Goal: Task Accomplishment & Management: Manage account settings

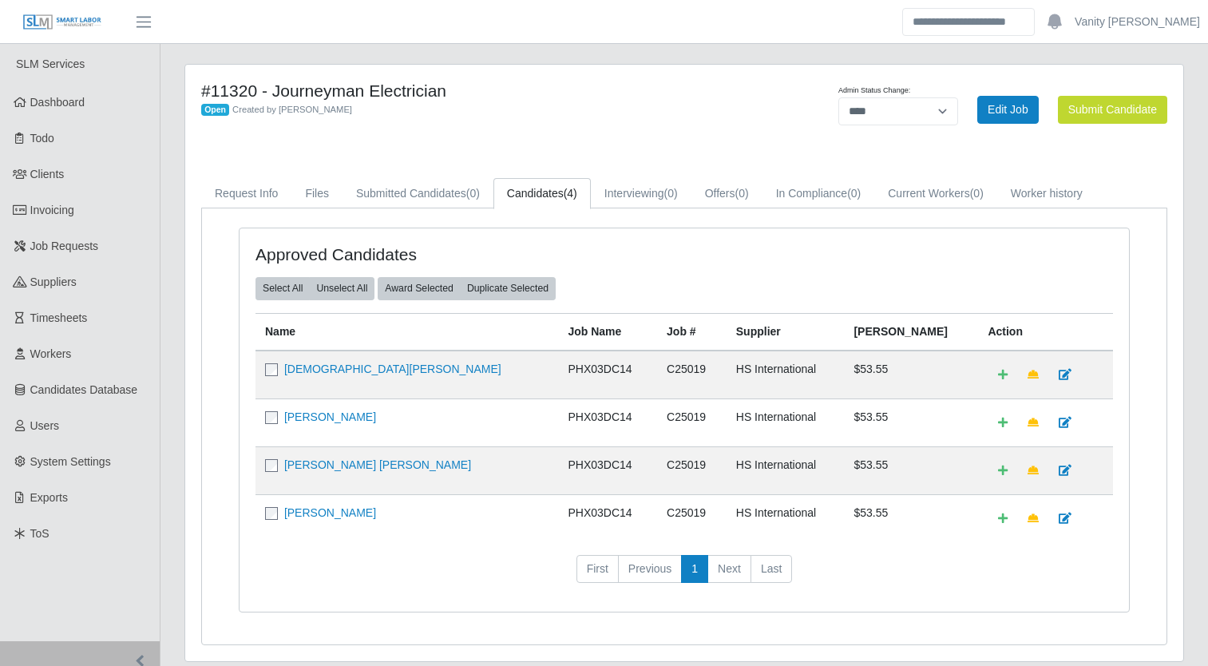
select select "****"
click at [72, 200] on link "Invoicing" at bounding box center [80, 210] width 160 height 36
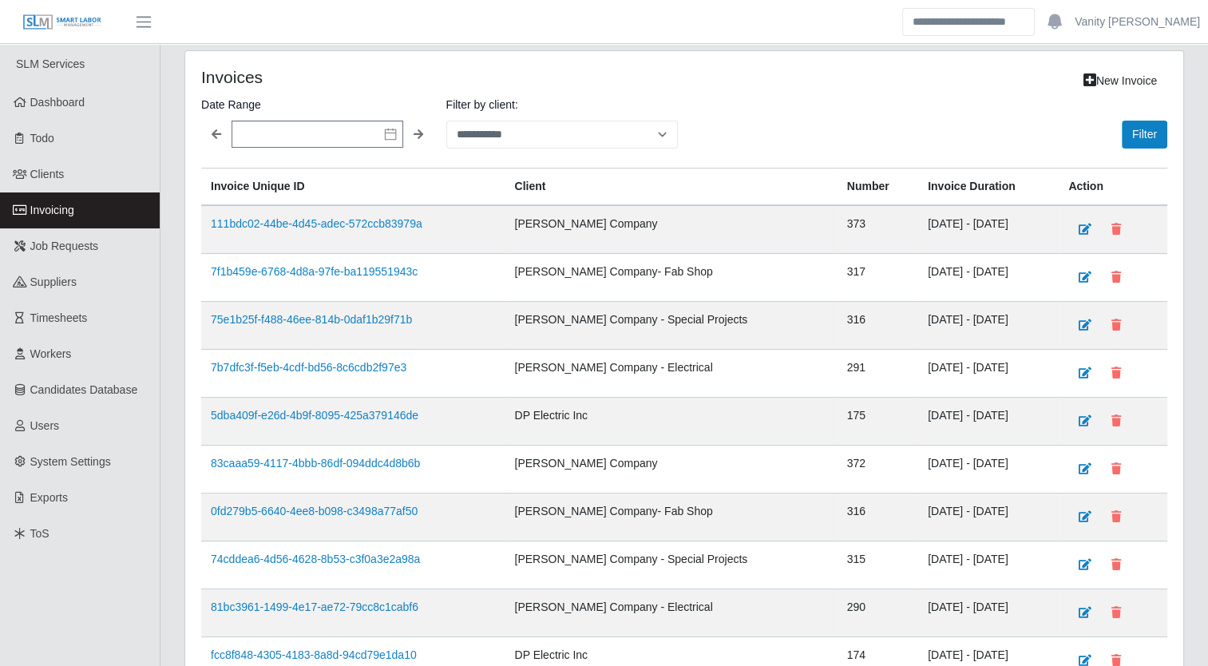
click at [393, 133] on icon at bounding box center [390, 134] width 13 height 13
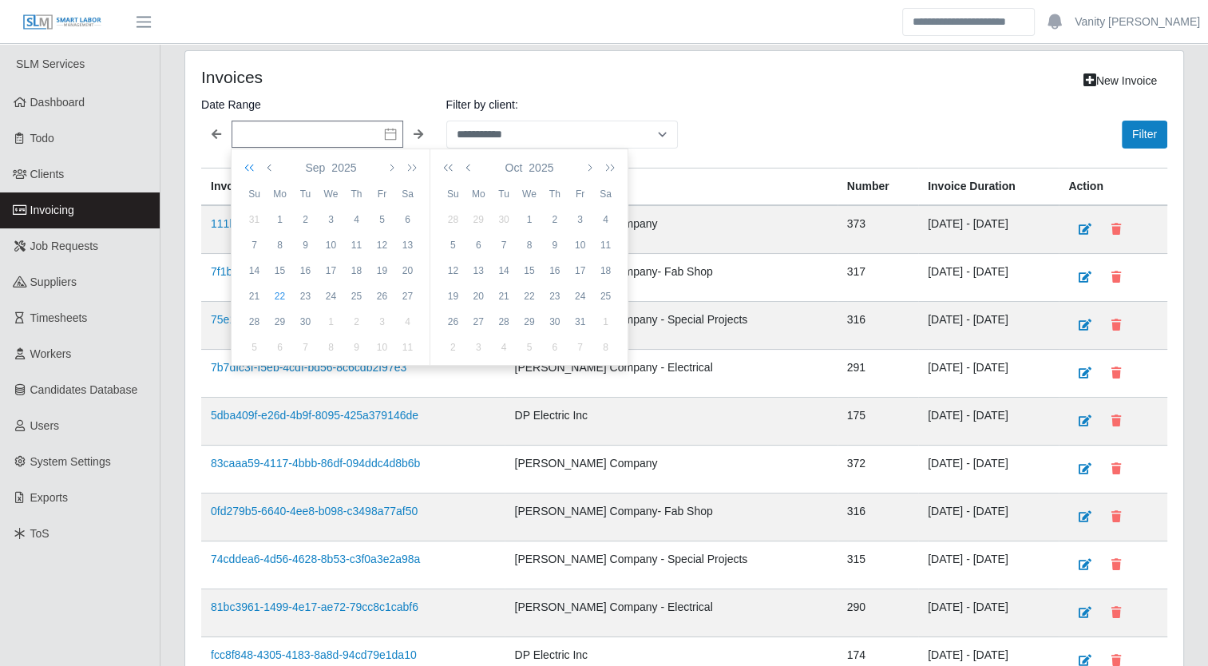
click at [251, 166] on icon "button" at bounding box center [252, 167] width 16 height 13
click at [409, 162] on icon "button" at bounding box center [409, 167] width 16 height 13
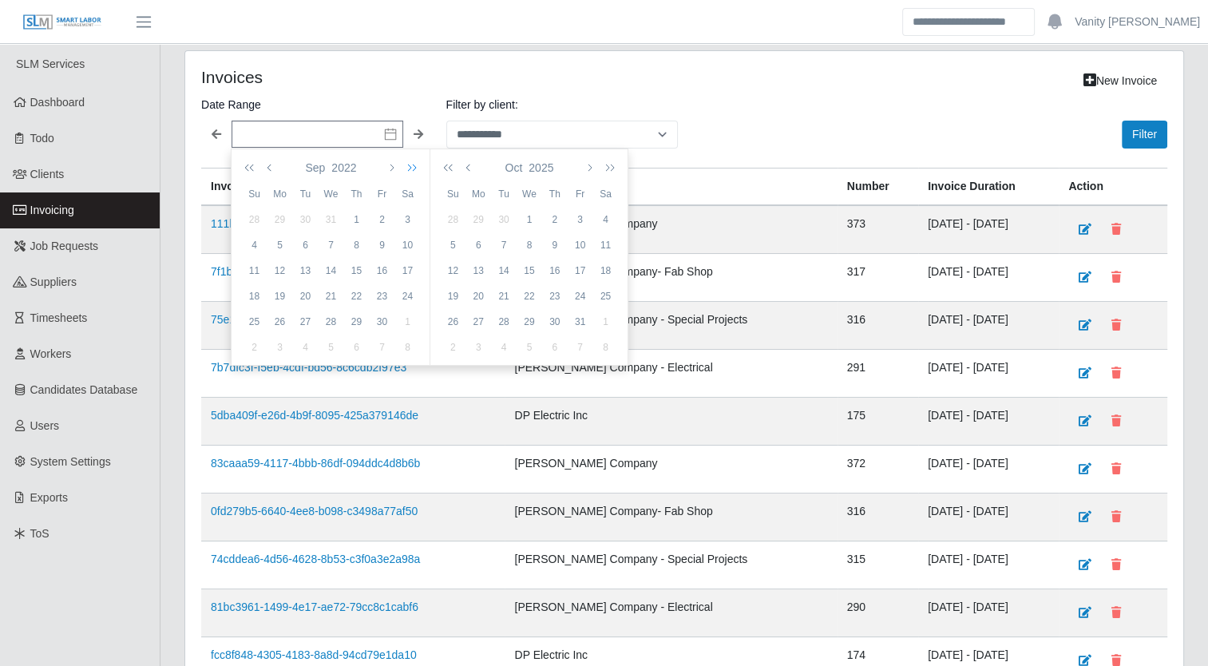
click at [409, 162] on icon "button" at bounding box center [409, 167] width 16 height 13
click at [252, 239] on div "1" at bounding box center [254, 245] width 26 height 14
click at [466, 168] on icon "button" at bounding box center [469, 167] width 8 height 13
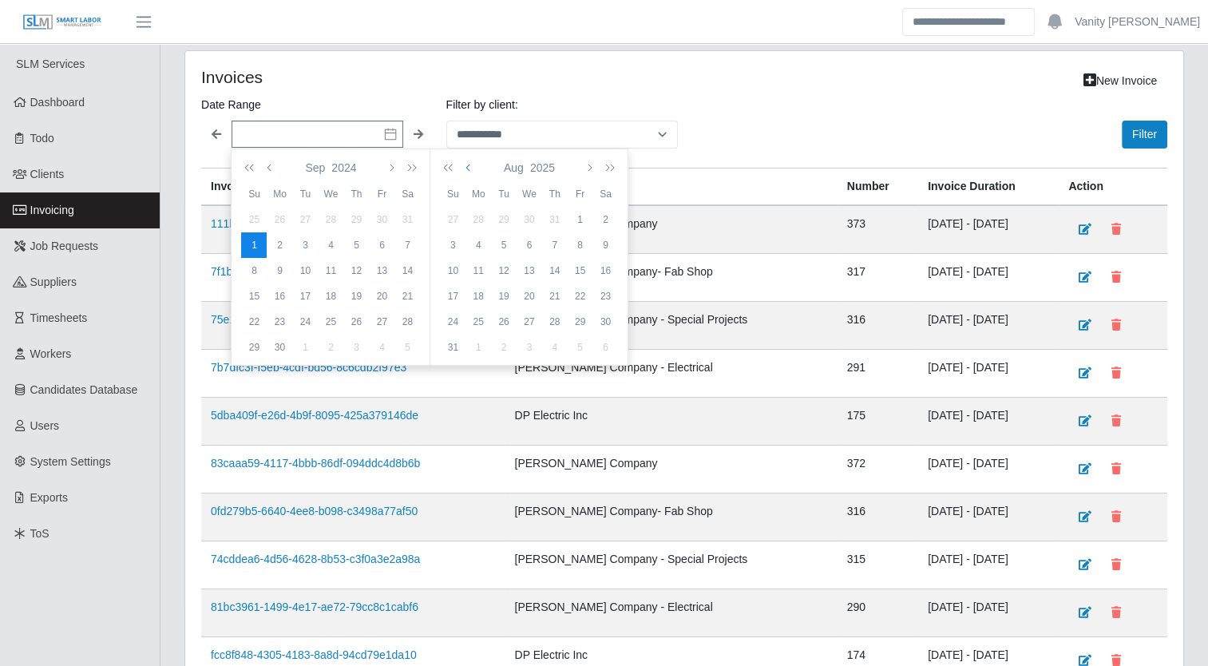
click at [466, 168] on icon "button" at bounding box center [469, 167] width 8 height 13
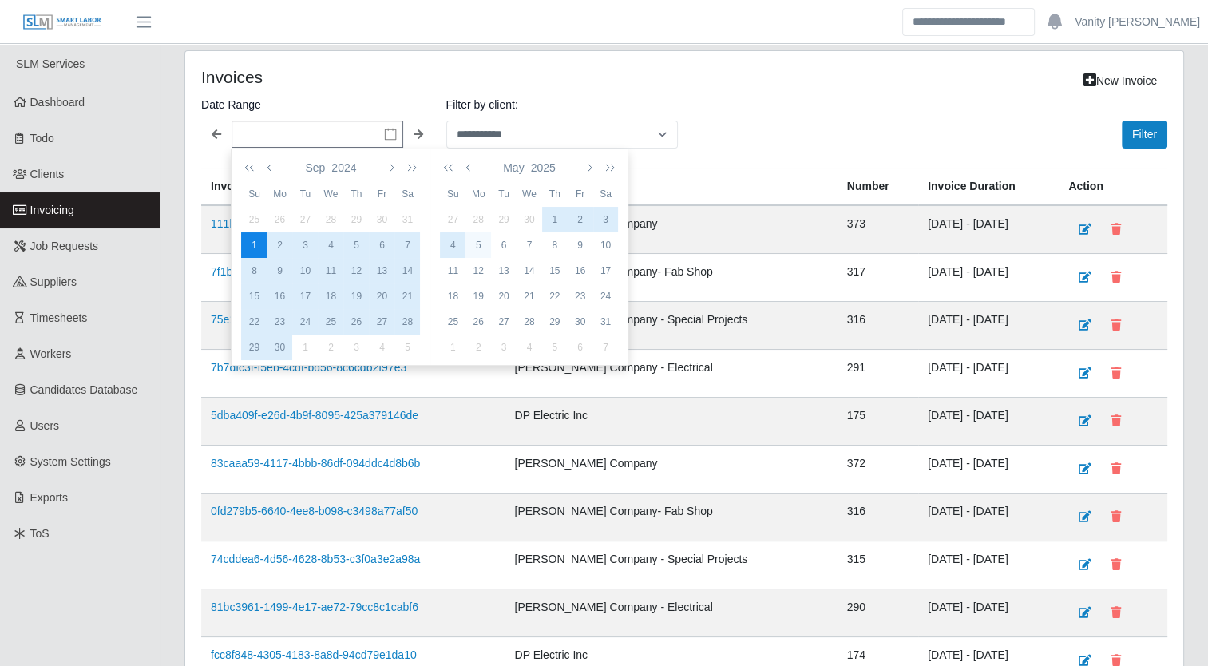
click at [469, 249] on div "5" at bounding box center [478, 245] width 26 height 14
type input "**********"
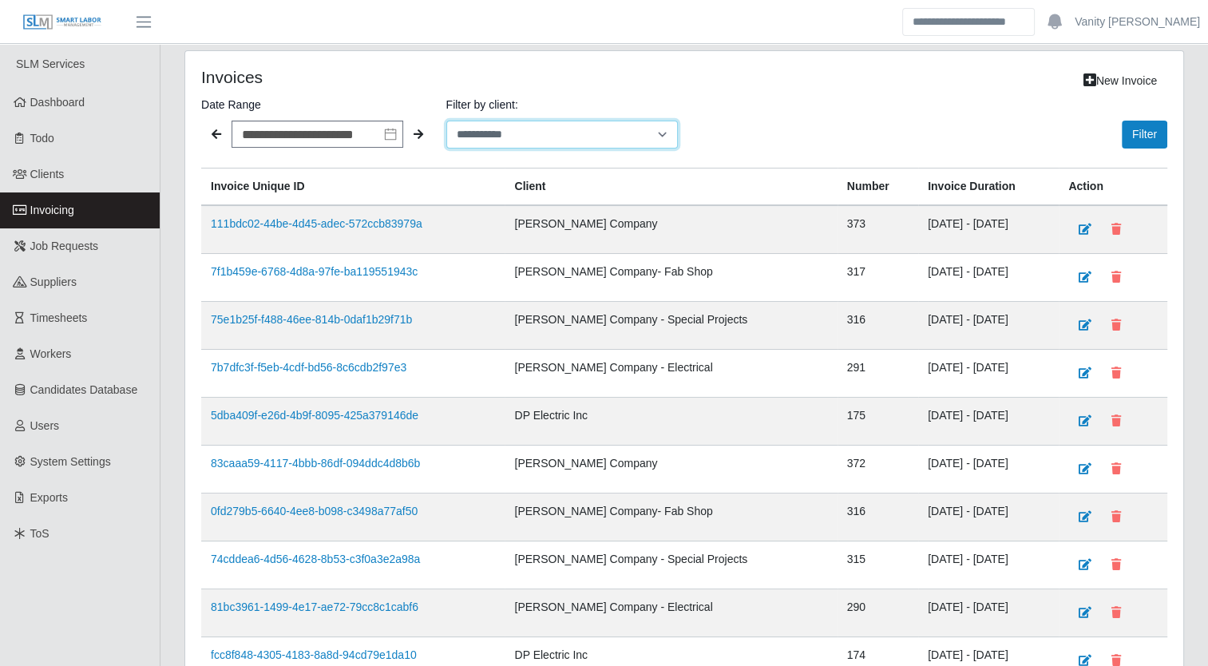
drag, startPoint x: 571, startPoint y: 137, endPoint x: 552, endPoint y: 148, distance: 22.9
click at [571, 137] on select "**********" at bounding box center [562, 135] width 232 height 28
select select "**********"
click at [446, 121] on select "**********" at bounding box center [562, 135] width 232 height 28
click at [1154, 135] on button "Filter" at bounding box center [1143, 135] width 45 height 28
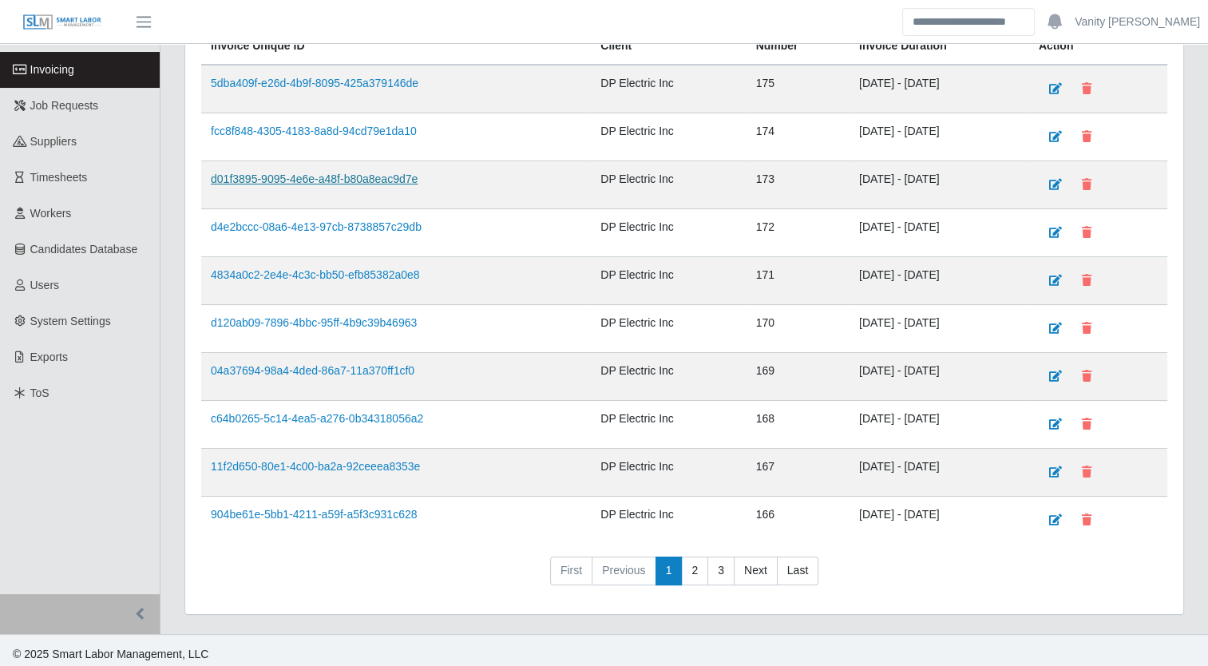
scroll to position [141, 0]
click at [712, 565] on link "3" at bounding box center [720, 570] width 27 height 29
click at [715, 560] on link "4" at bounding box center [720, 570] width 27 height 29
click at [724, 567] on link "5" at bounding box center [720, 570] width 27 height 29
click at [718, 568] on link "6" at bounding box center [720, 570] width 27 height 29
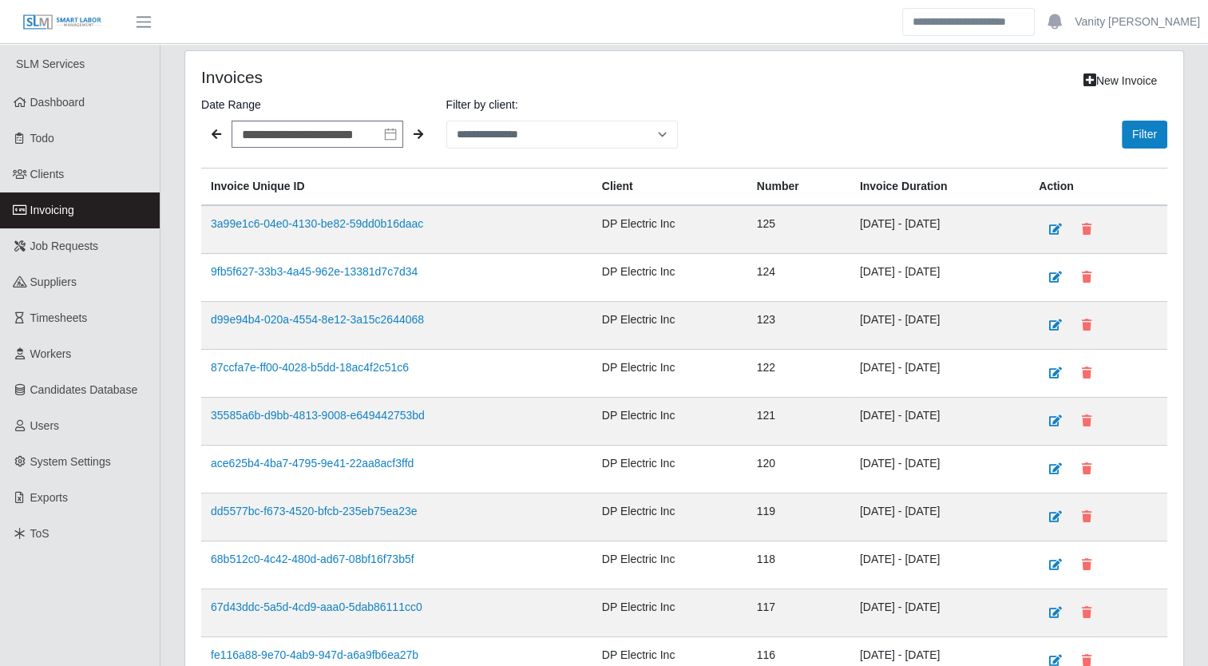
scroll to position [80, 0]
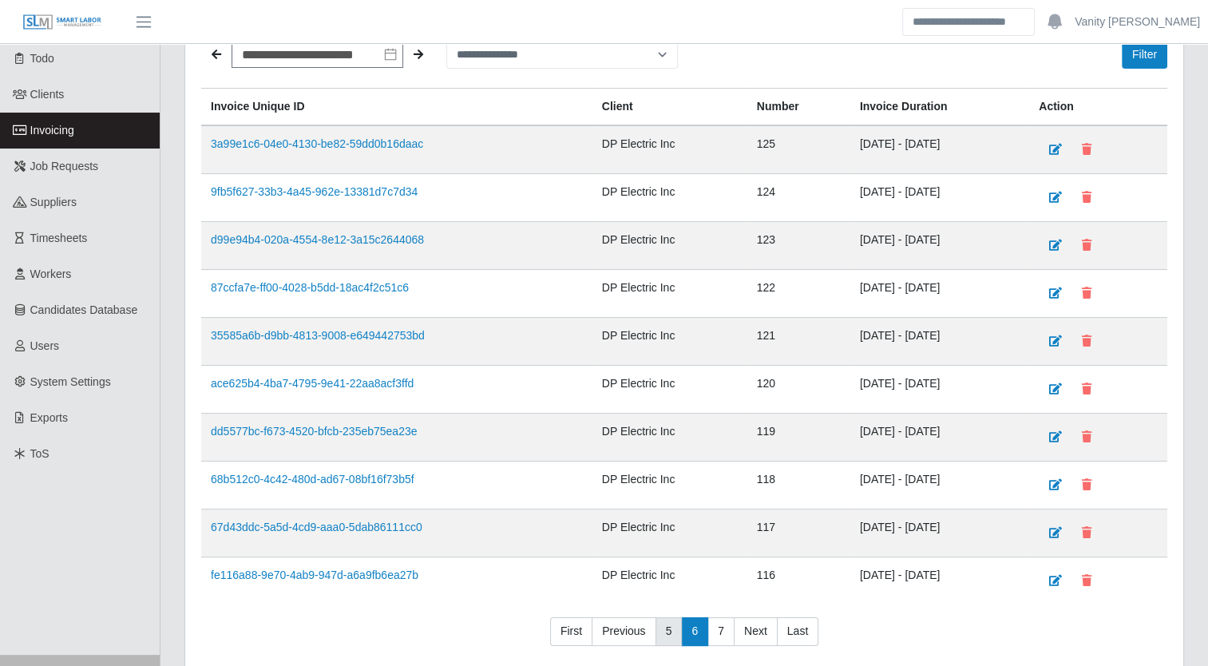
click at [670, 624] on link "5" at bounding box center [668, 631] width 27 height 29
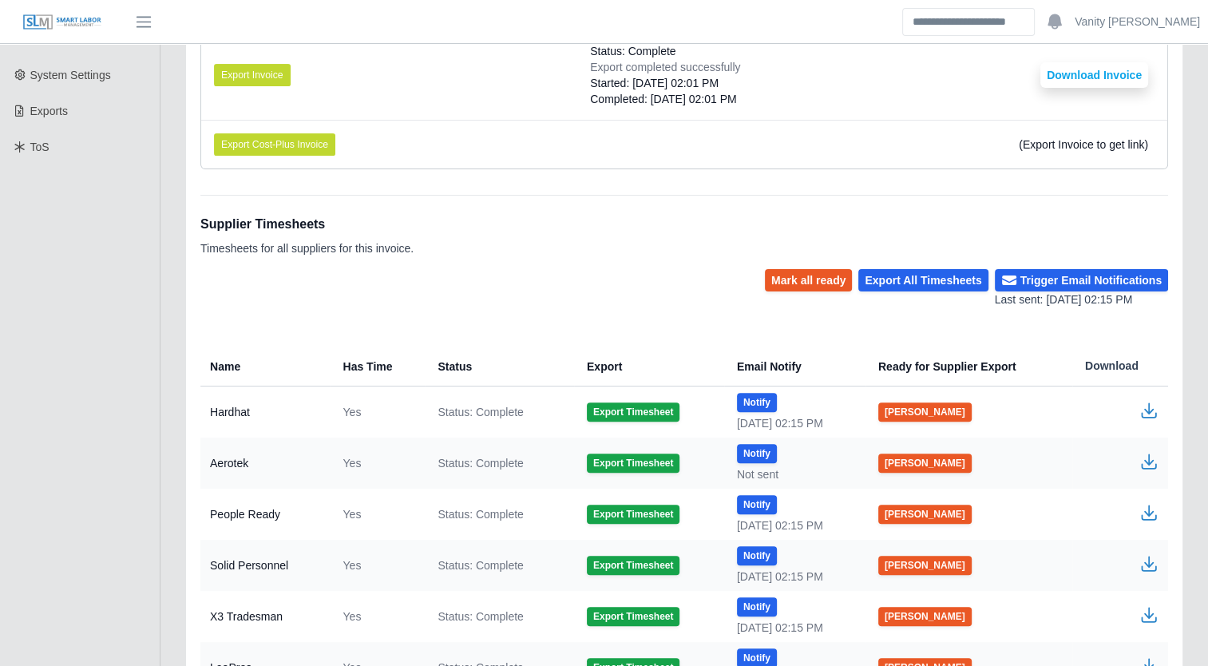
scroll to position [479, 0]
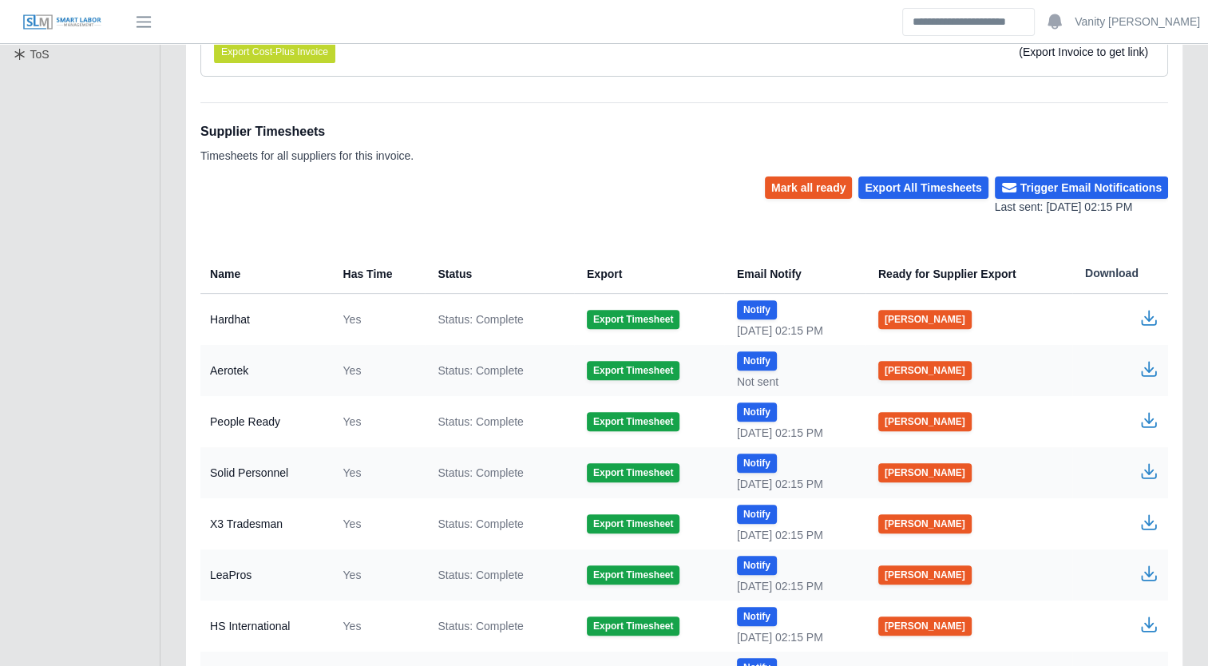
click at [1149, 574] on icon "button" at bounding box center [1148, 572] width 19 height 19
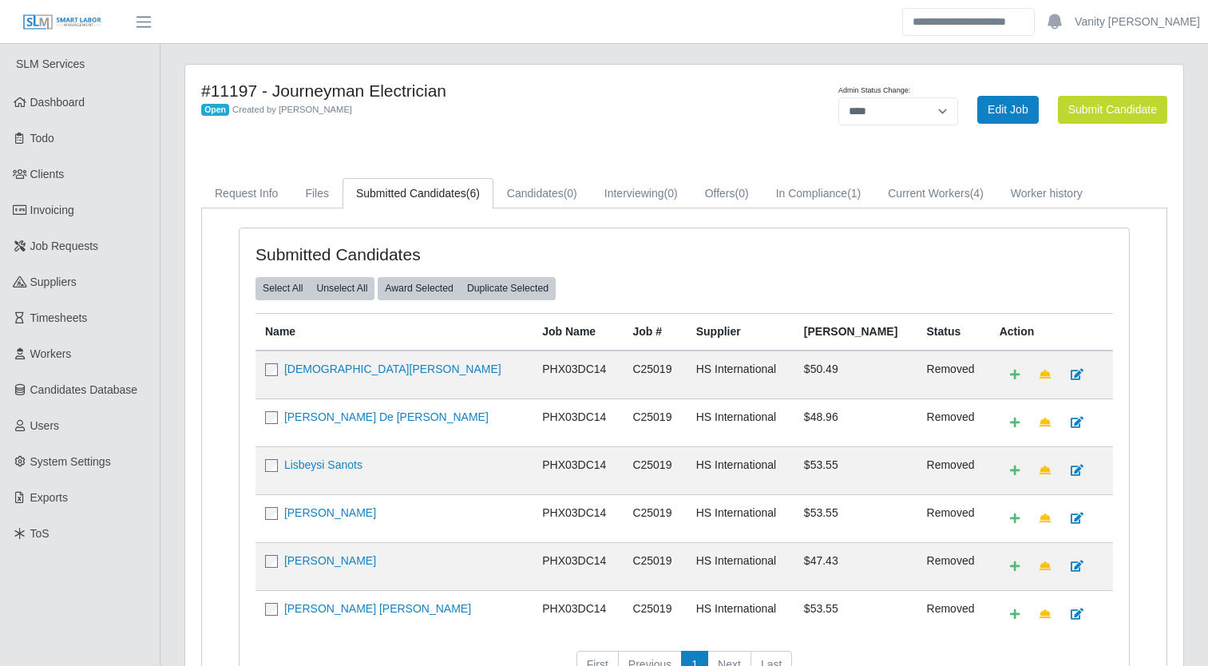
select select "****"
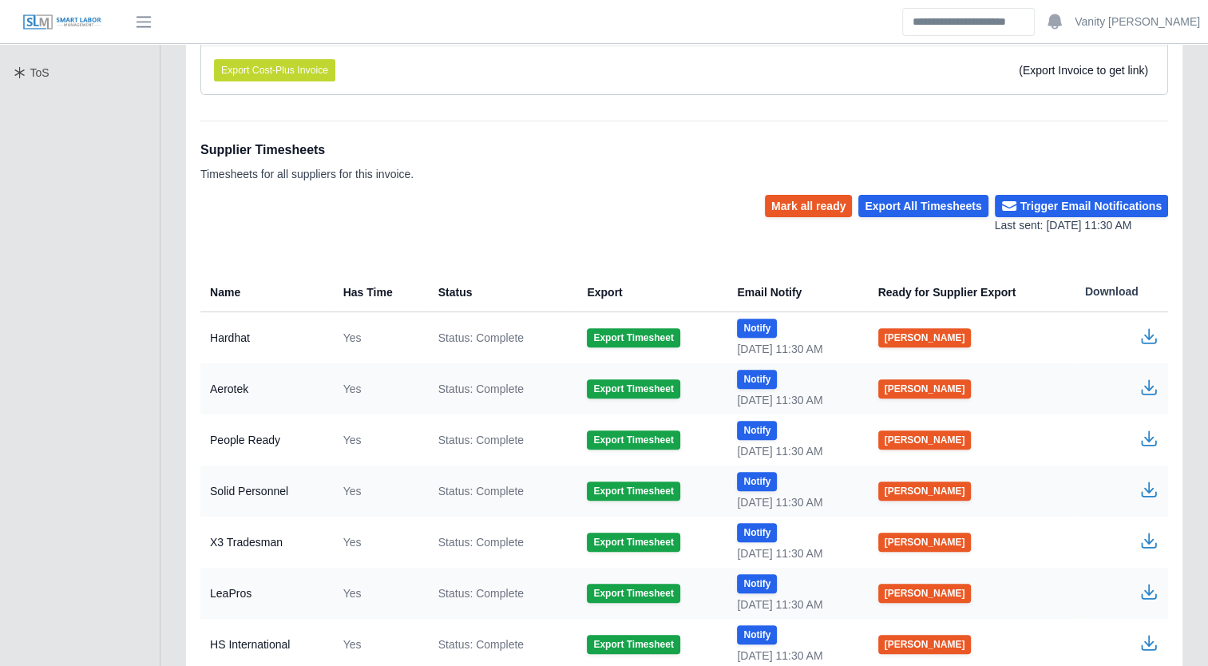
scroll to position [559, 0]
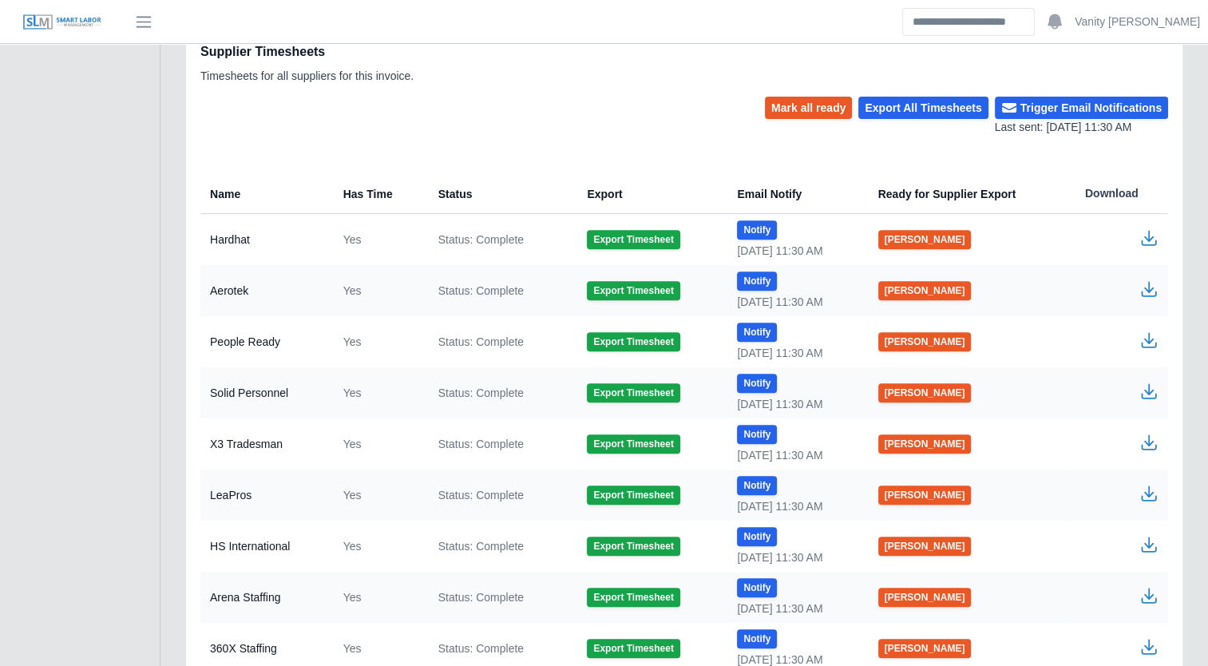
click at [1154, 489] on icon "button" at bounding box center [1148, 493] width 19 height 19
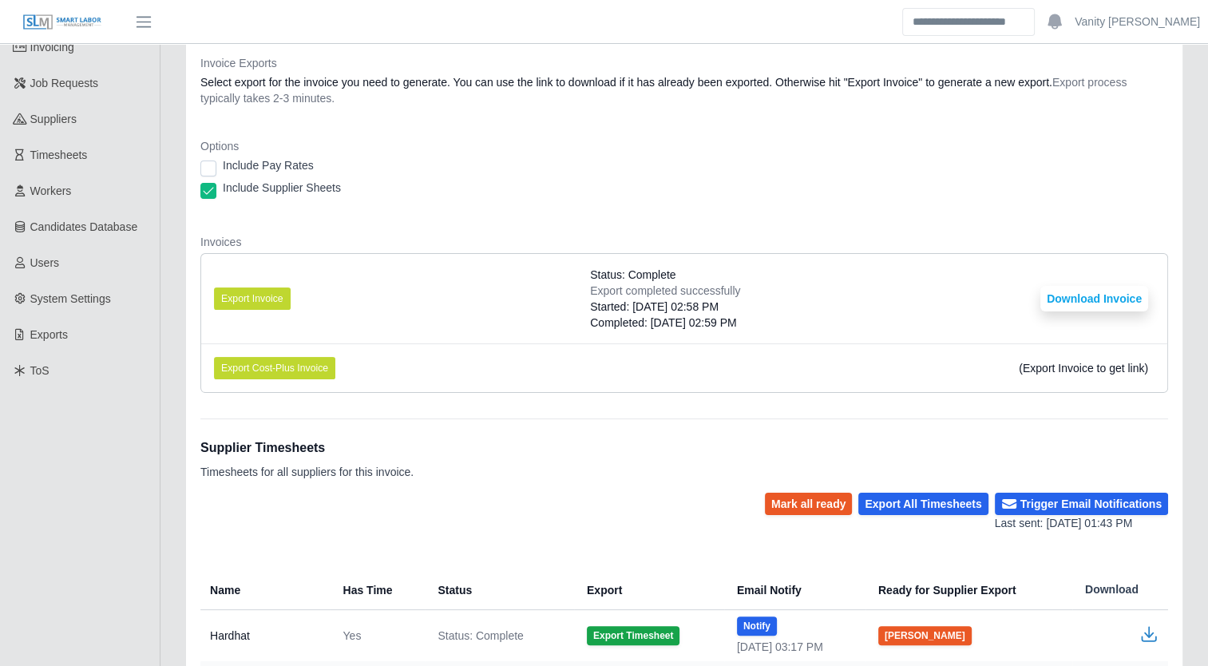
scroll to position [479, 0]
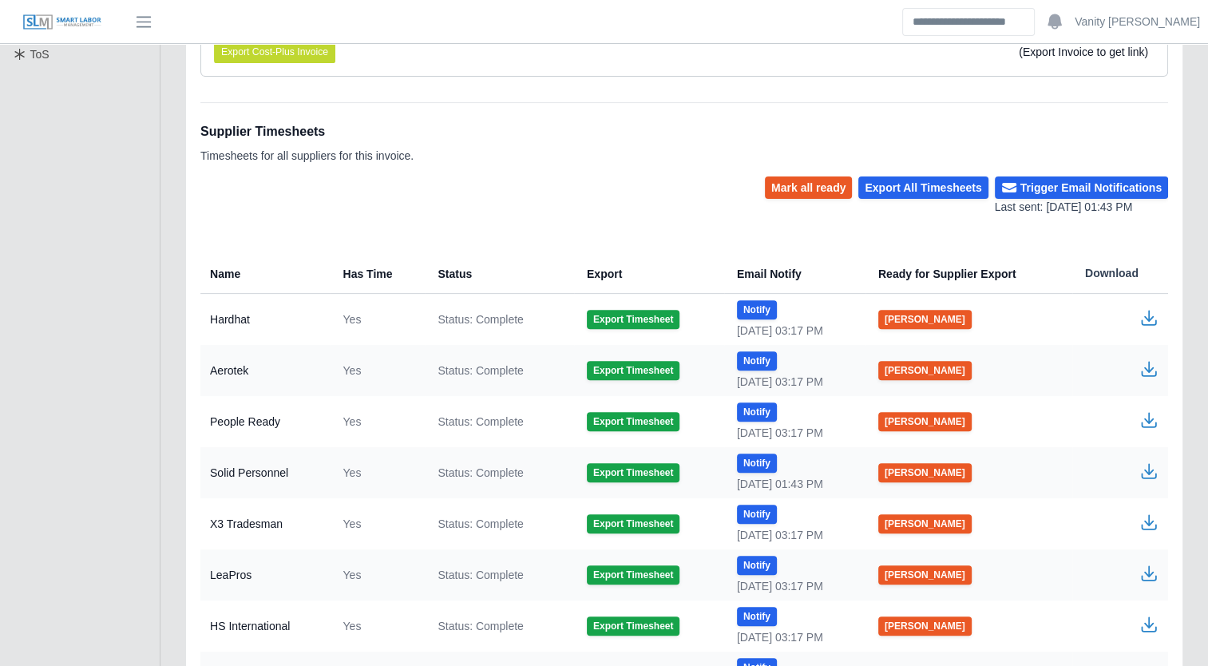
click at [1149, 571] on icon "button" at bounding box center [1148, 572] width 19 height 19
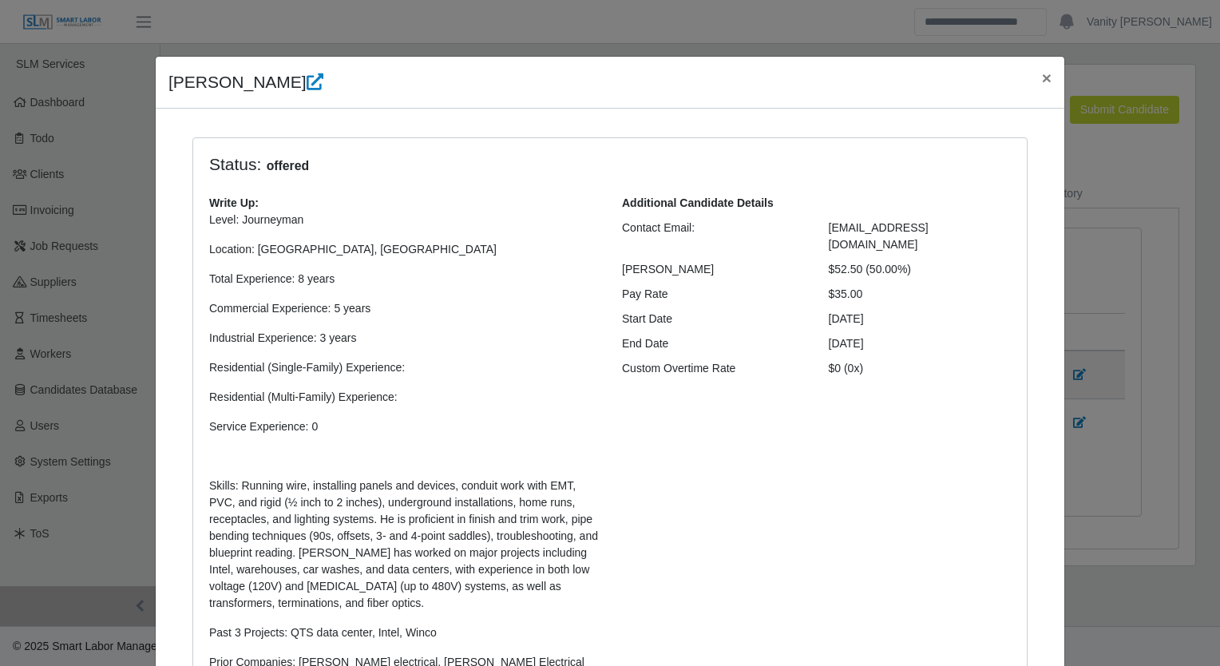
select select "****"
click at [1042, 78] on span "×" at bounding box center [1047, 78] width 10 height 18
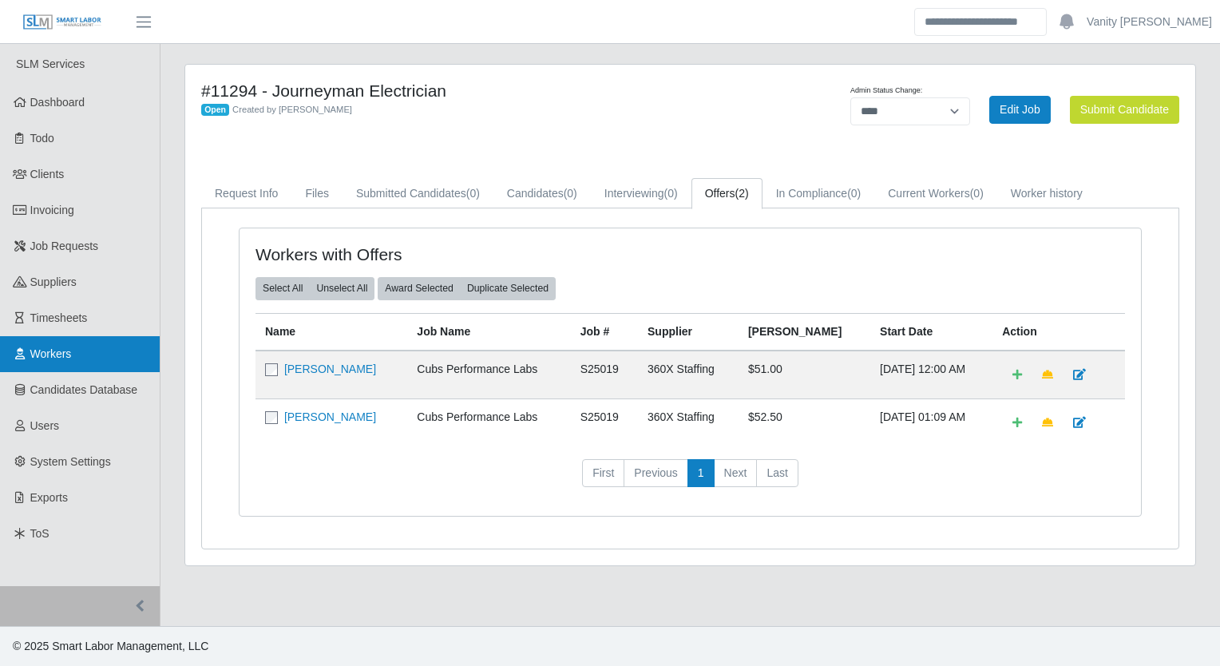
click at [76, 366] on link "Workers" at bounding box center [80, 354] width 160 height 36
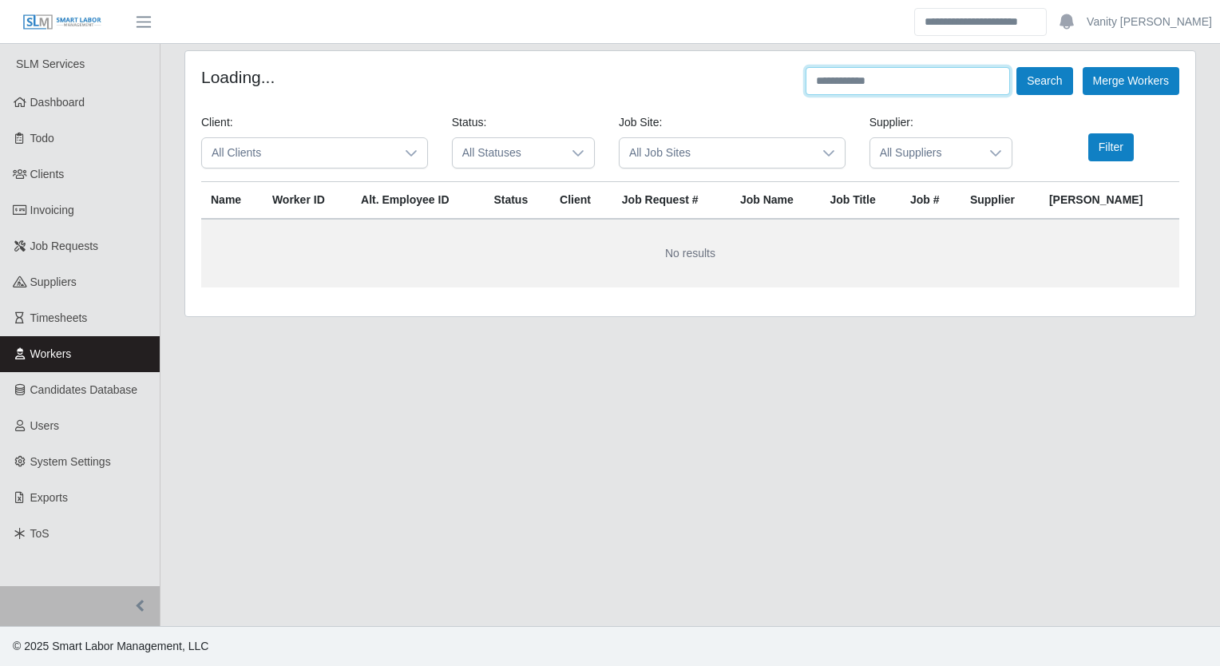
click at [916, 93] on input "text" at bounding box center [907, 81] width 204 height 28
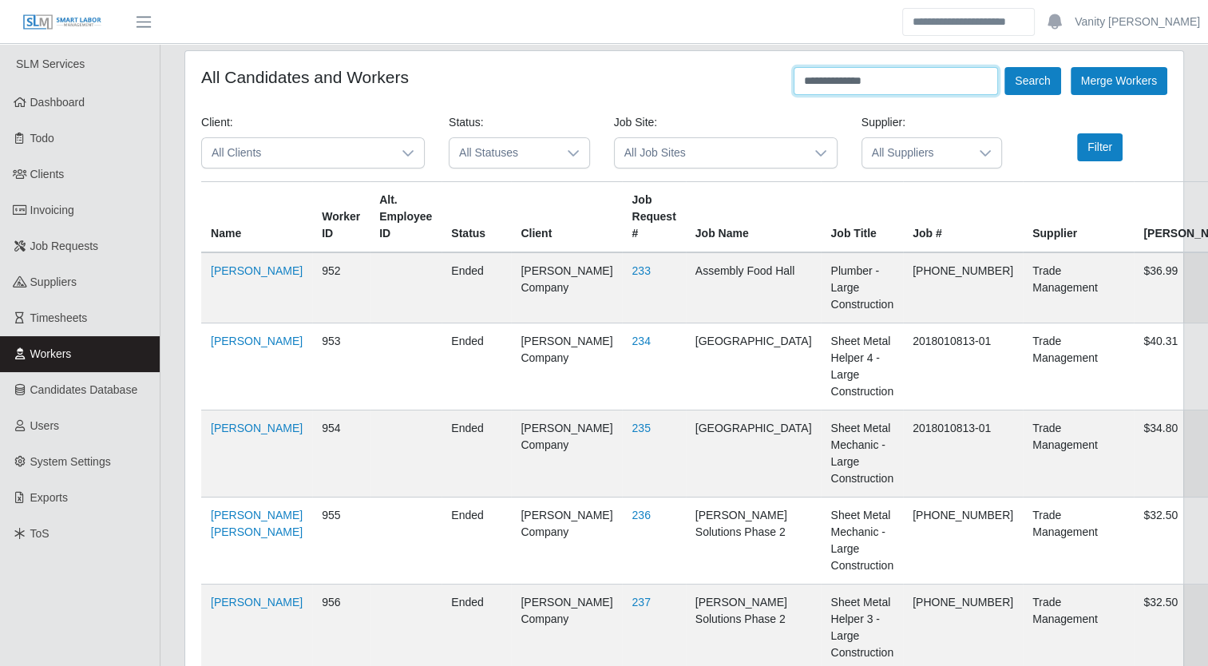
click at [1004, 67] on button "Search" at bounding box center [1032, 81] width 56 height 28
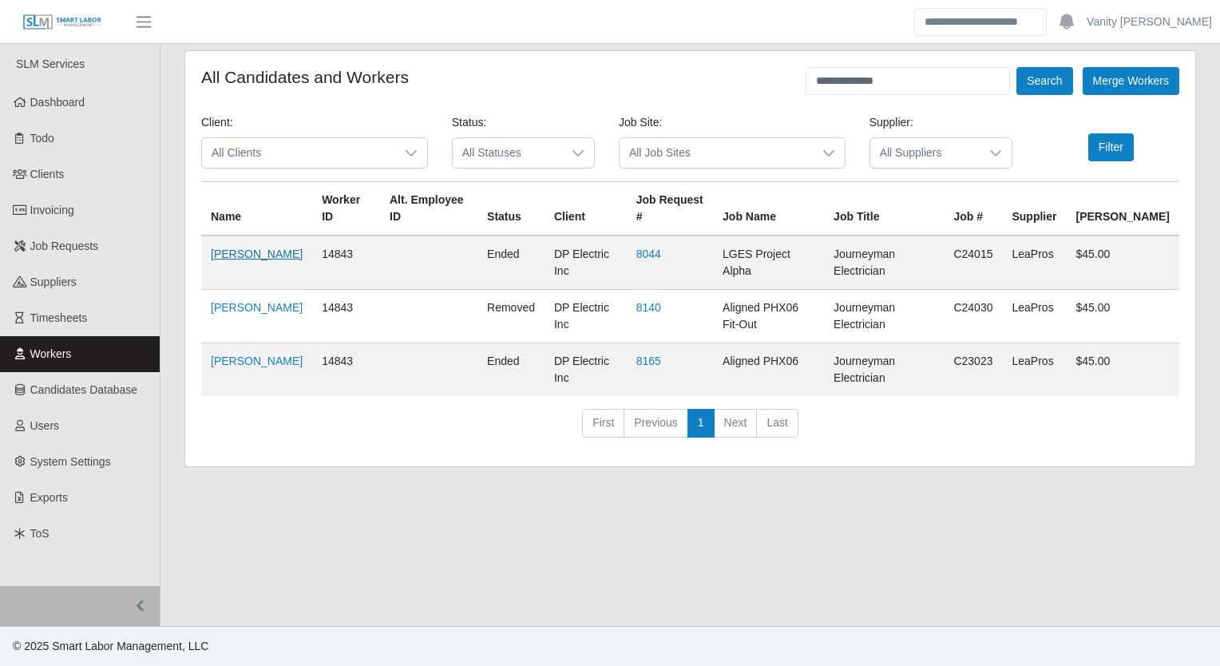
click at [252, 247] on link "Larry Gonzalez" at bounding box center [257, 253] width 92 height 13
drag, startPoint x: 910, startPoint y: 91, endPoint x: 712, endPoint y: 95, distance: 198.0
click at [712, 95] on form "**********" at bounding box center [690, 258] width 978 height 383
click at [1016, 67] on button "Search" at bounding box center [1044, 81] width 56 height 28
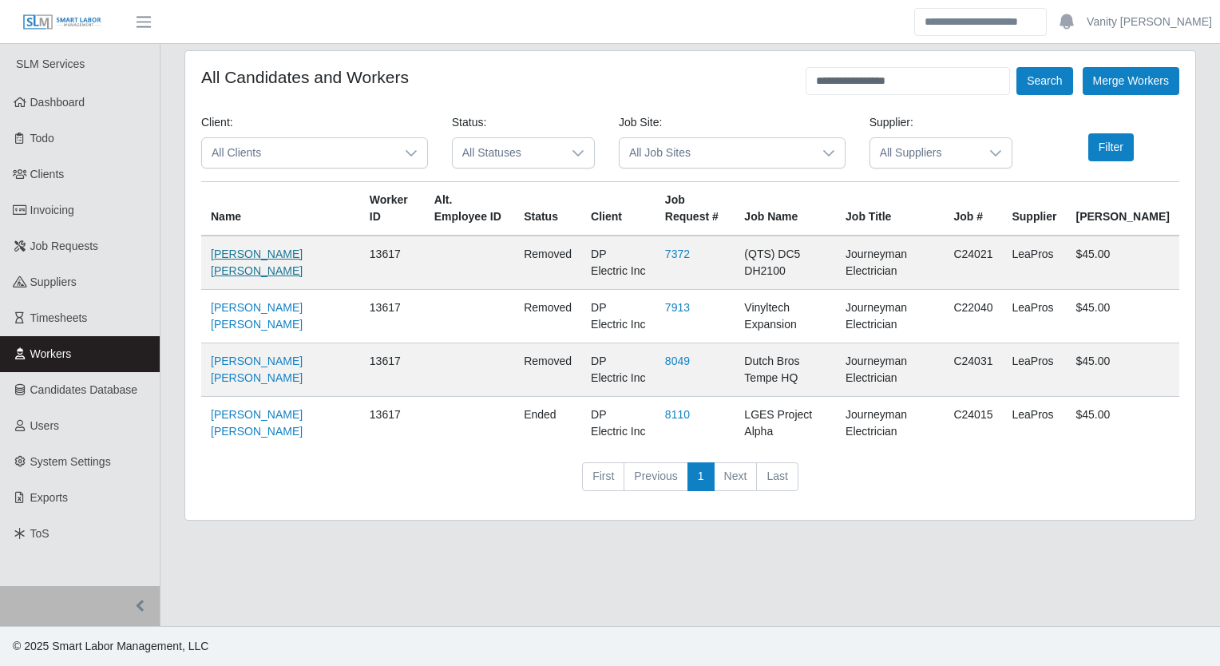
click at [267, 250] on link "Guadalupe Labrada Labrada" at bounding box center [257, 262] width 92 height 30
drag, startPoint x: 967, startPoint y: 69, endPoint x: 750, endPoint y: 90, distance: 218.2
click at [749, 90] on div "**********" at bounding box center [690, 81] width 978 height 28
type input "**********"
click at [1016, 67] on button "Search" at bounding box center [1044, 81] width 56 height 28
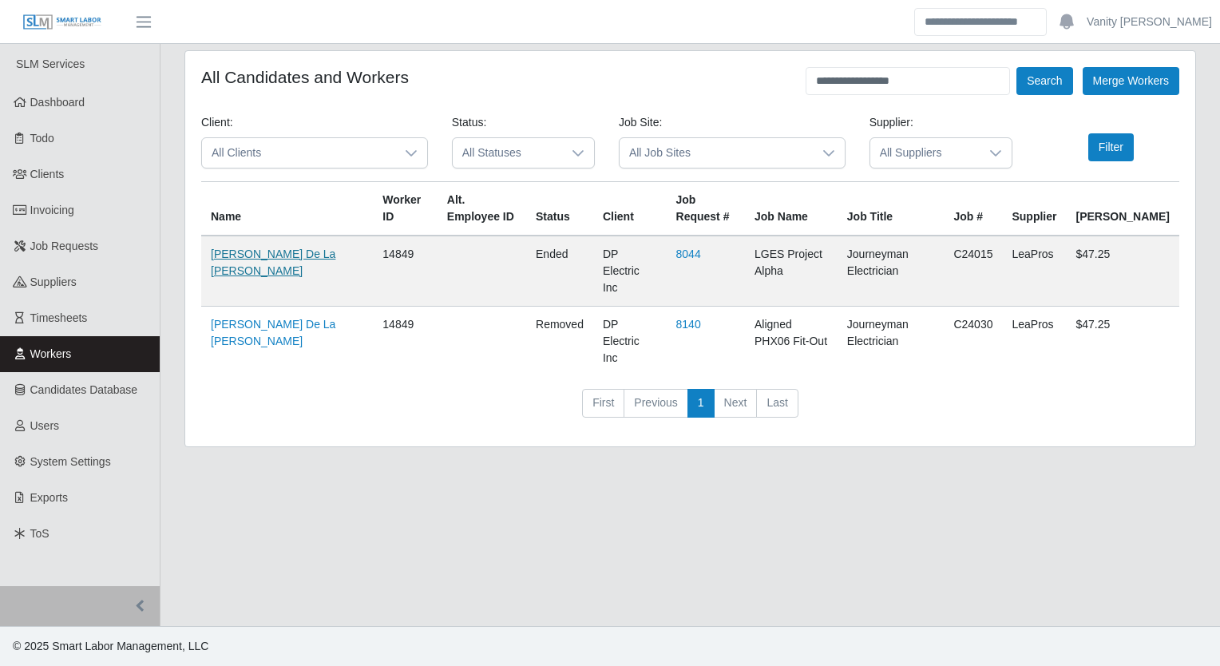
click at [220, 259] on link "Alberto De La Cruz" at bounding box center [273, 262] width 125 height 30
click at [113, 247] on link "Job Requests" at bounding box center [80, 246] width 160 height 36
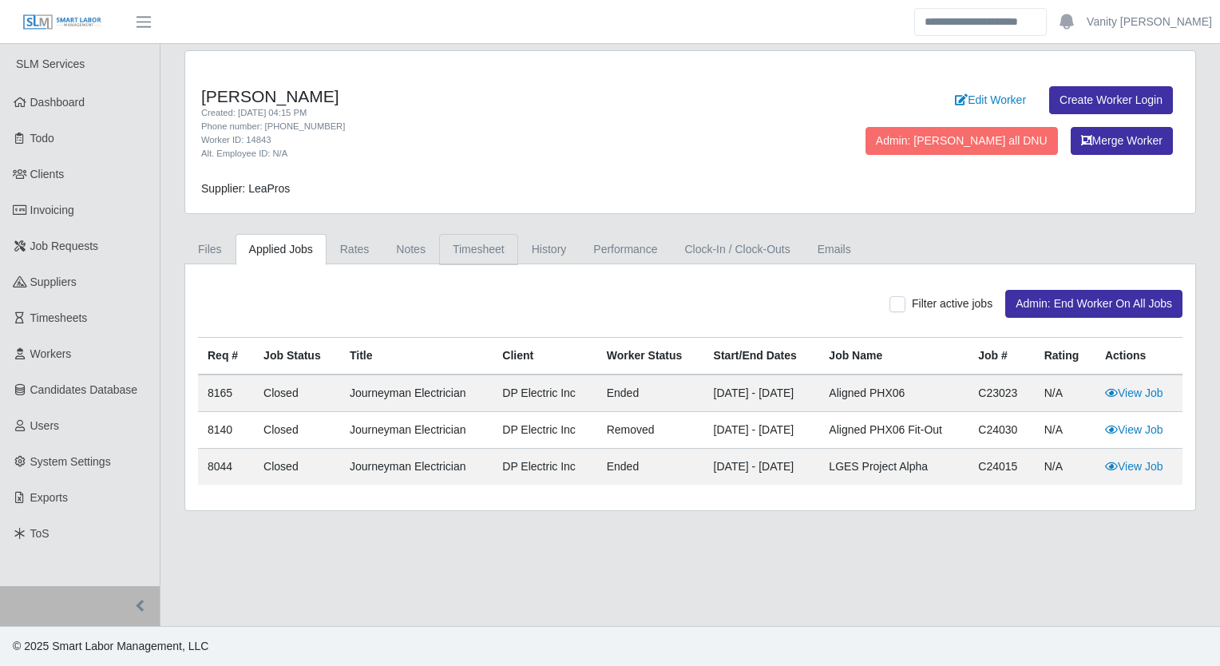
click at [476, 252] on link "Timesheet" at bounding box center [478, 249] width 79 height 31
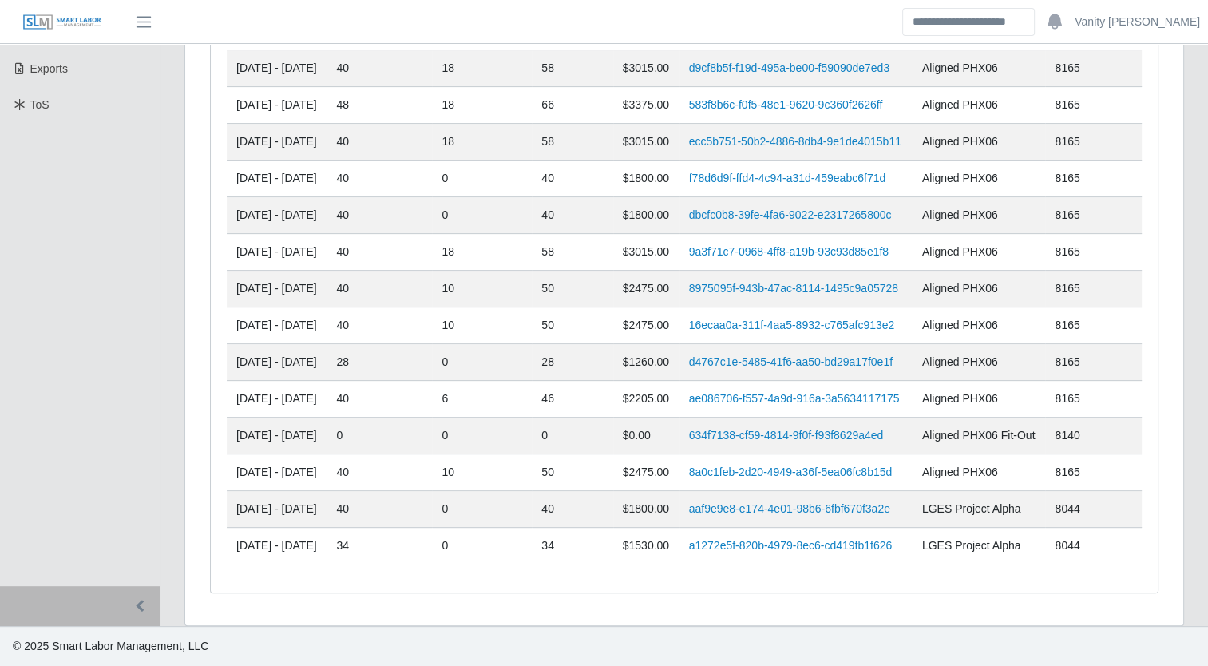
scroll to position [102, 0]
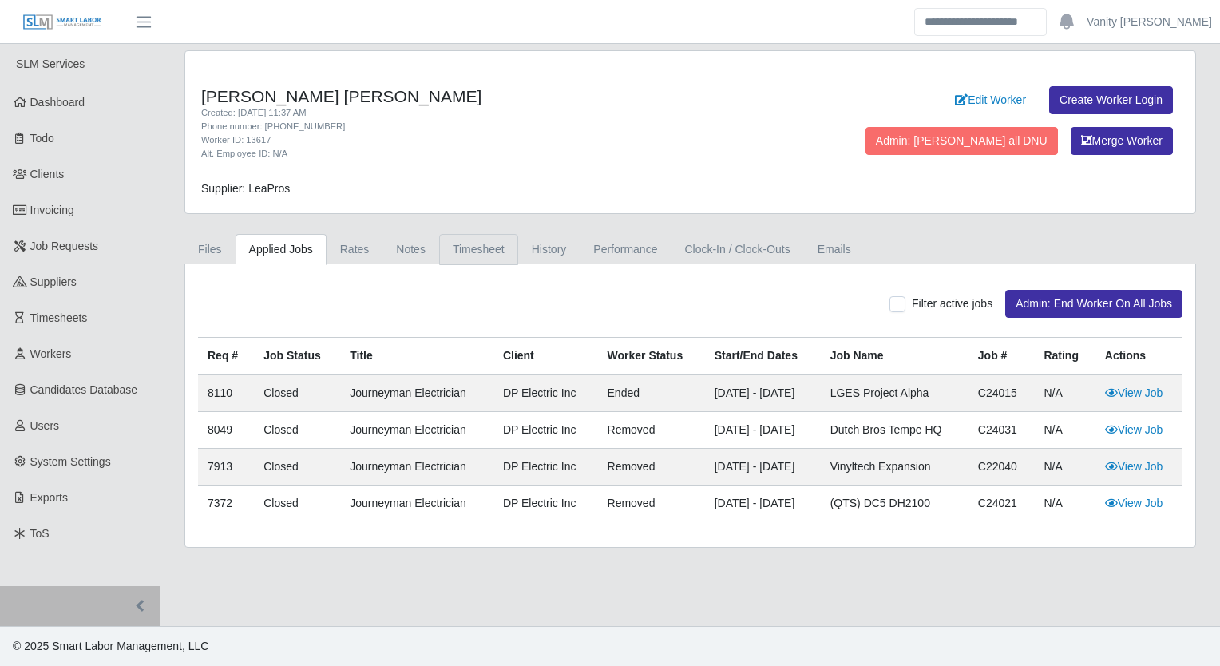
click at [460, 244] on link "Timesheet" at bounding box center [478, 249] width 79 height 31
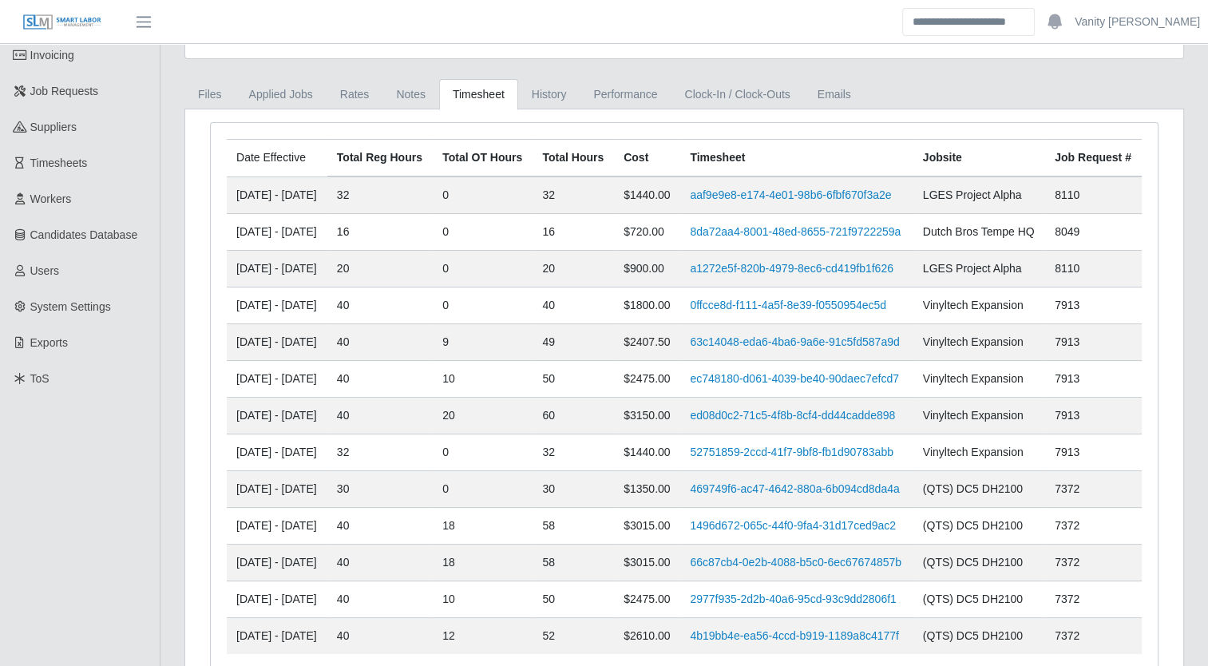
scroll to position [75, 0]
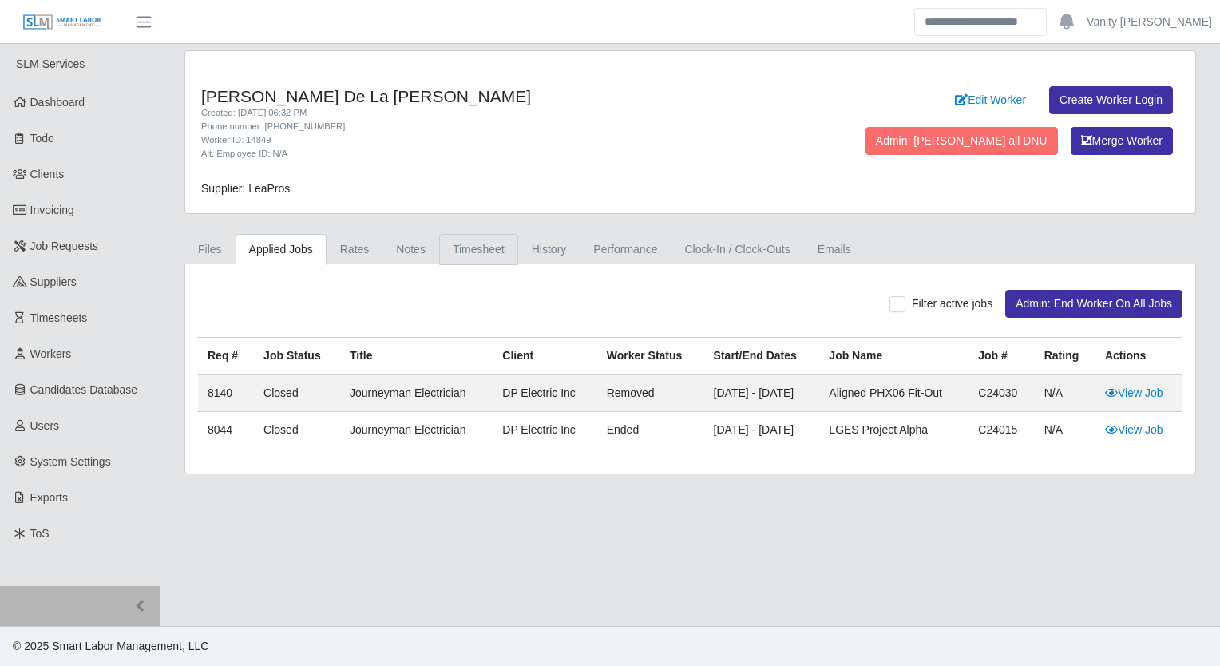
click at [488, 260] on link "Timesheet" at bounding box center [478, 249] width 79 height 31
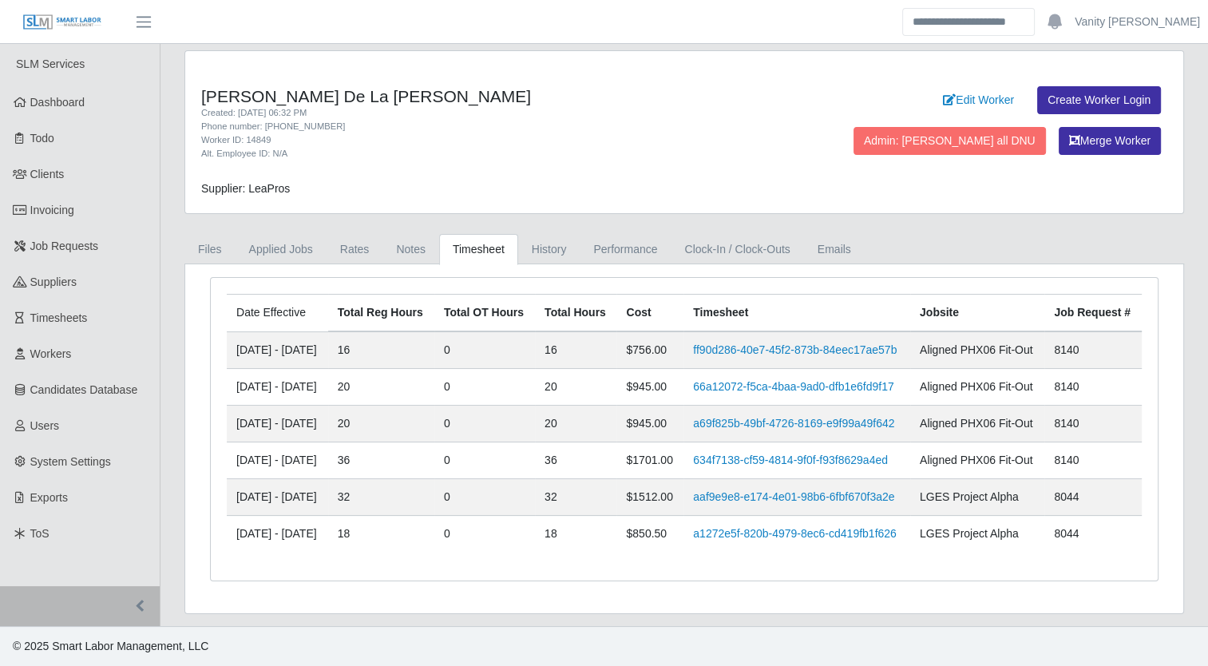
scroll to position [101, 0]
click at [64, 239] on span "Job Requests" at bounding box center [64, 245] width 69 height 13
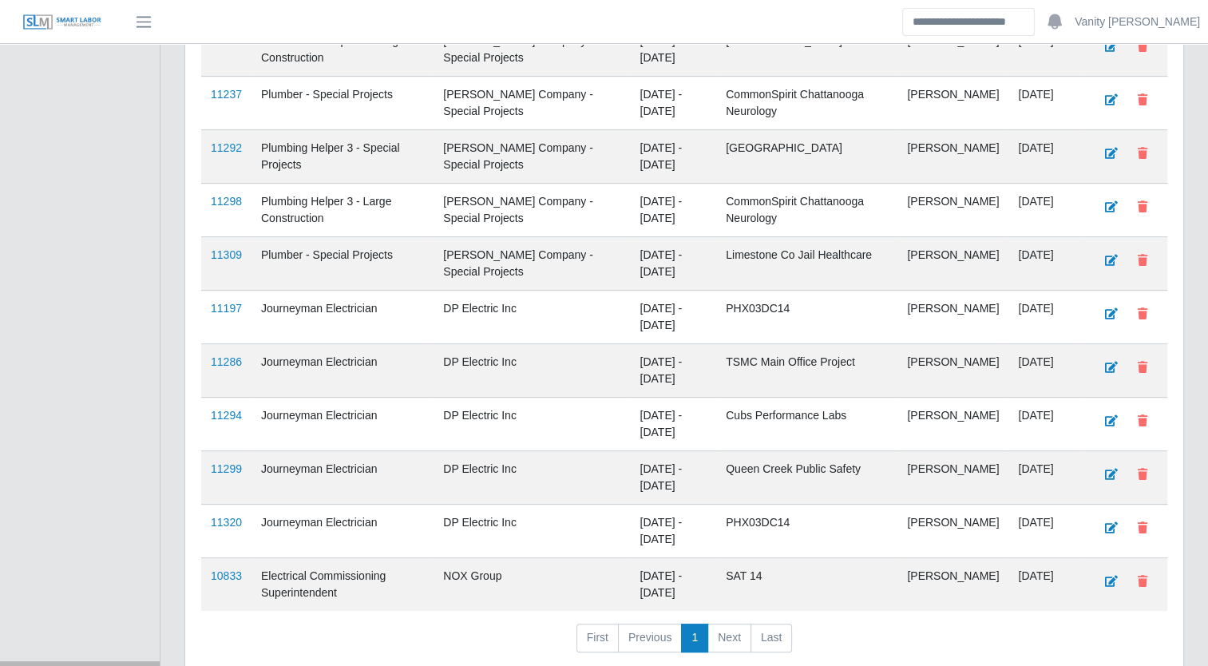
scroll to position [559, 0]
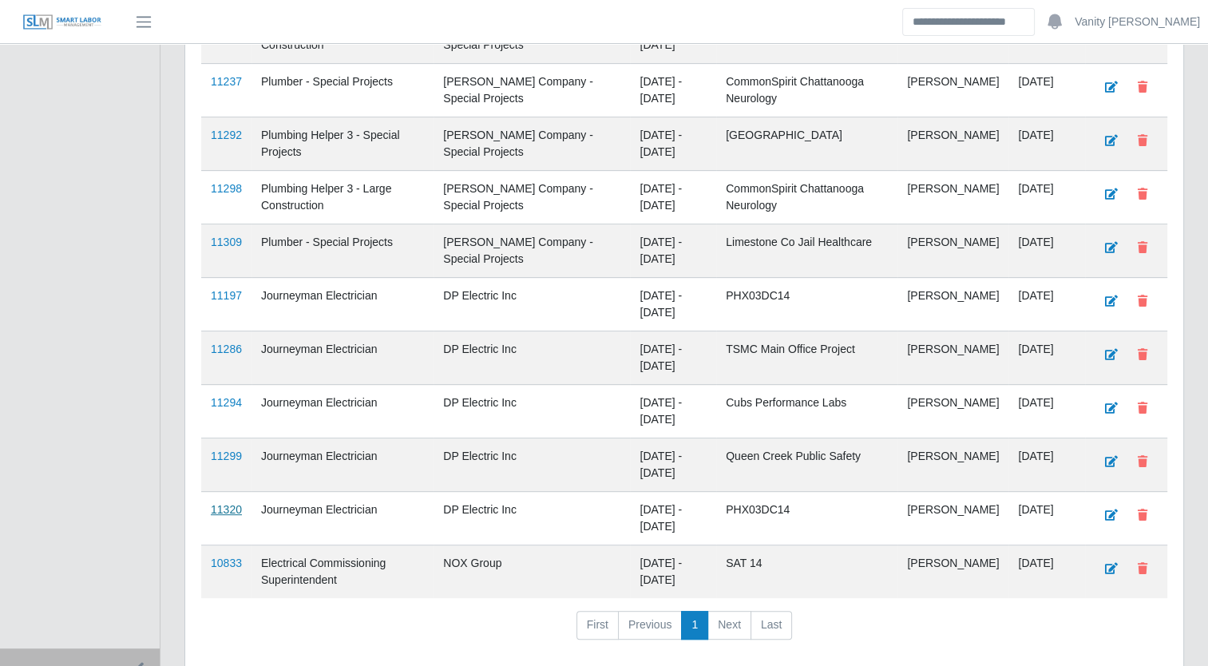
click at [215, 503] on link "11320" at bounding box center [226, 509] width 31 height 13
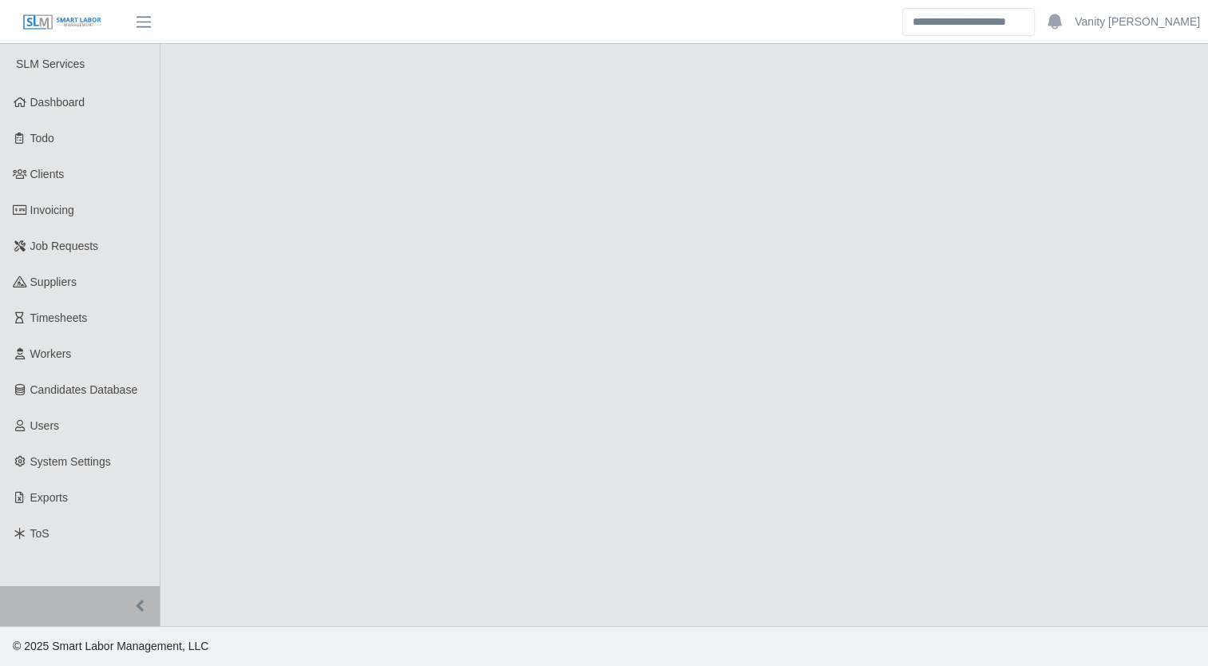
select select "****"
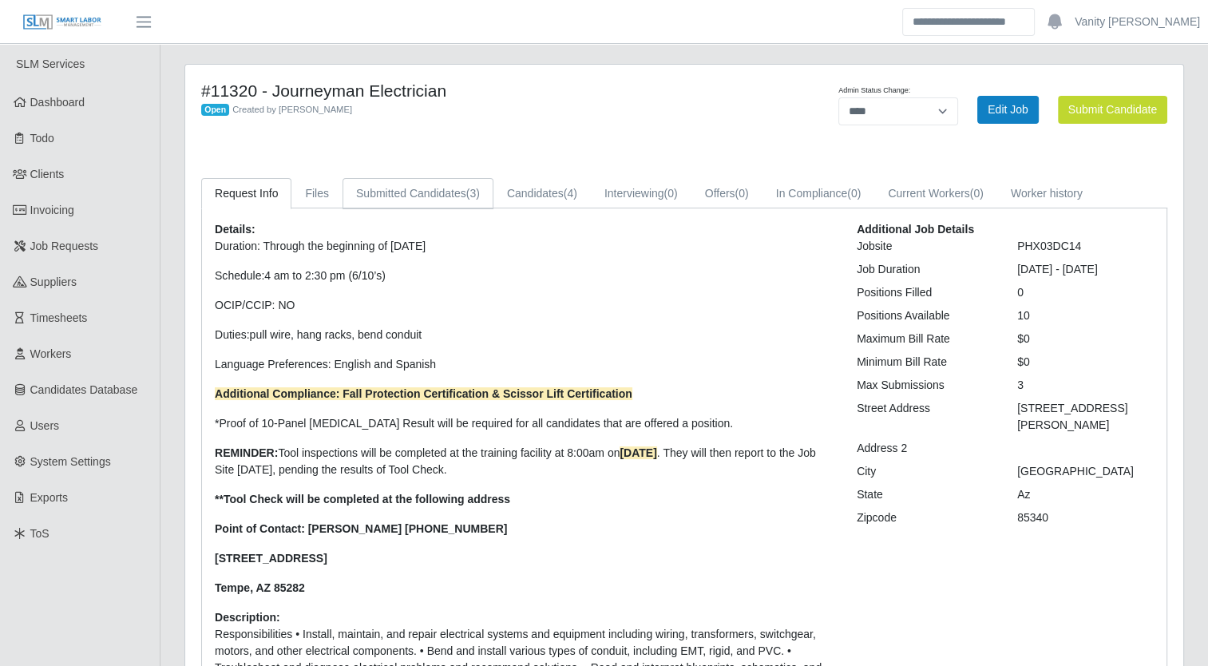
click at [421, 193] on link "Submitted Candidates (3)" at bounding box center [417, 193] width 151 height 31
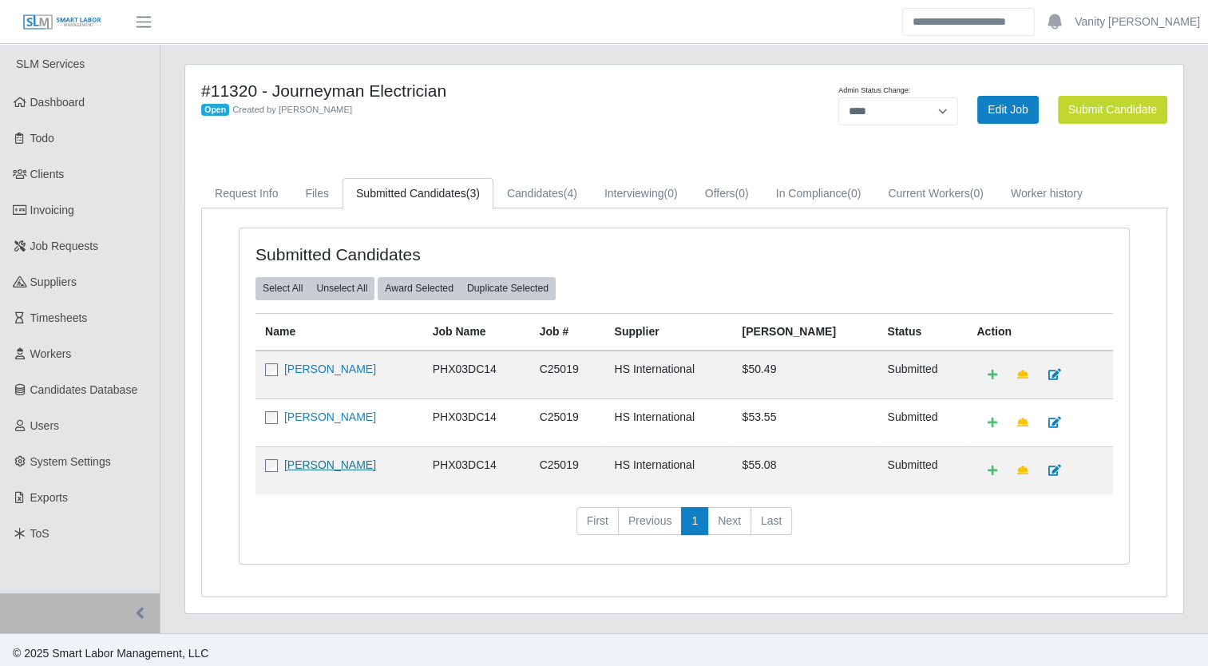
click at [319, 468] on link "Angel Lopez" at bounding box center [330, 464] width 92 height 13
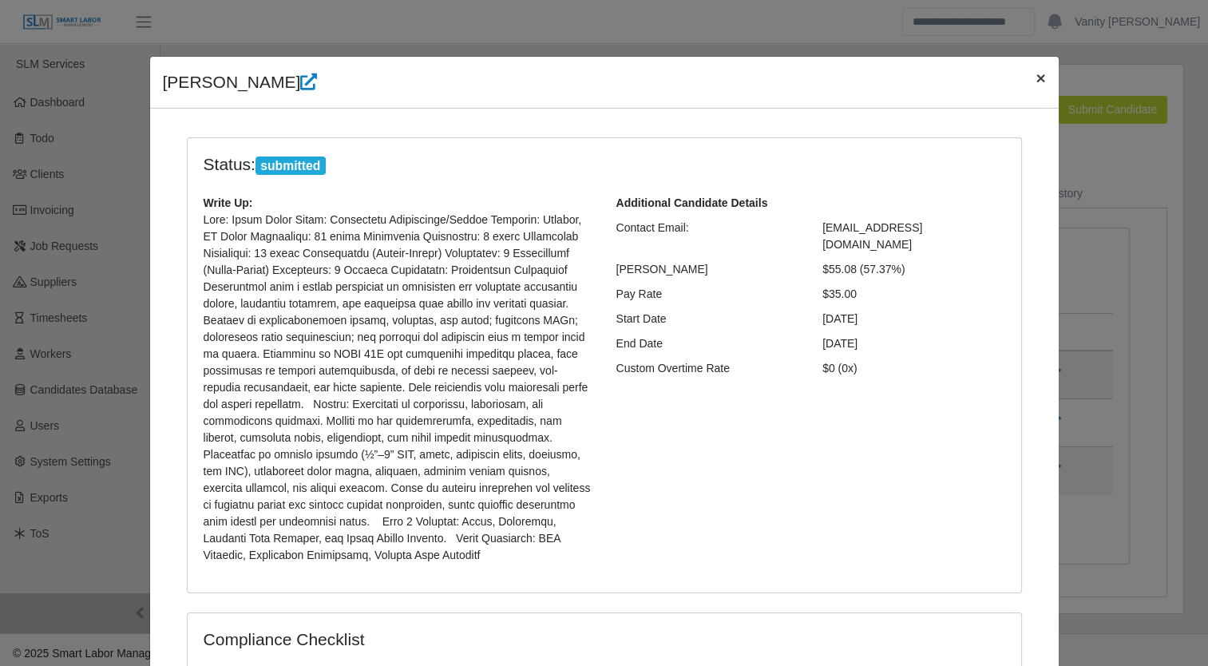
click at [1040, 77] on button "×" at bounding box center [1039, 78] width 35 height 42
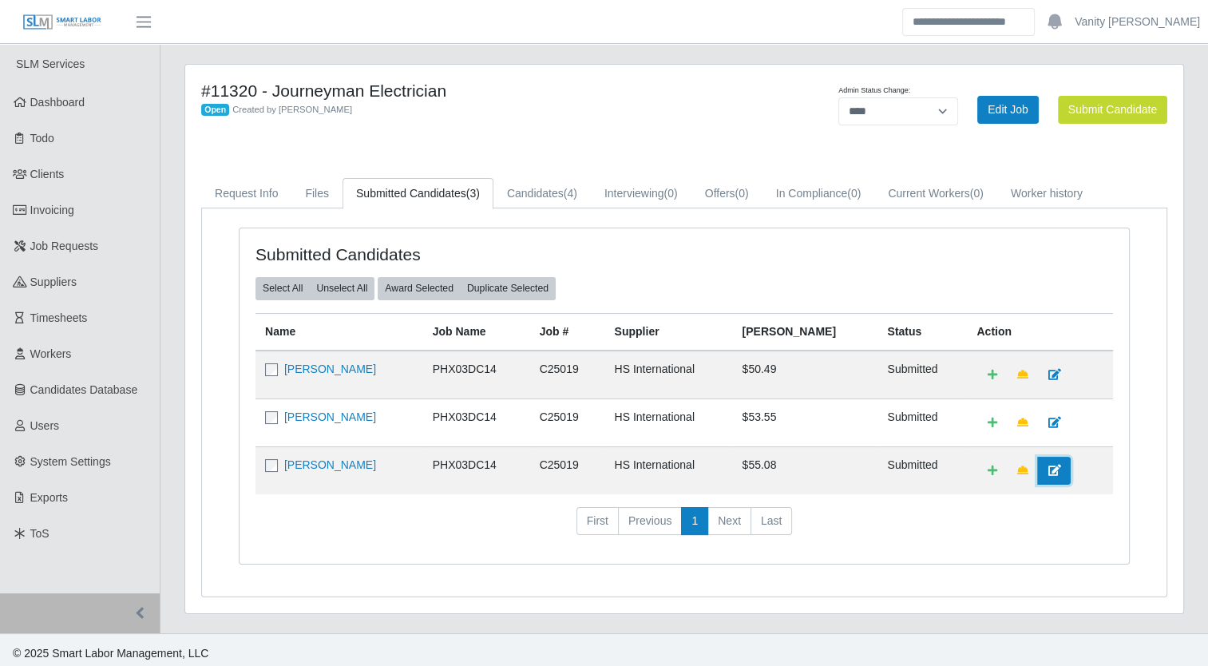
click at [1047, 471] on icon at bounding box center [1053, 470] width 13 height 11
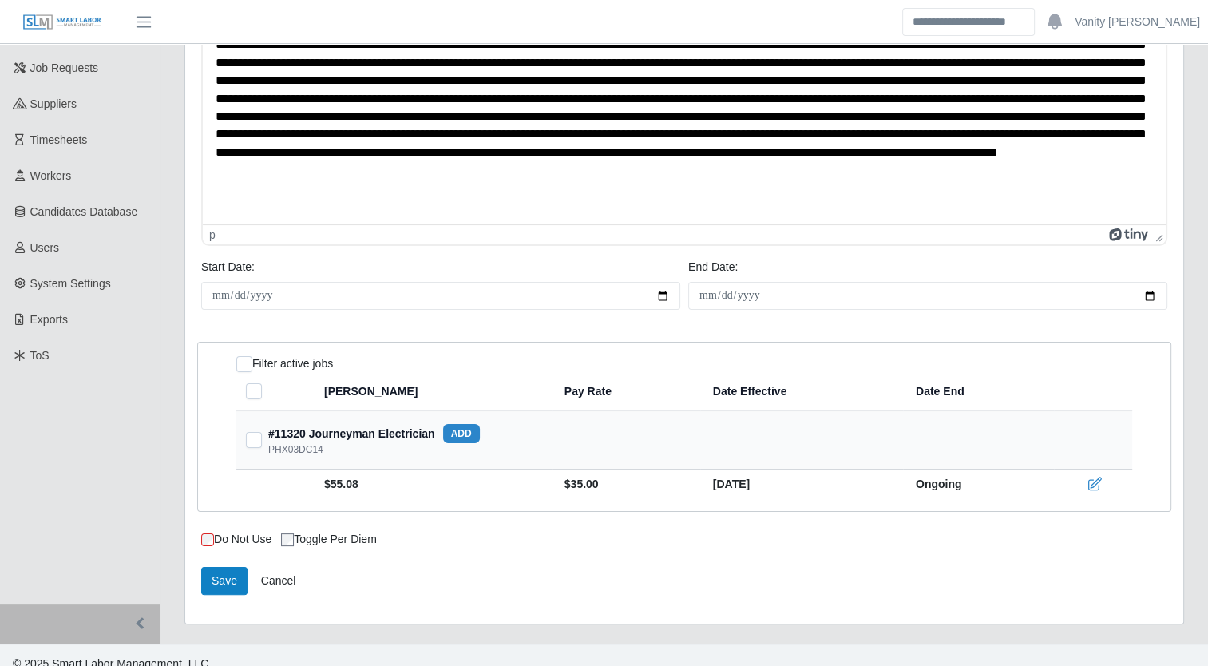
scroll to position [194, 0]
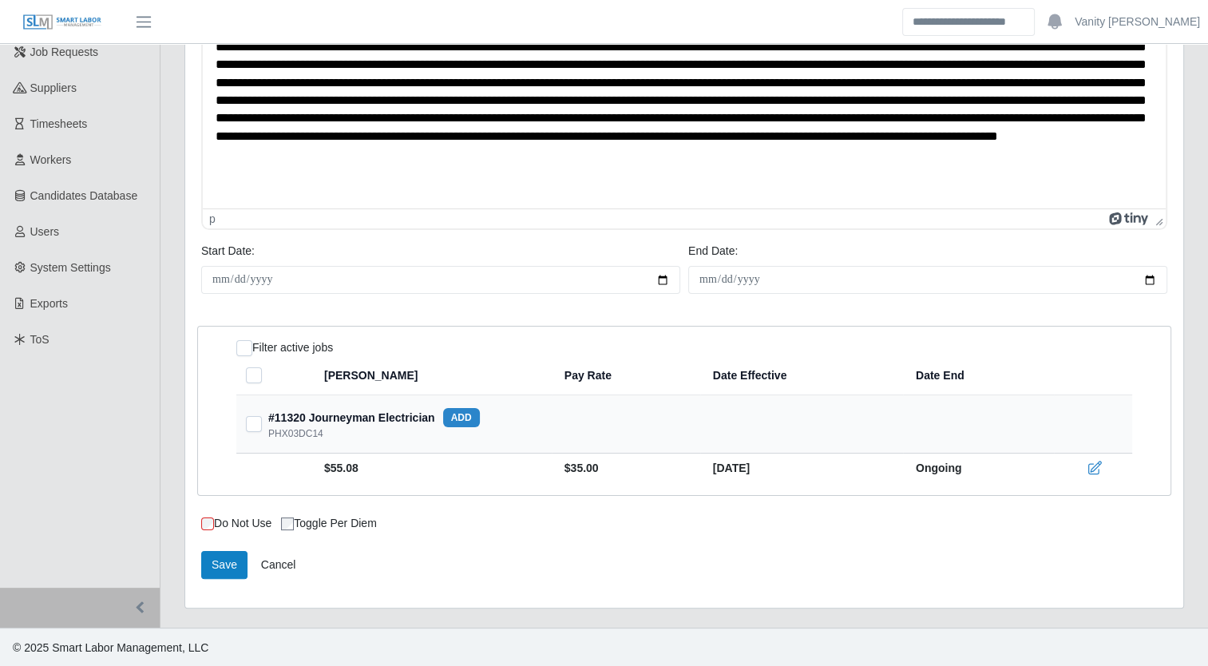
click at [1089, 468] on icon at bounding box center [1095, 467] width 13 height 13
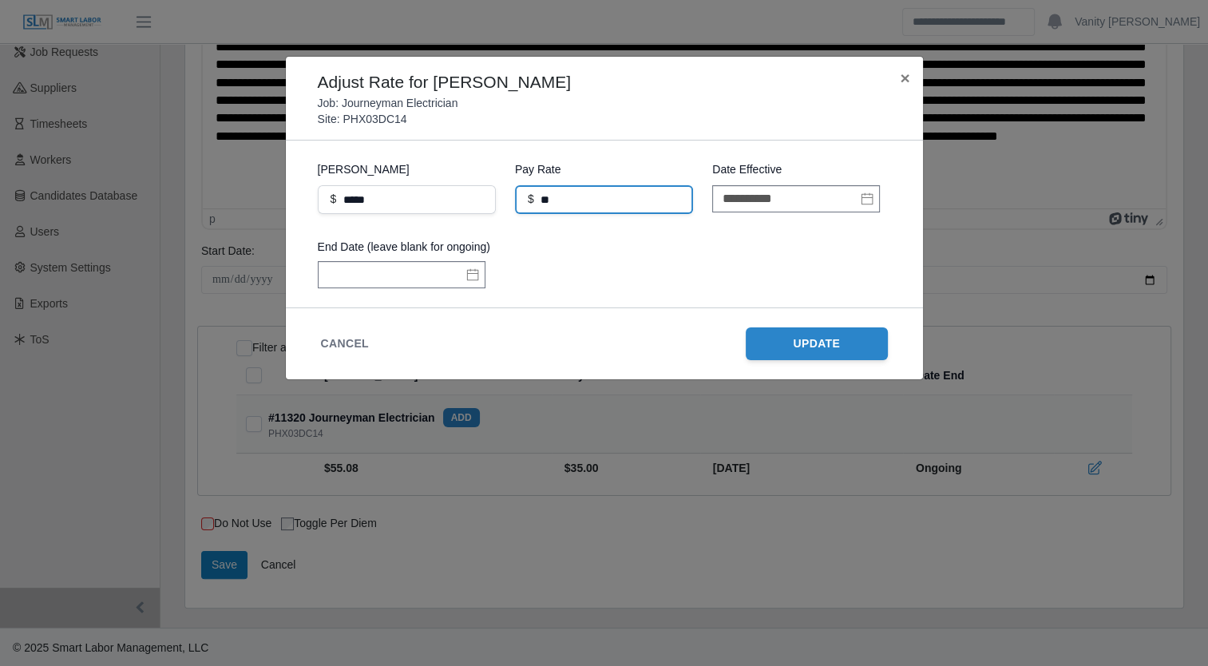
click at [585, 203] on input "**" at bounding box center [604, 199] width 178 height 29
type input "**"
click at [521, 339] on div "Cancel Update" at bounding box center [604, 343] width 605 height 39
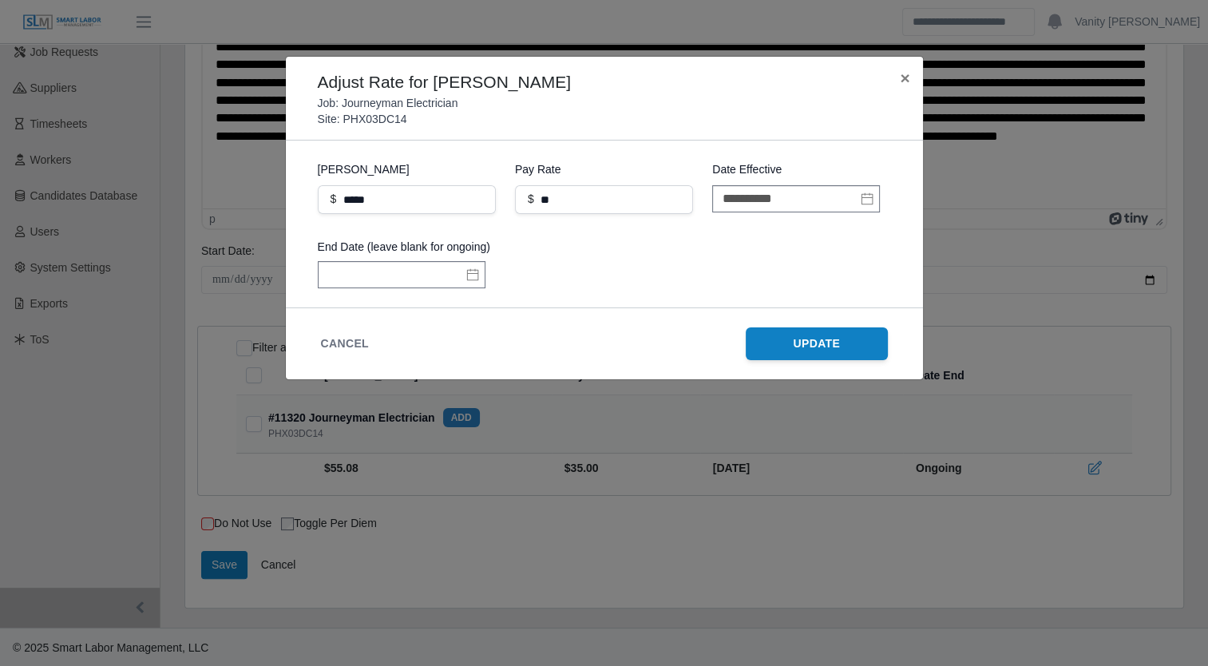
click at [765, 334] on button "Update" at bounding box center [816, 343] width 142 height 33
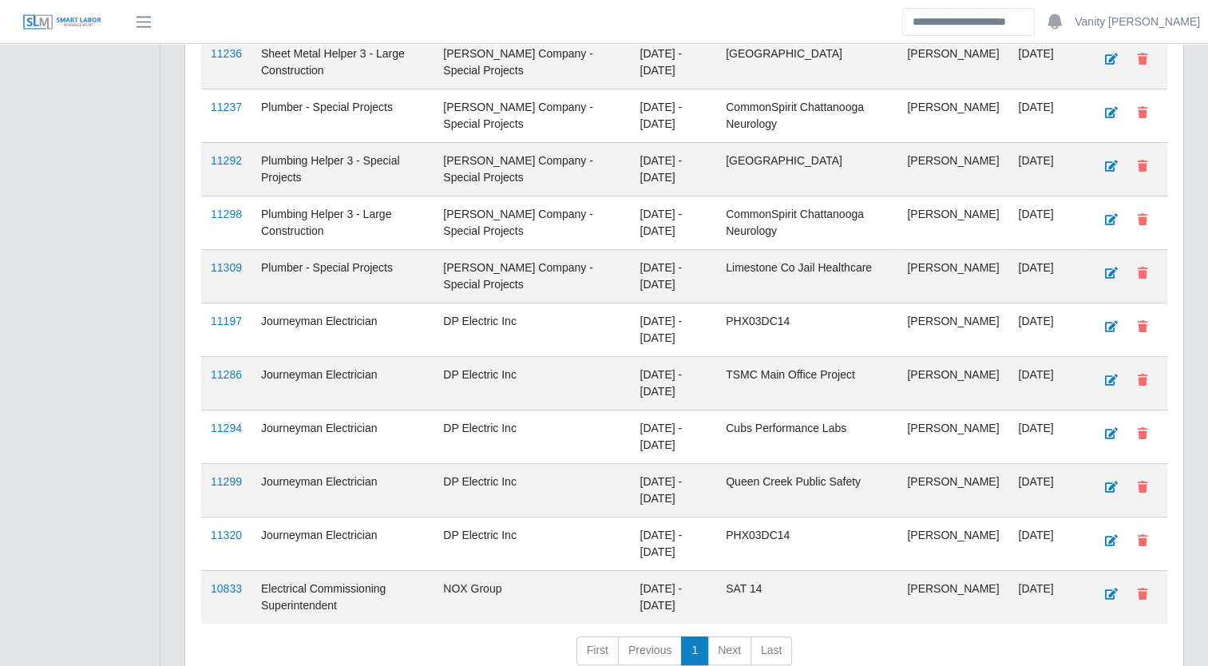
scroll to position [559, 0]
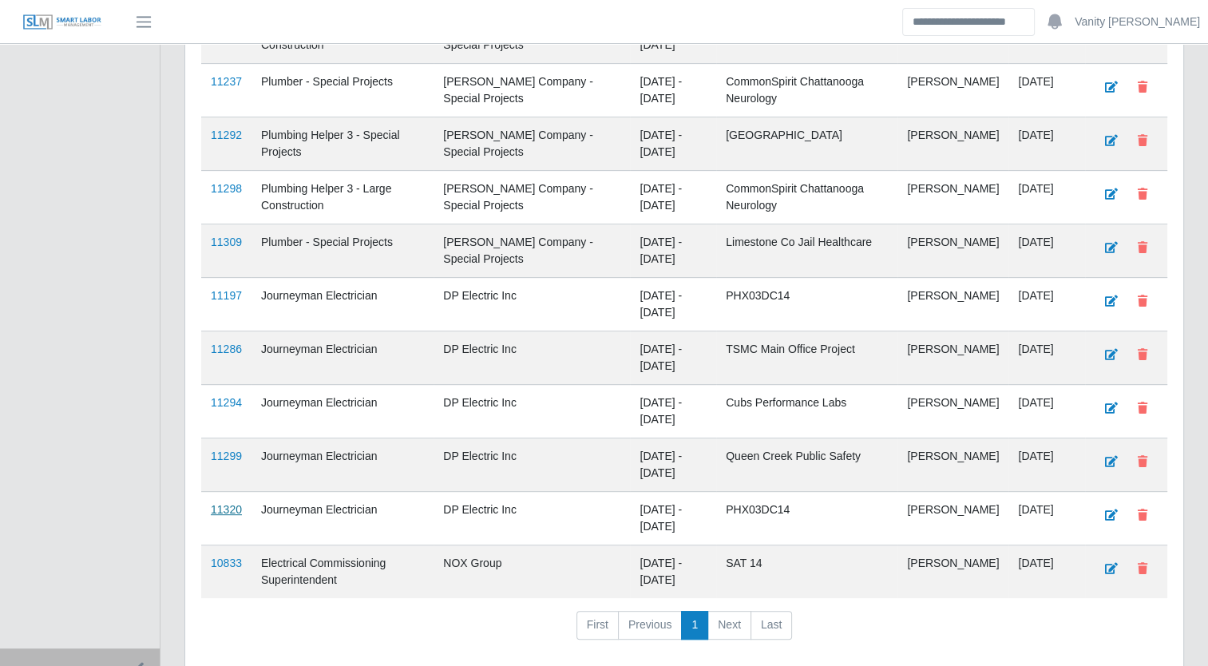
click at [218, 504] on link "11320" at bounding box center [226, 509] width 31 height 13
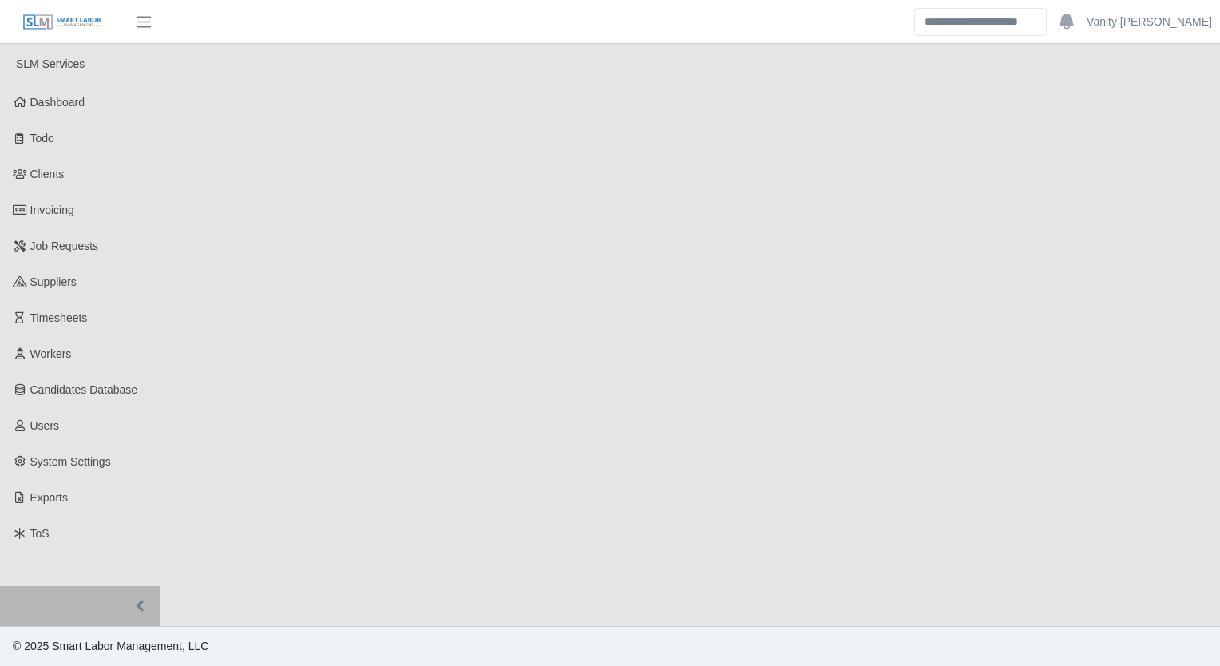
select select "****"
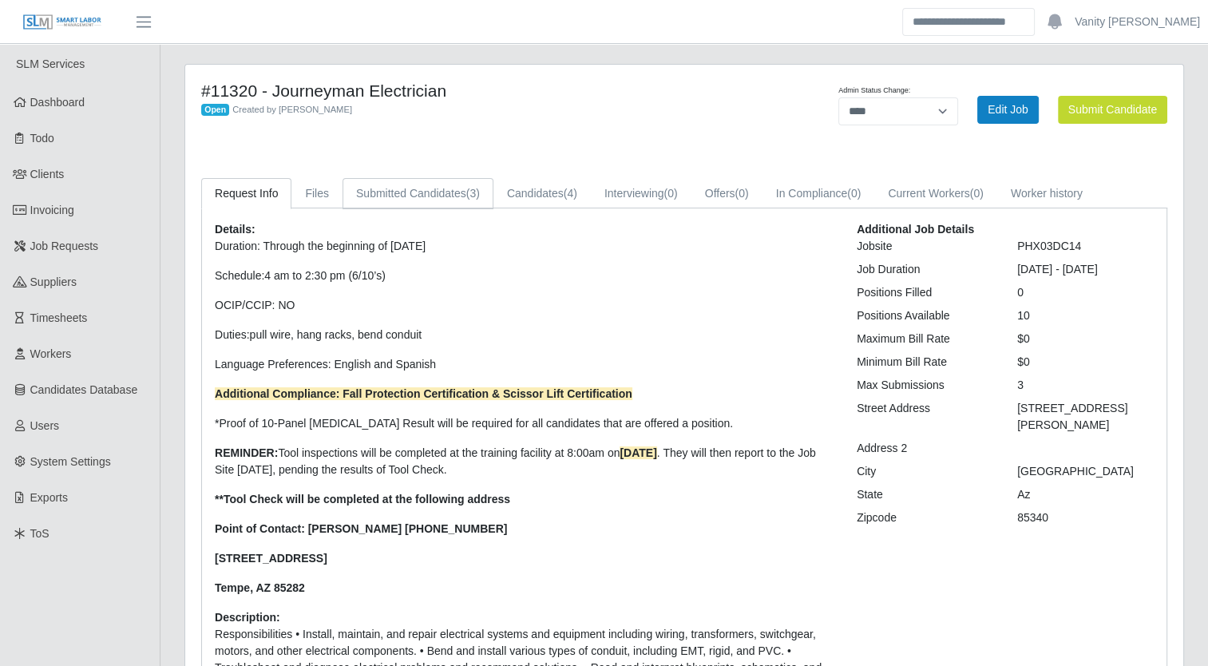
click at [467, 187] on span "(3)" at bounding box center [473, 193] width 14 height 13
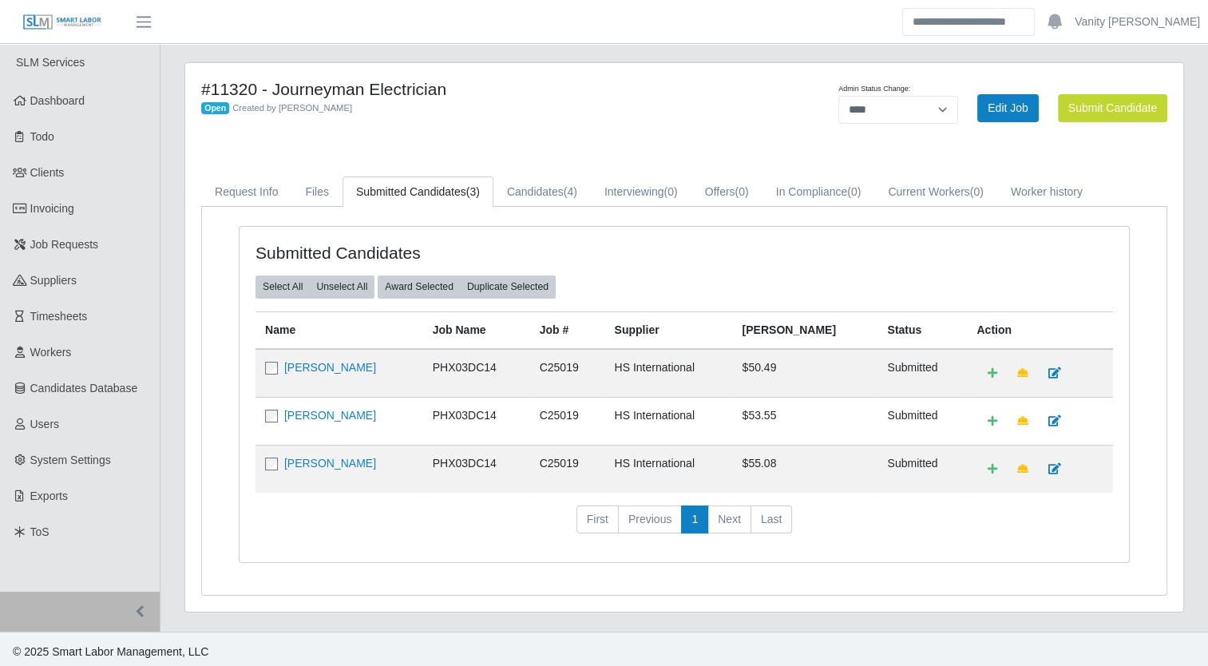
scroll to position [3, 0]
click at [313, 464] on link "[PERSON_NAME]" at bounding box center [330, 461] width 92 height 13
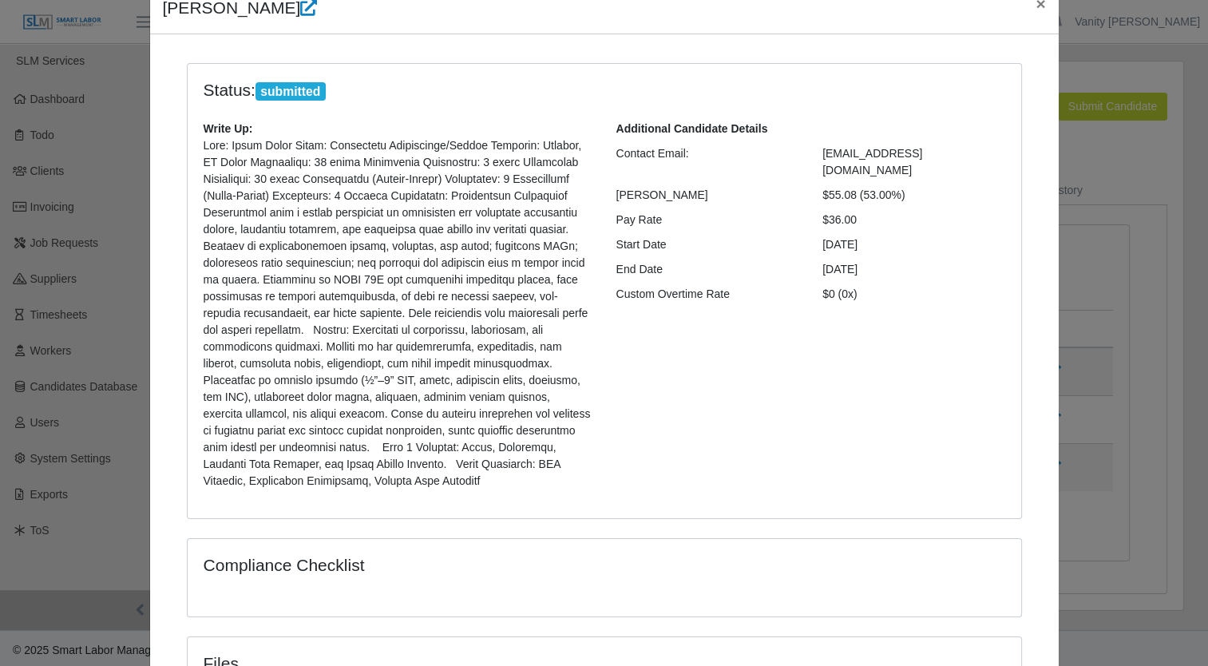
scroll to position [0, 0]
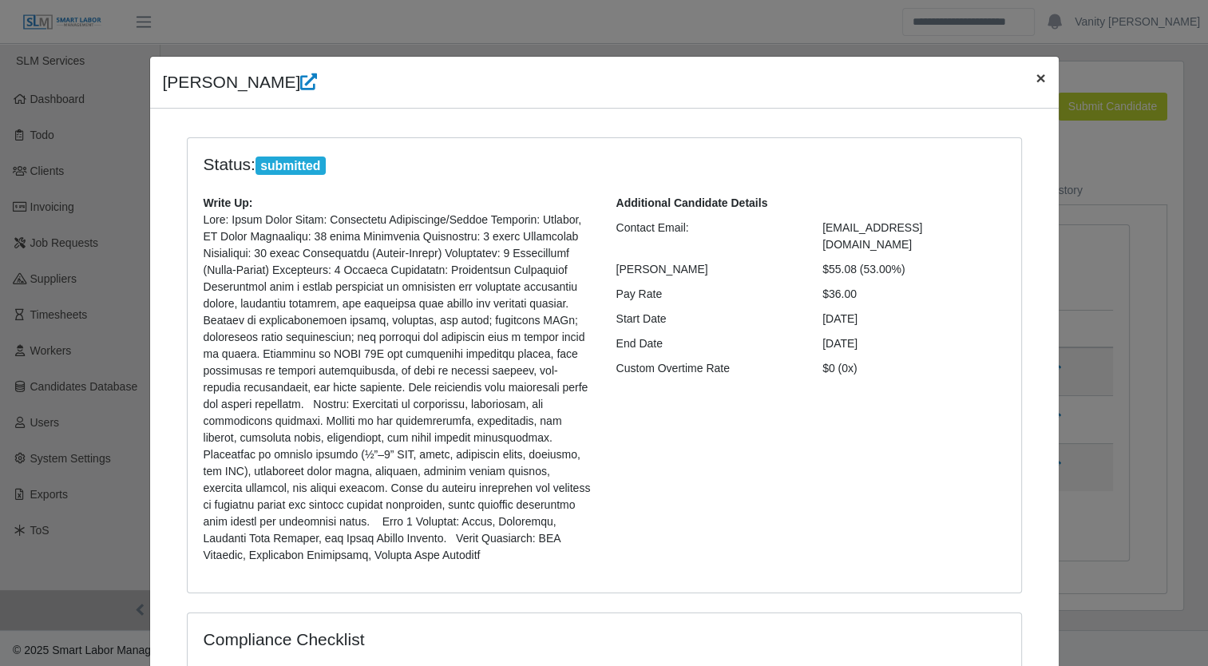
click at [1035, 74] on span "×" at bounding box center [1040, 78] width 10 height 18
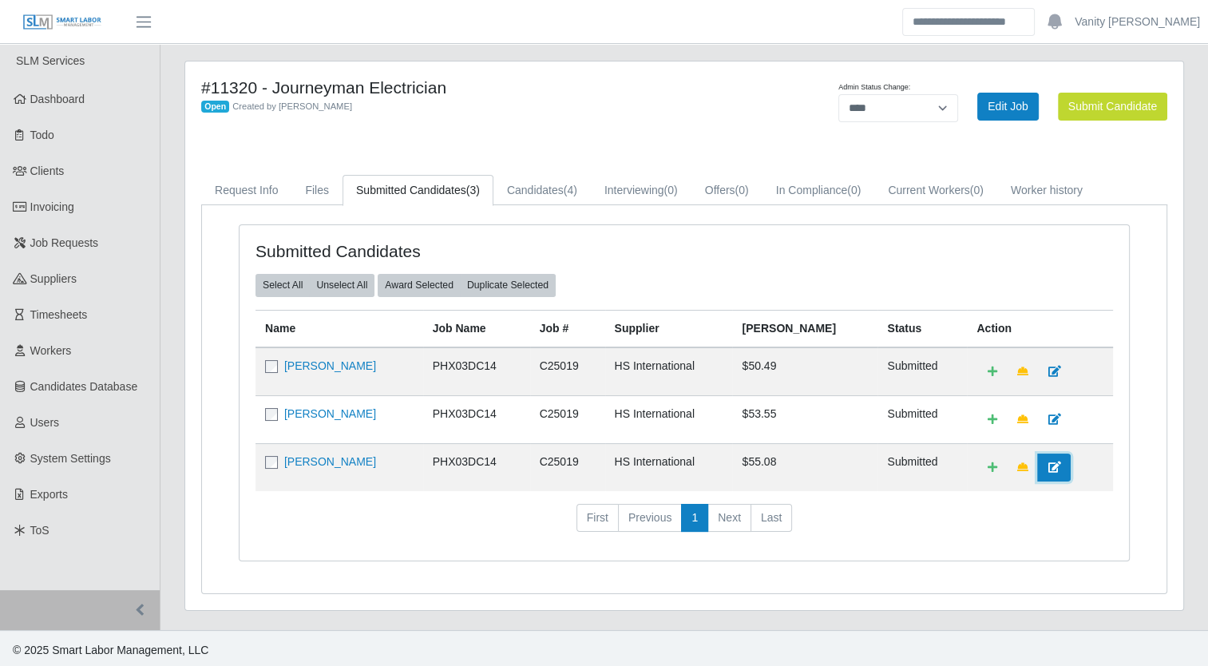
click at [1037, 468] on link at bounding box center [1054, 467] width 34 height 28
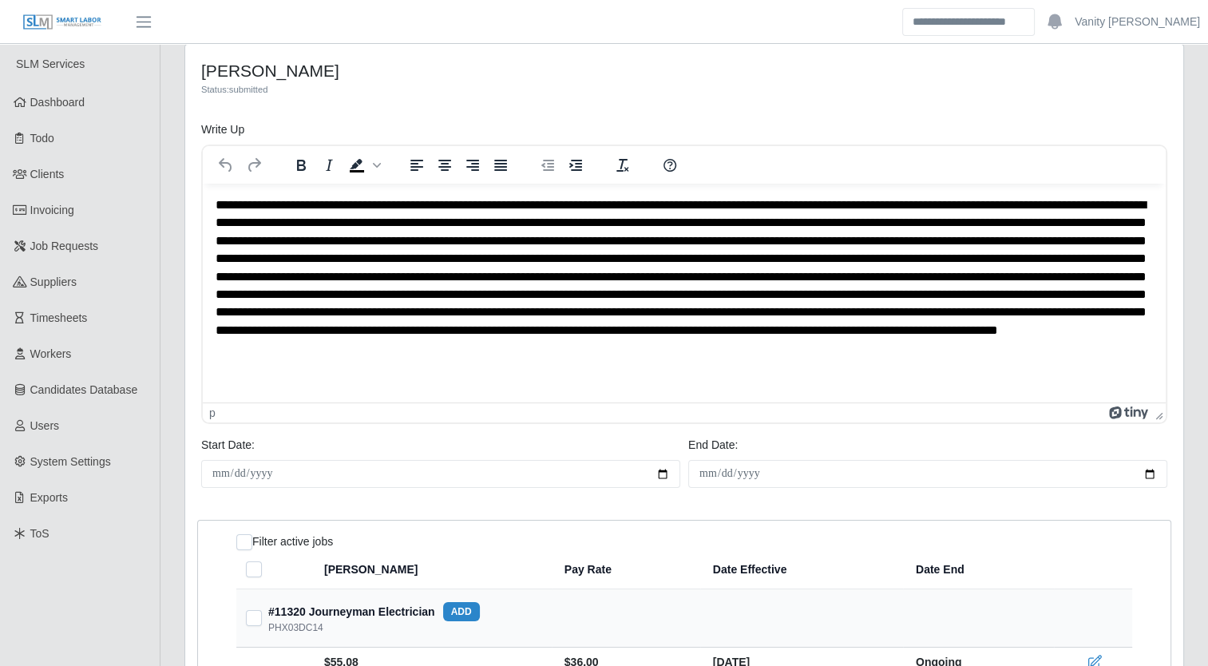
click at [329, 210] on p "Rich Text Area. Press ALT-0 for help." at bounding box center [684, 285] width 938 height 179
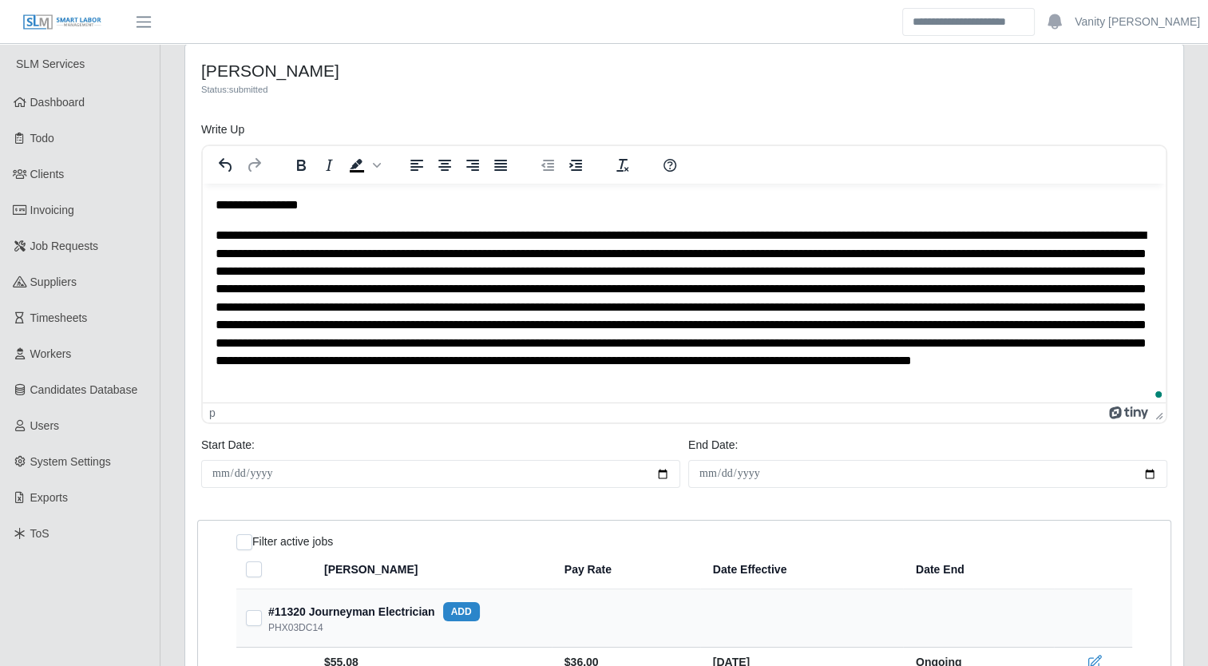
click at [433, 240] on p "To enrich screen reader interactions, please activate Accessibility in Grammarl…" at bounding box center [684, 307] width 938 height 161
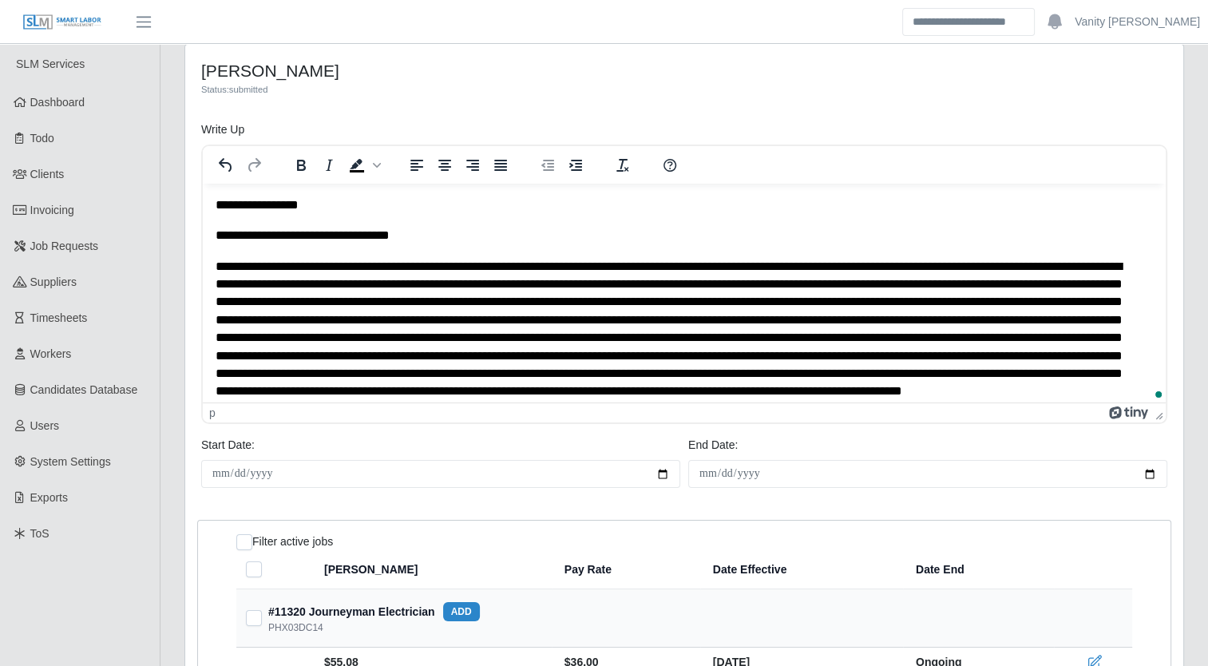
click at [342, 269] on p "To enrich screen reader interactions, please activate Accessibility in Grammarl…" at bounding box center [678, 338] width 926 height 161
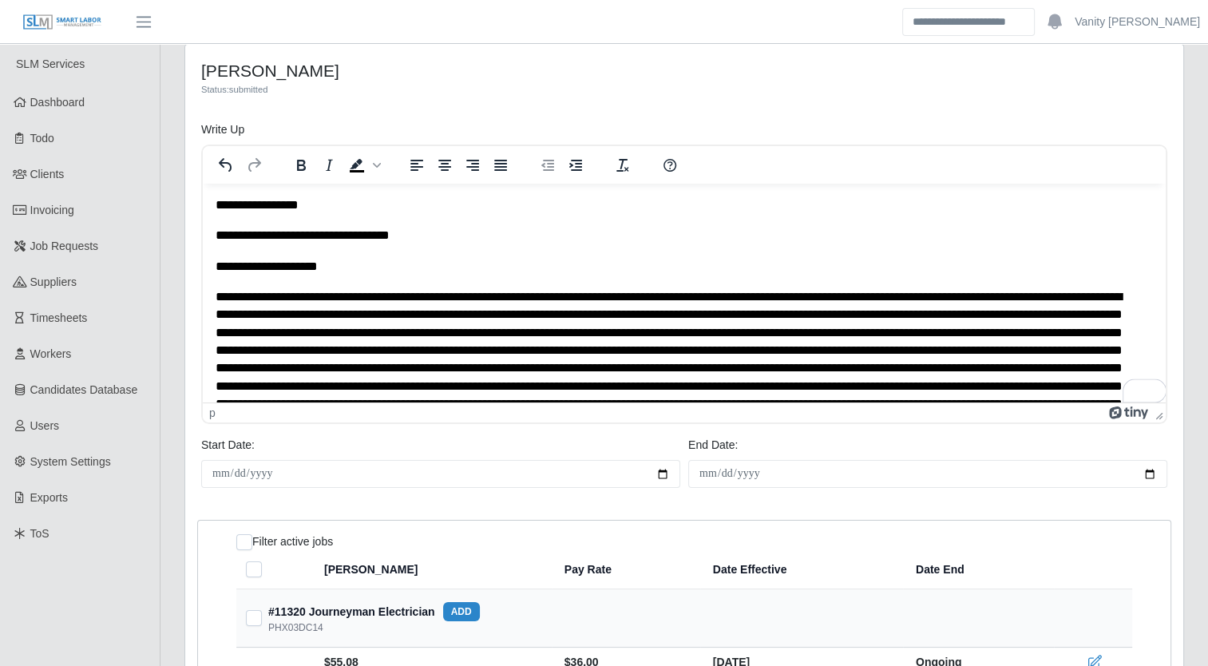
click at [363, 302] on p "To enrich screen reader interactions, please activate Accessibility in Grammarl…" at bounding box center [678, 368] width 926 height 161
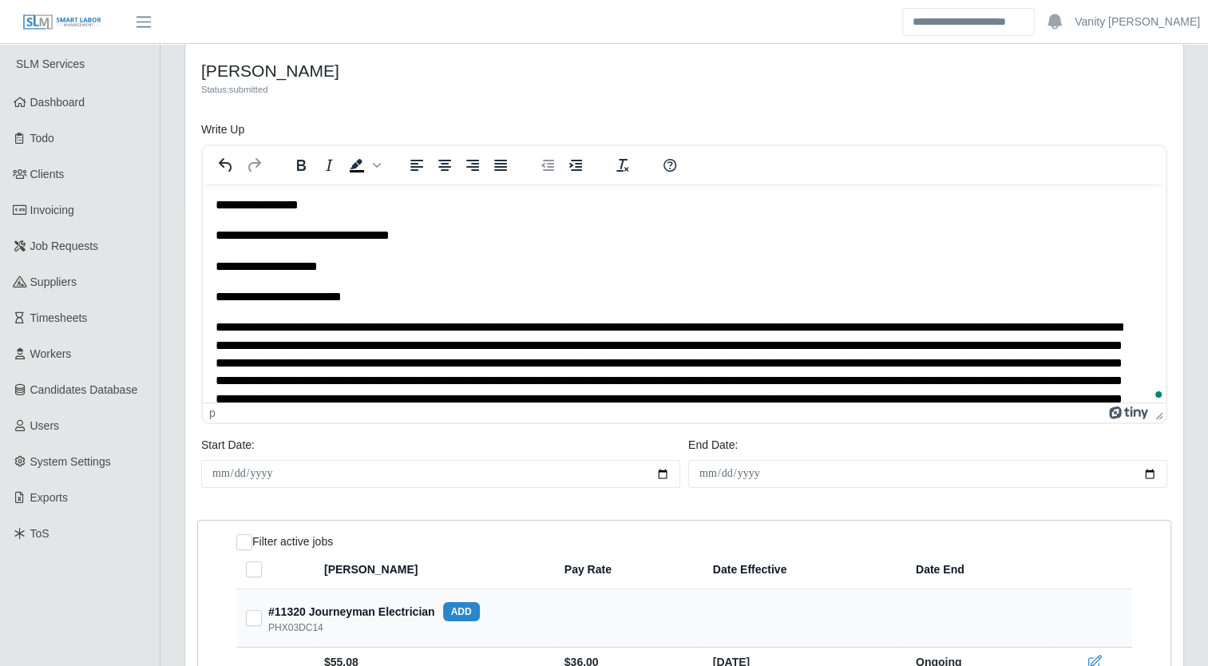
click at [395, 329] on p "To enrich screen reader interactions, please activate Accessibility in Grammarl…" at bounding box center [678, 398] width 926 height 161
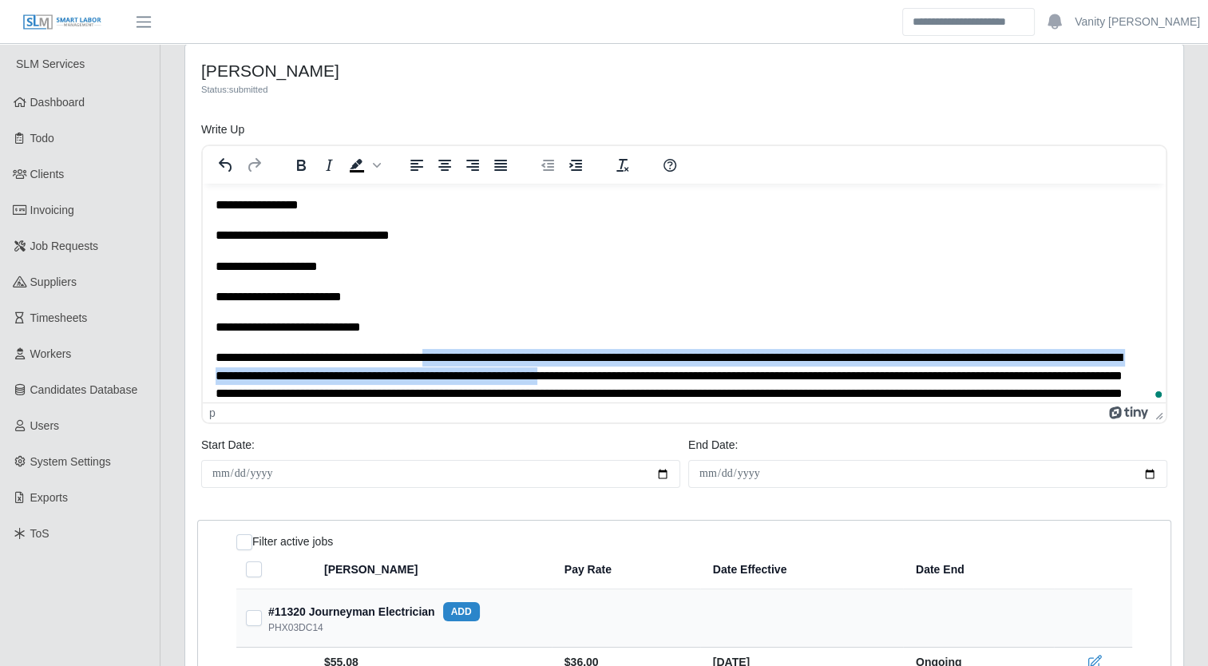
drag, startPoint x: 450, startPoint y: 360, endPoint x: 798, endPoint y: 364, distance: 348.0
click at [769, 367] on p "To enrich screen reader interactions, please activate Accessibility in Grammarl…" at bounding box center [678, 429] width 926 height 161
click at [800, 364] on p "To enrich screen reader interactions, please activate Accessibility in Grammarl…" at bounding box center [678, 429] width 926 height 161
click at [905, 358] on p "To enrich screen reader interactions, please activate Accessibility in Grammarl…" at bounding box center [678, 429] width 926 height 161
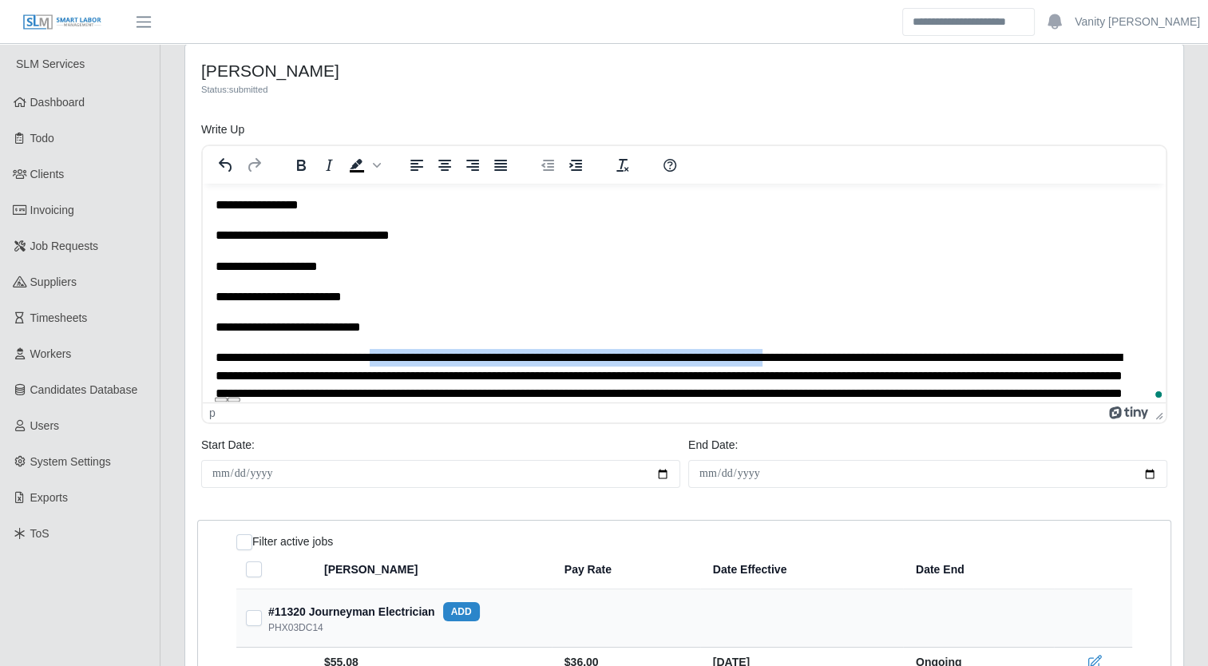
drag, startPoint x: 834, startPoint y: 360, endPoint x: 388, endPoint y: 358, distance: 446.2
click at [388, 358] on p "To enrich screen reader interactions, please activate Accessibility in Grammarl…" at bounding box center [678, 429] width 926 height 161
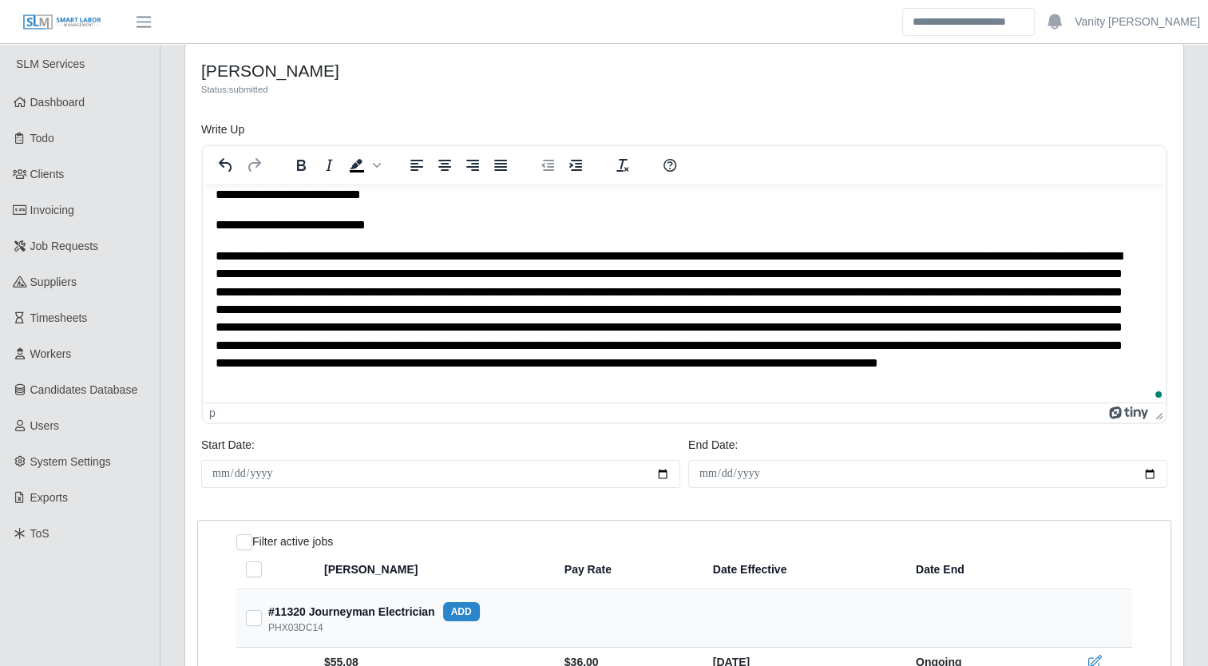
scroll to position [132, 0]
click at [670, 310] on p "To enrich screen reader interactions, please activate Accessibility in Grammarl…" at bounding box center [678, 318] width 926 height 143
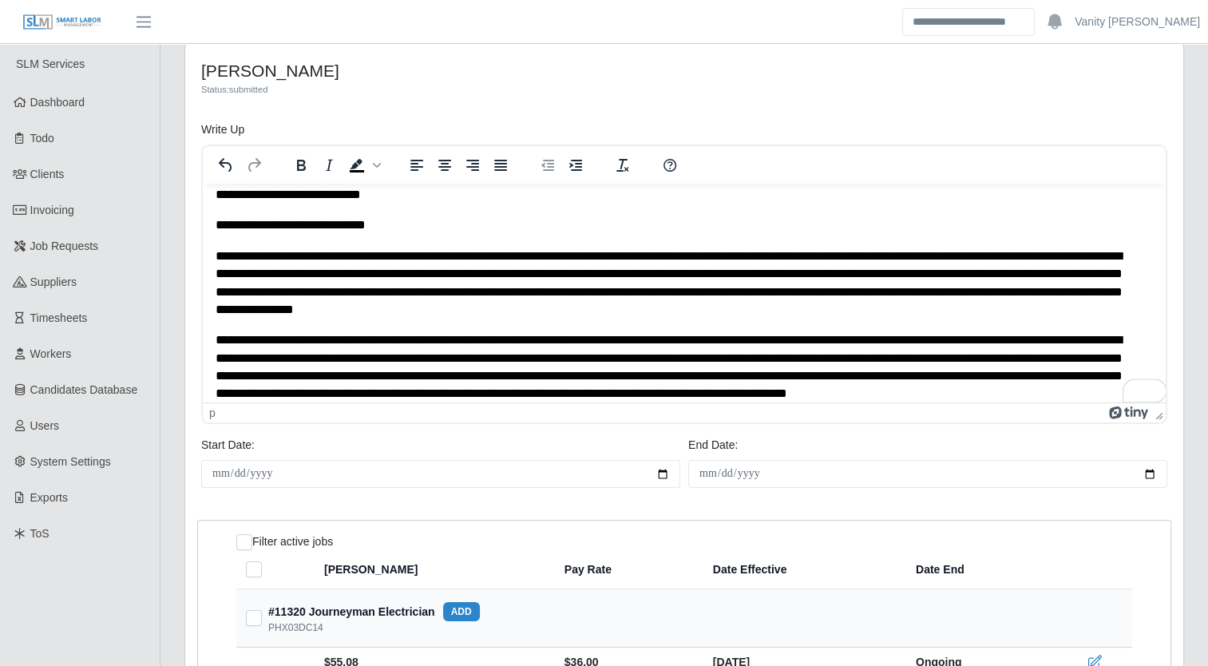
scroll to position [163, 0]
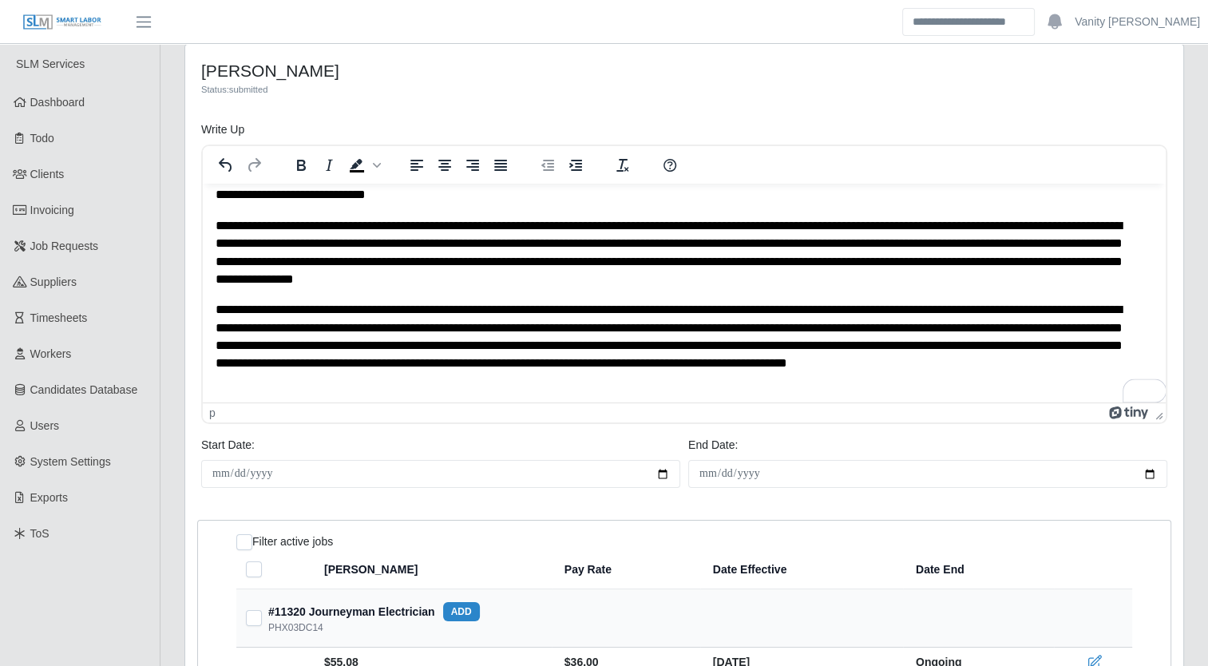
click at [379, 364] on p "**********" at bounding box center [678, 345] width 926 height 89
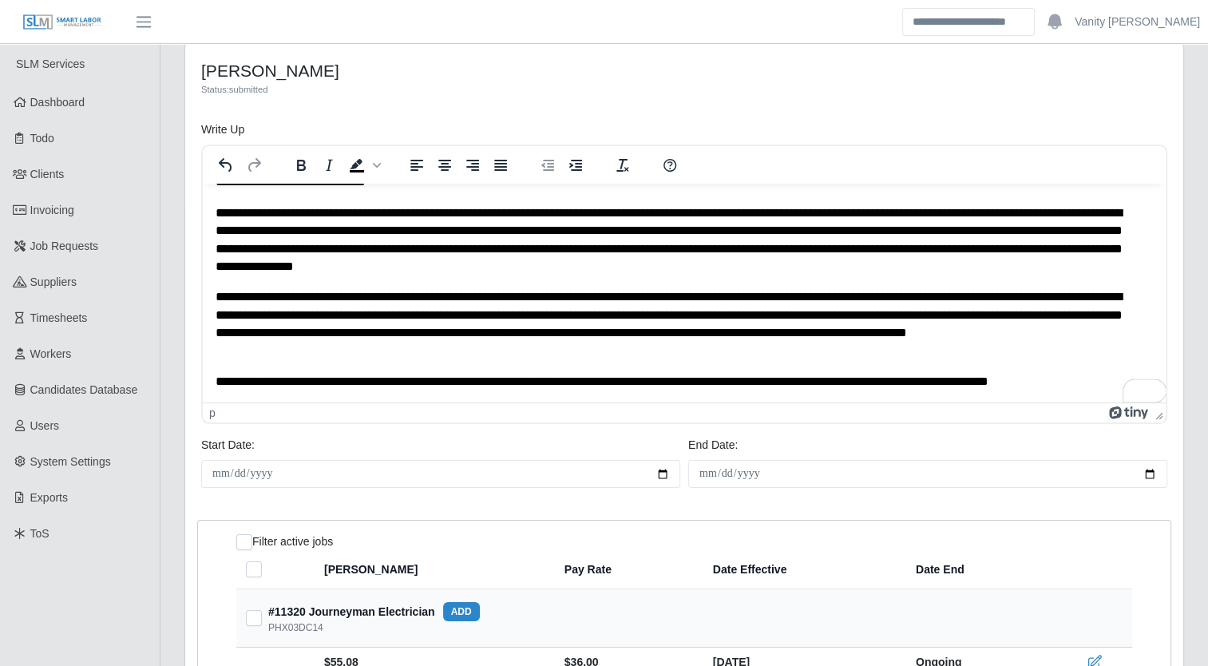
scroll to position [176, 0]
click at [667, 380] on p "**********" at bounding box center [678, 382] width 926 height 18
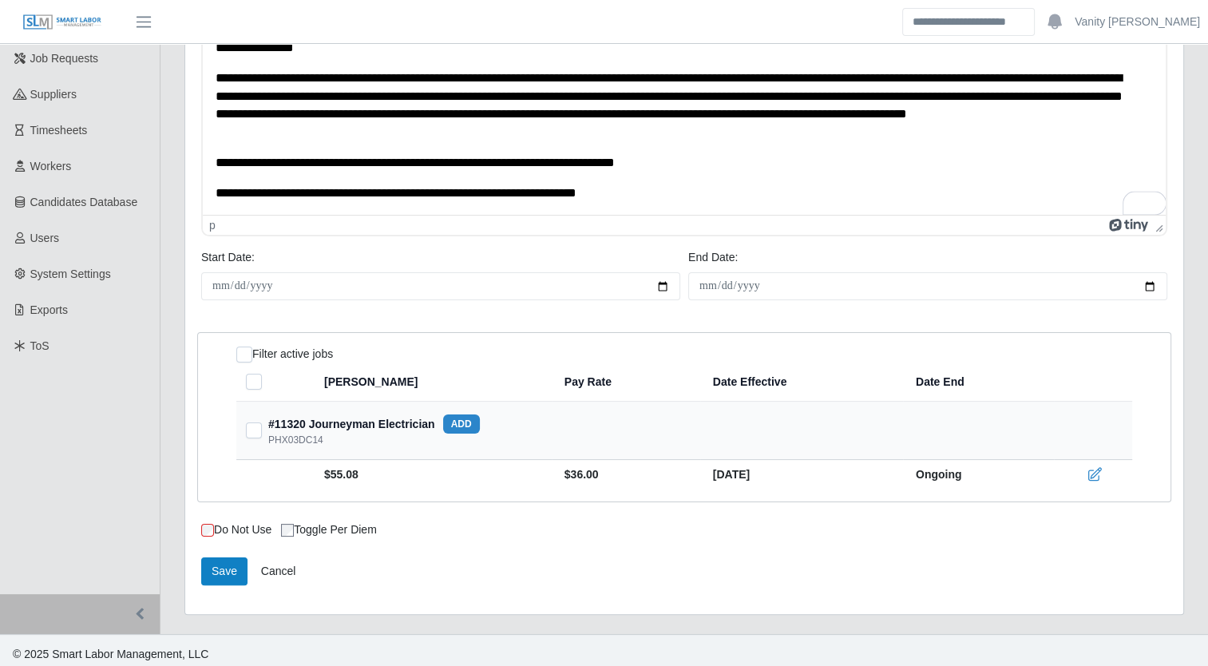
scroll to position [194, 0]
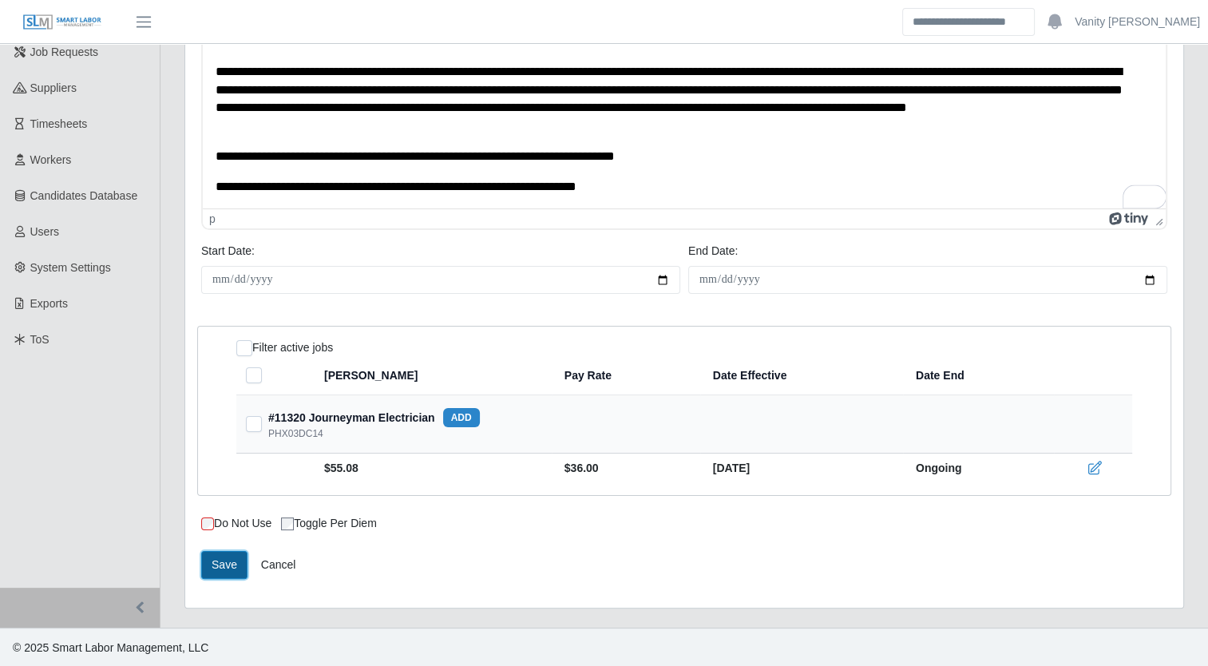
click at [235, 562] on button "Save" at bounding box center [224, 565] width 46 height 28
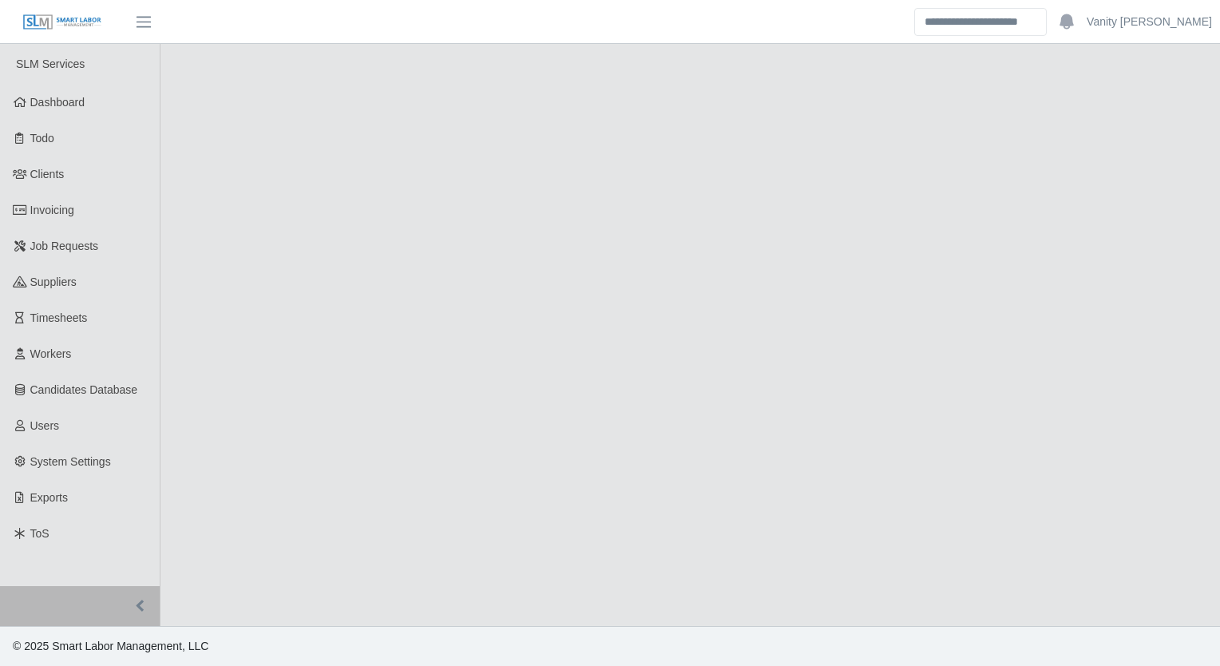
select select "****"
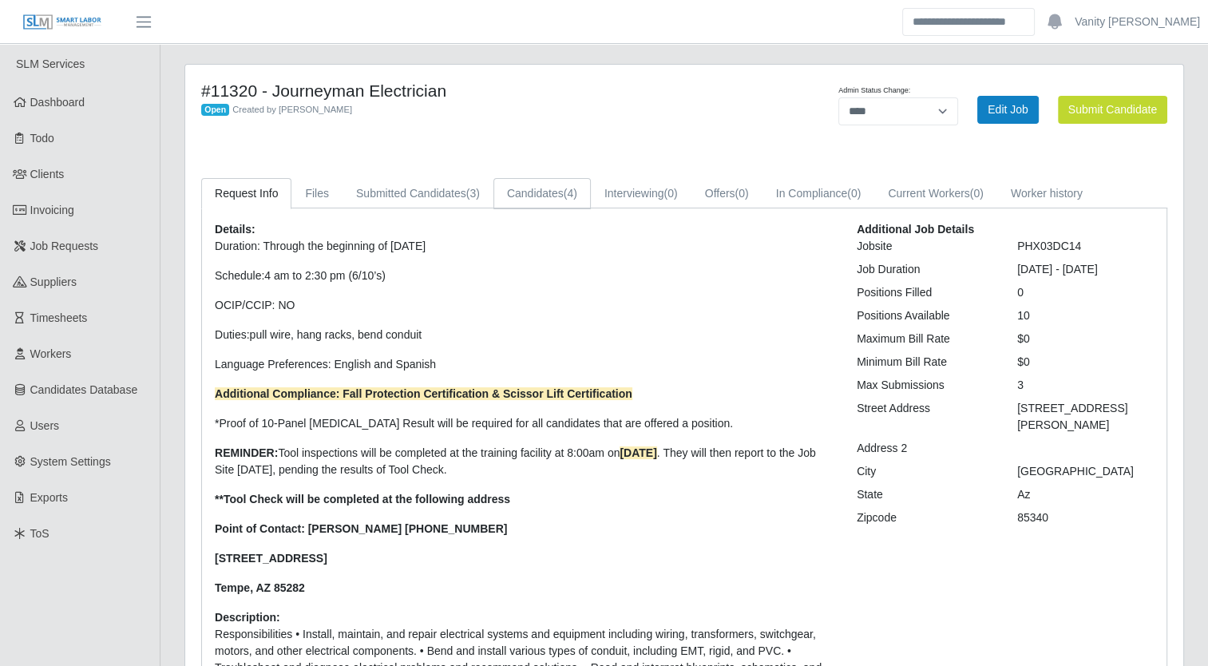
click at [534, 196] on link "Candidates (4)" at bounding box center [541, 193] width 97 height 31
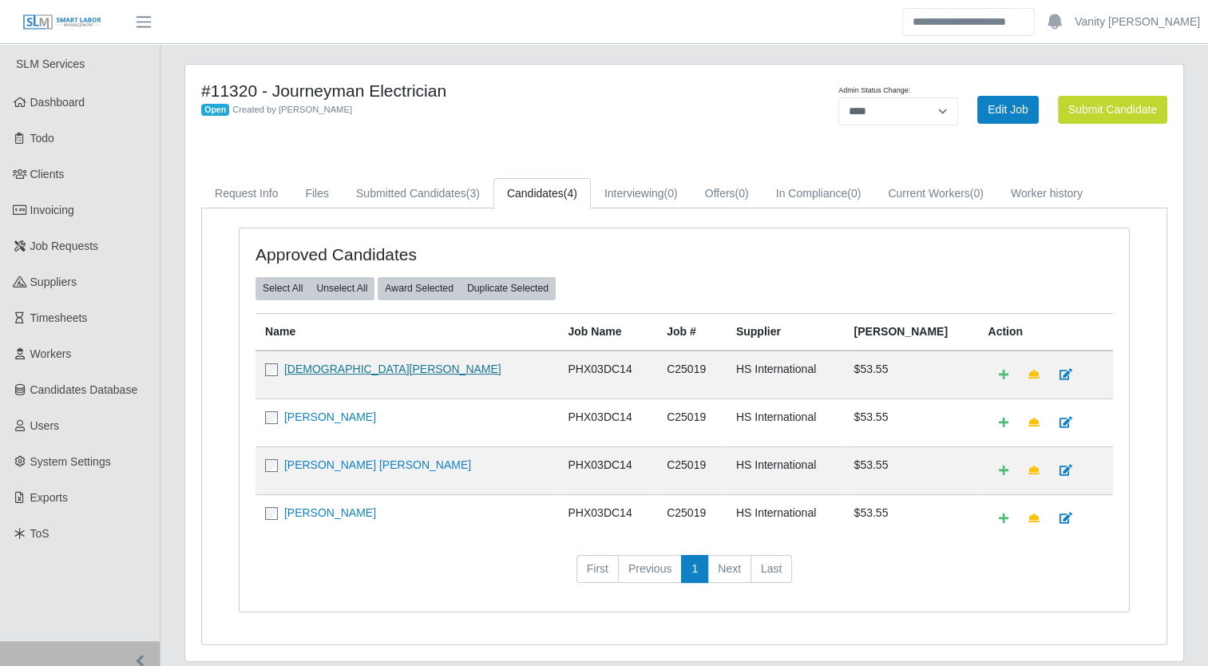
click at [319, 368] on link "[DEMOGRAPHIC_DATA][PERSON_NAME]" at bounding box center [392, 368] width 217 height 13
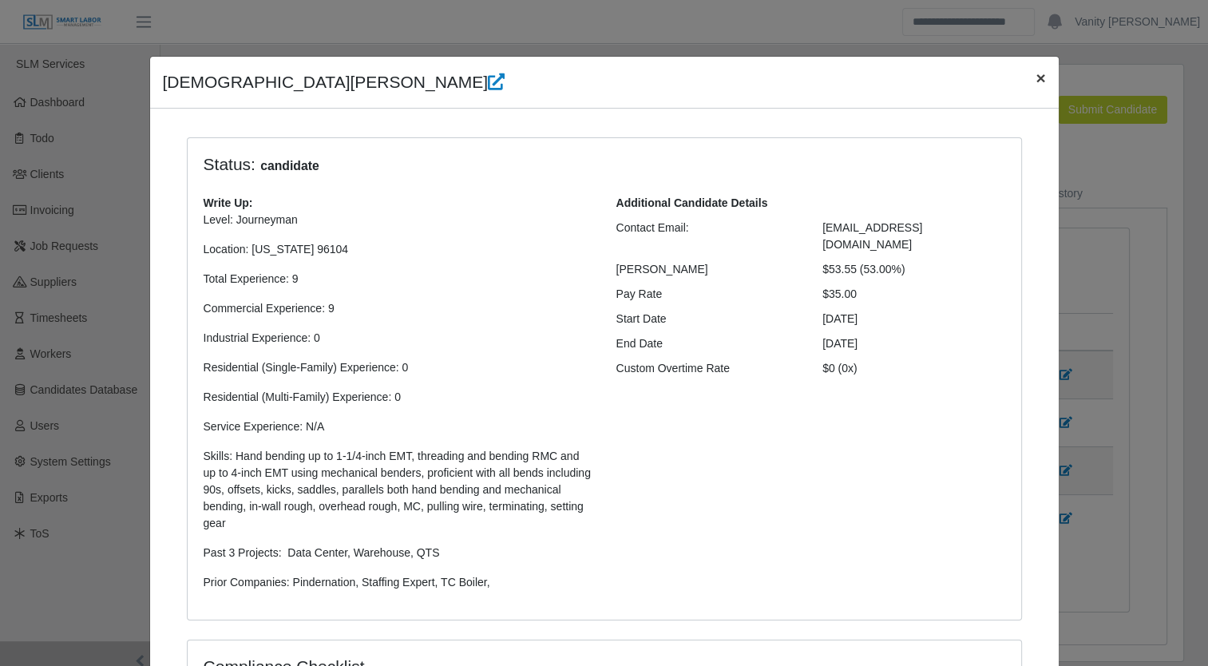
click at [1035, 75] on span "×" at bounding box center [1040, 78] width 10 height 18
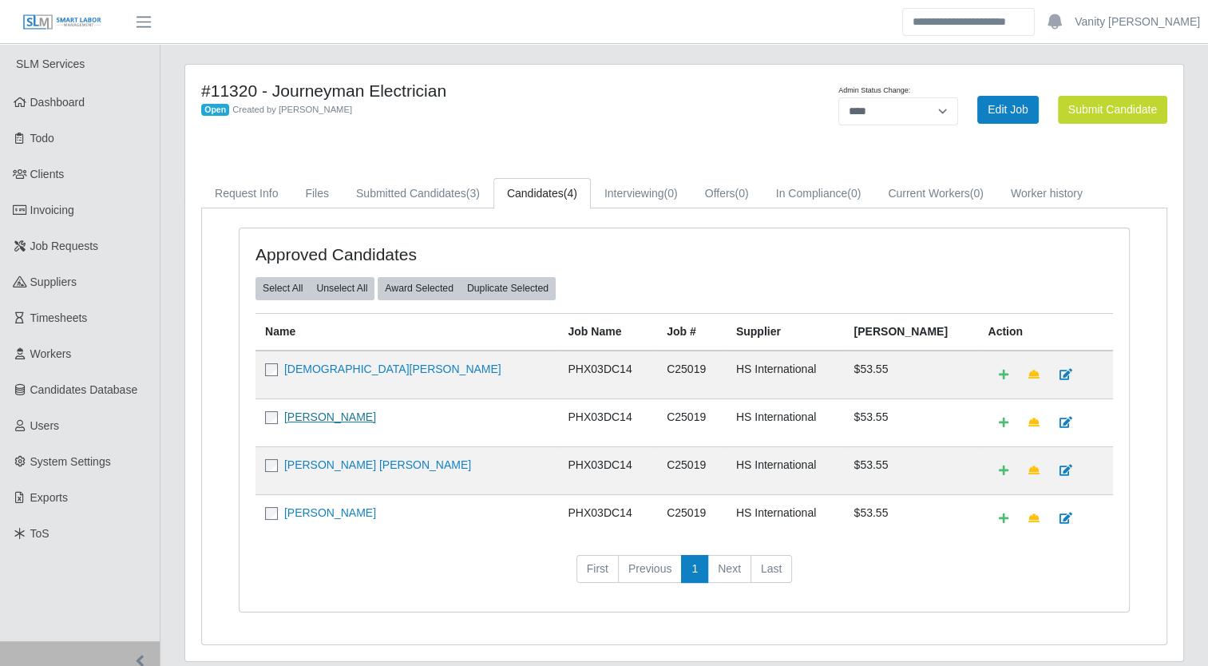
click at [318, 417] on link "Carlos Rios" at bounding box center [330, 416] width 92 height 13
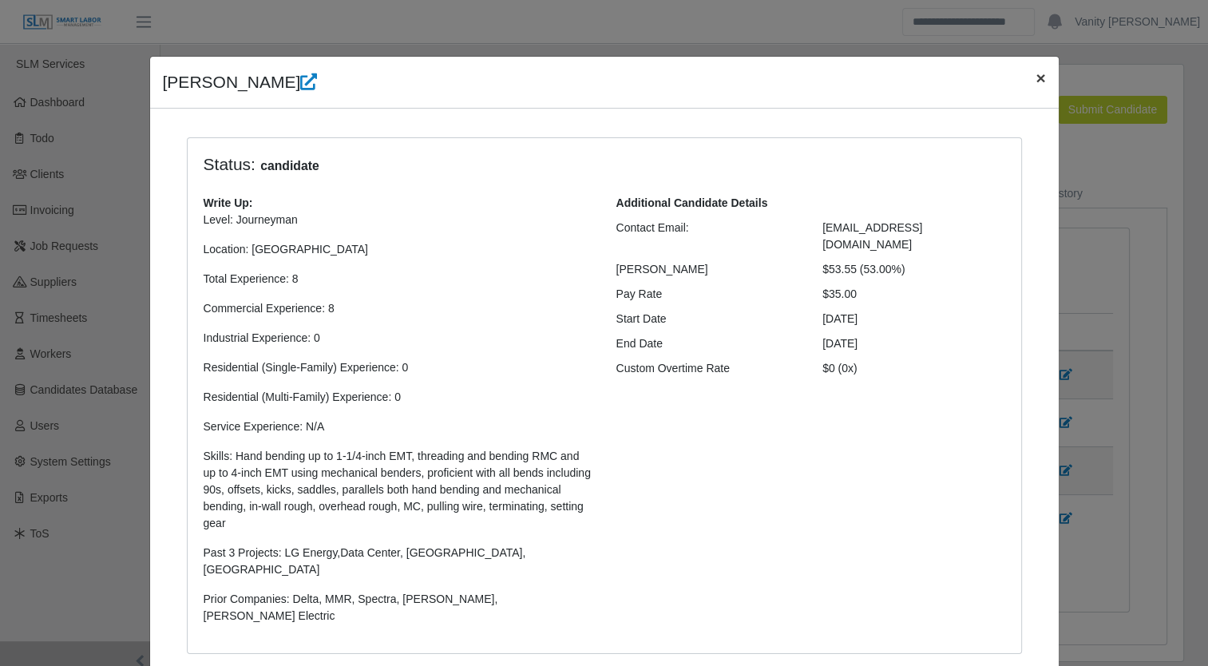
click at [1035, 78] on span "×" at bounding box center [1040, 78] width 10 height 18
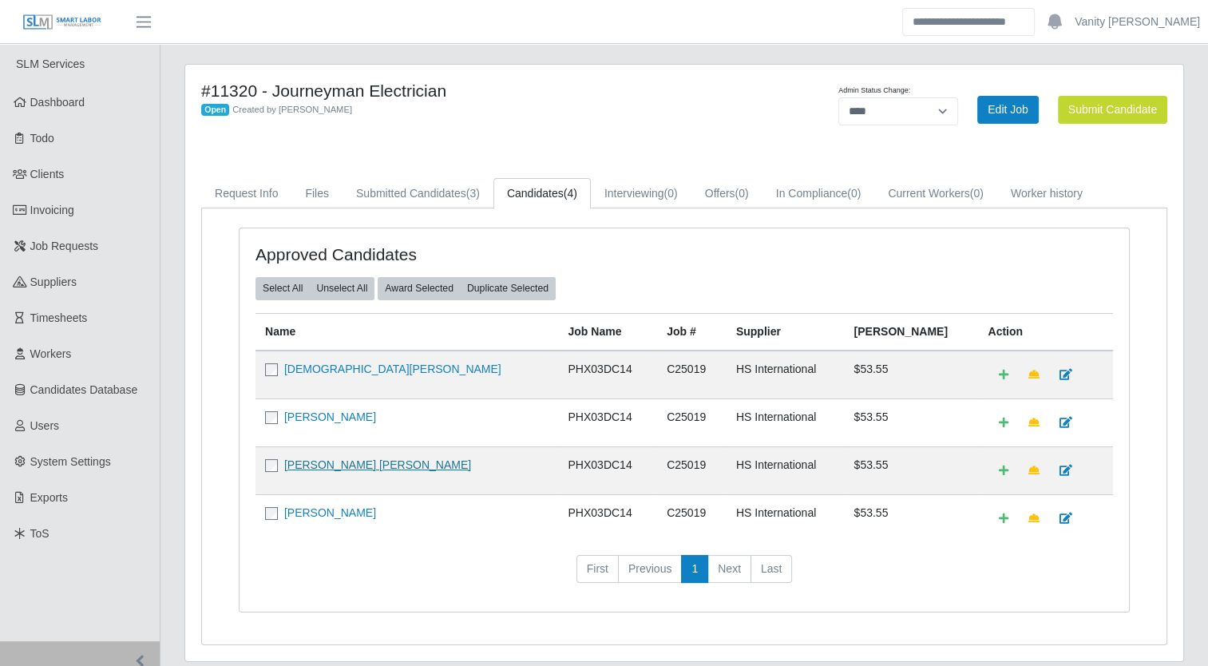
click at [326, 460] on link "Noe Yahir Guerra" at bounding box center [377, 464] width 187 height 13
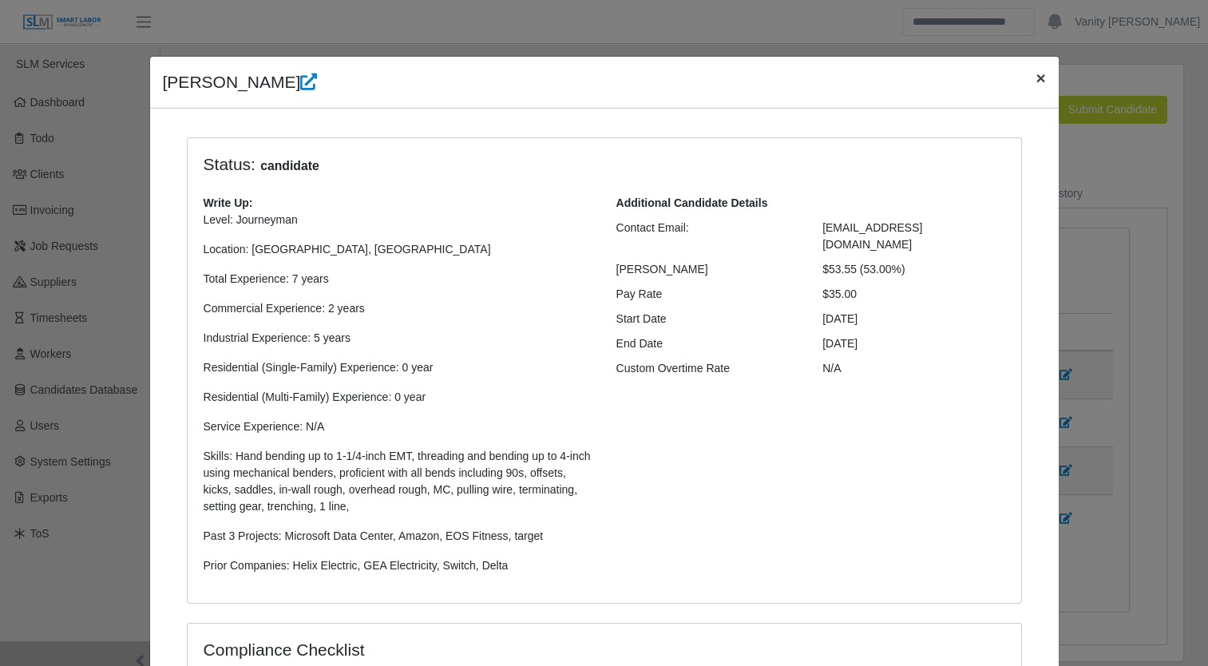
click at [1035, 76] on span "×" at bounding box center [1040, 78] width 10 height 18
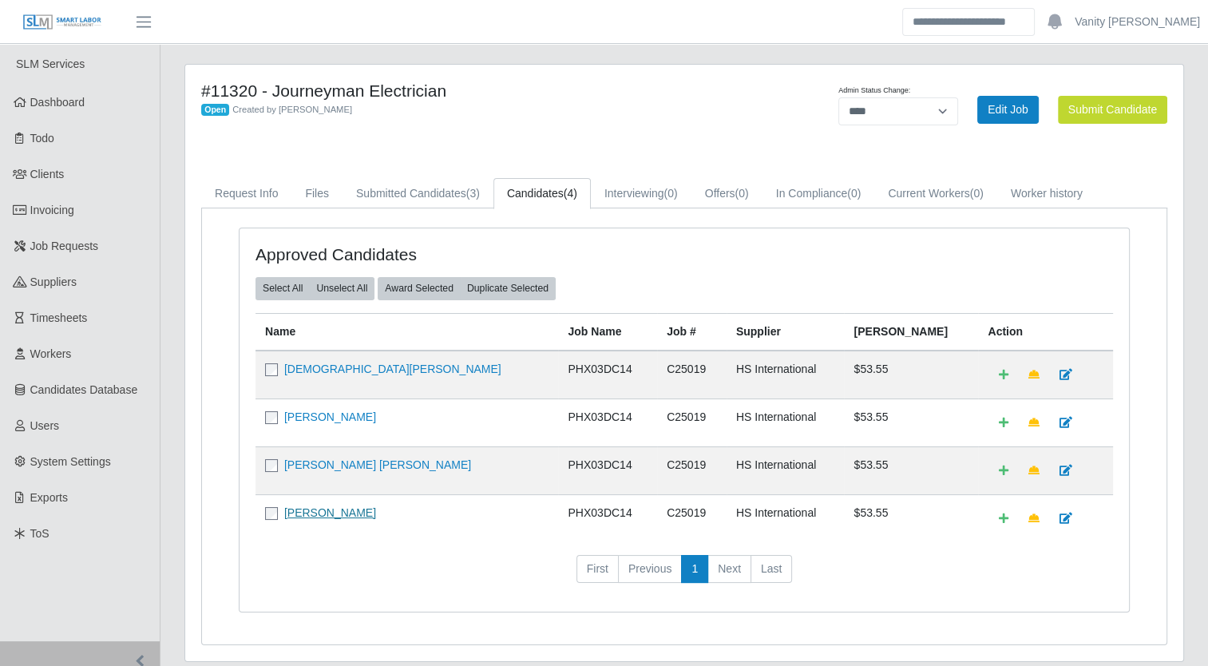
click at [317, 509] on link "Juan M Garcia" at bounding box center [330, 512] width 92 height 13
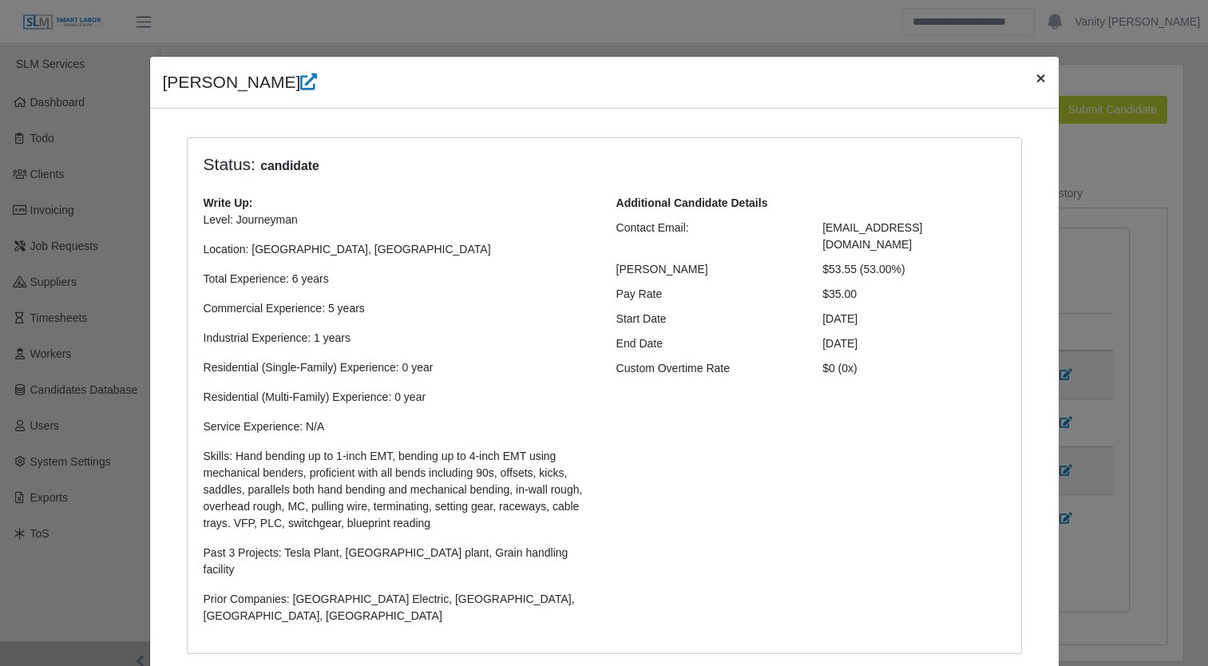
click at [1035, 77] on span "×" at bounding box center [1040, 78] width 10 height 18
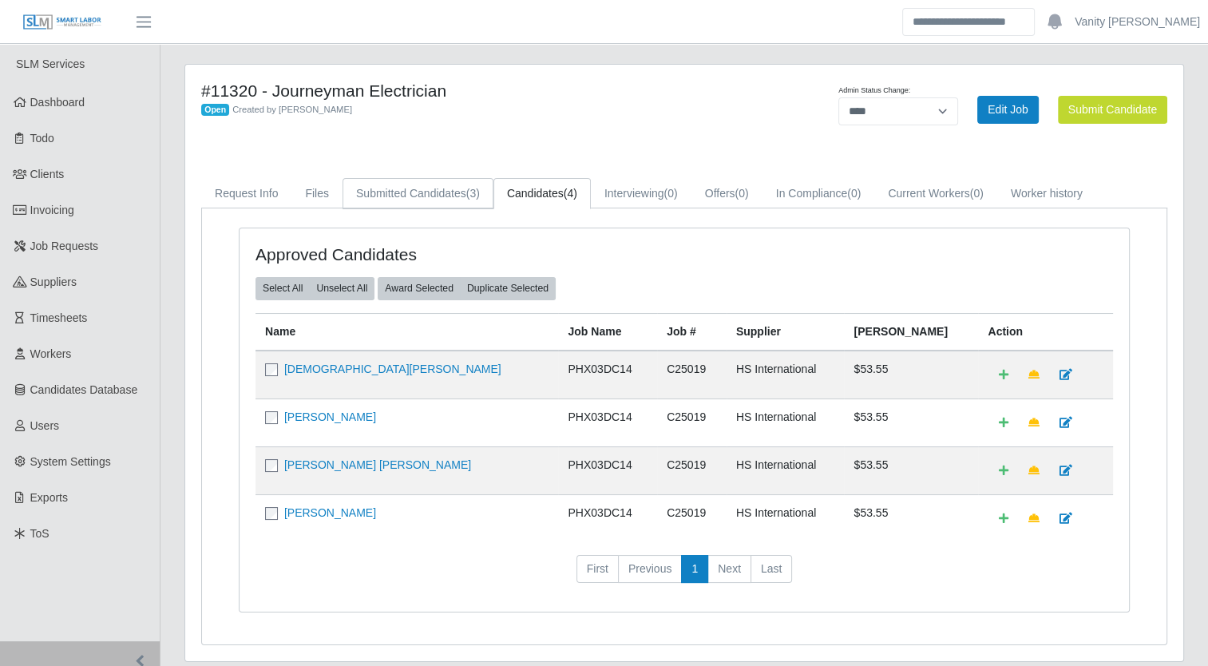
click at [396, 201] on link "Submitted Candidates (3)" at bounding box center [417, 193] width 151 height 31
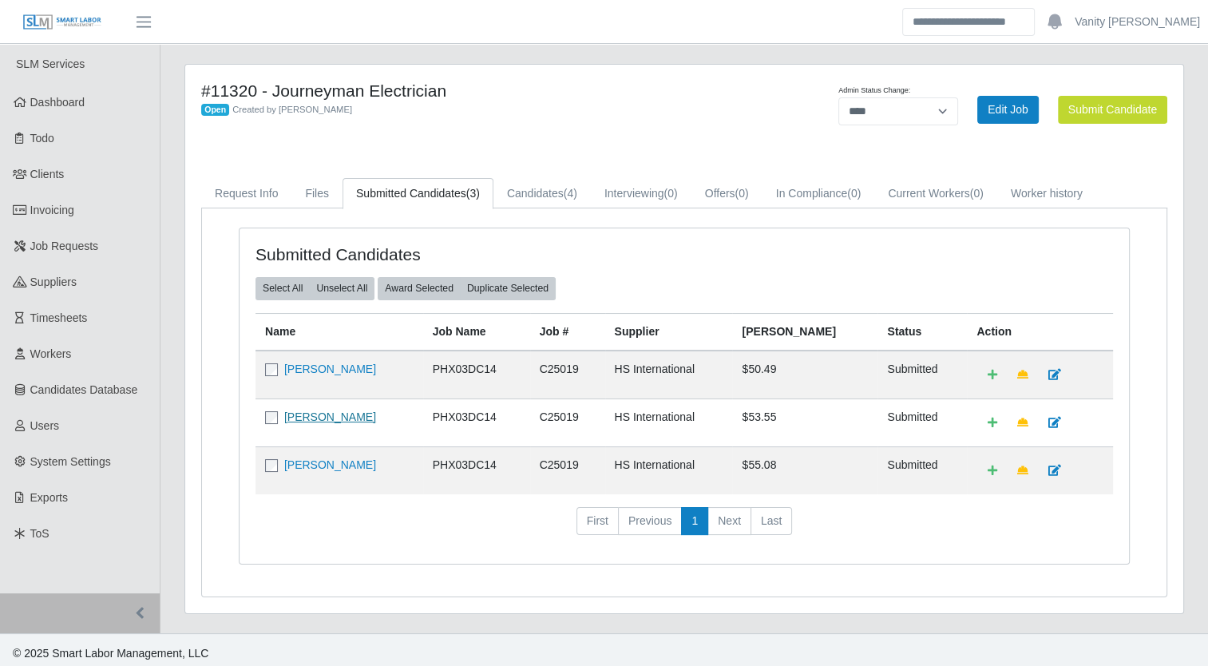
click at [334, 415] on link "Jose Antonio Ramirez" at bounding box center [330, 416] width 92 height 13
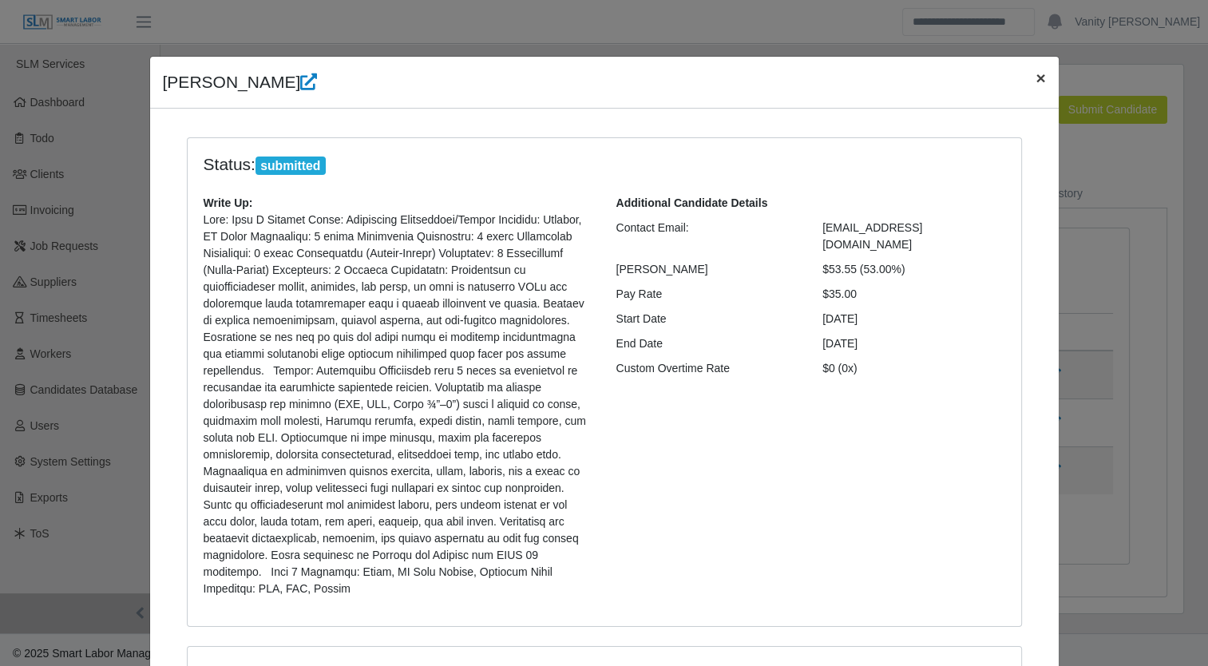
click at [1022, 79] on button "×" at bounding box center [1039, 78] width 35 height 42
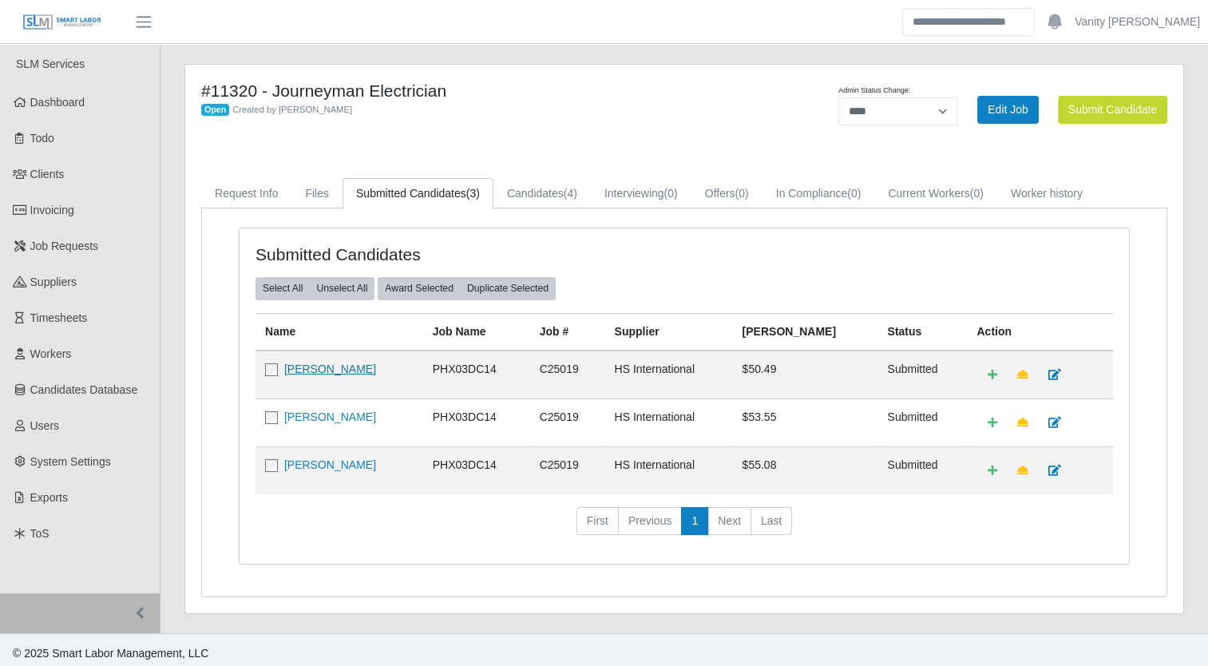
click at [322, 369] on link "Jose Antonio Carillo" at bounding box center [330, 368] width 92 height 13
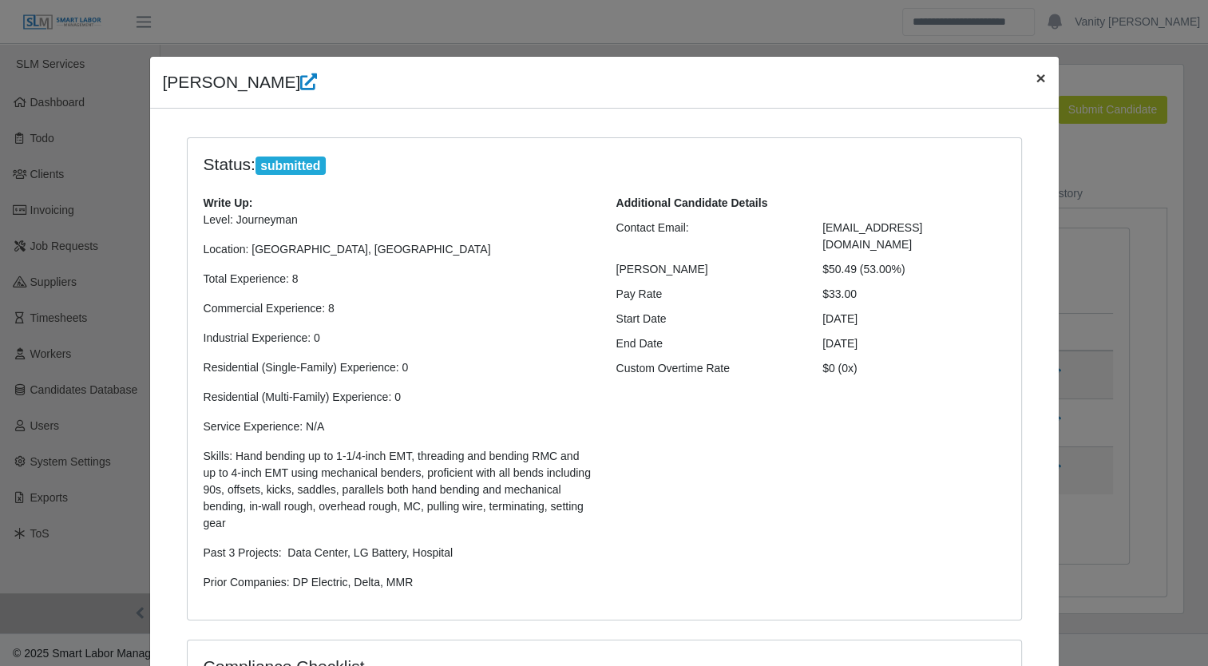
click at [1038, 74] on span "×" at bounding box center [1040, 78] width 10 height 18
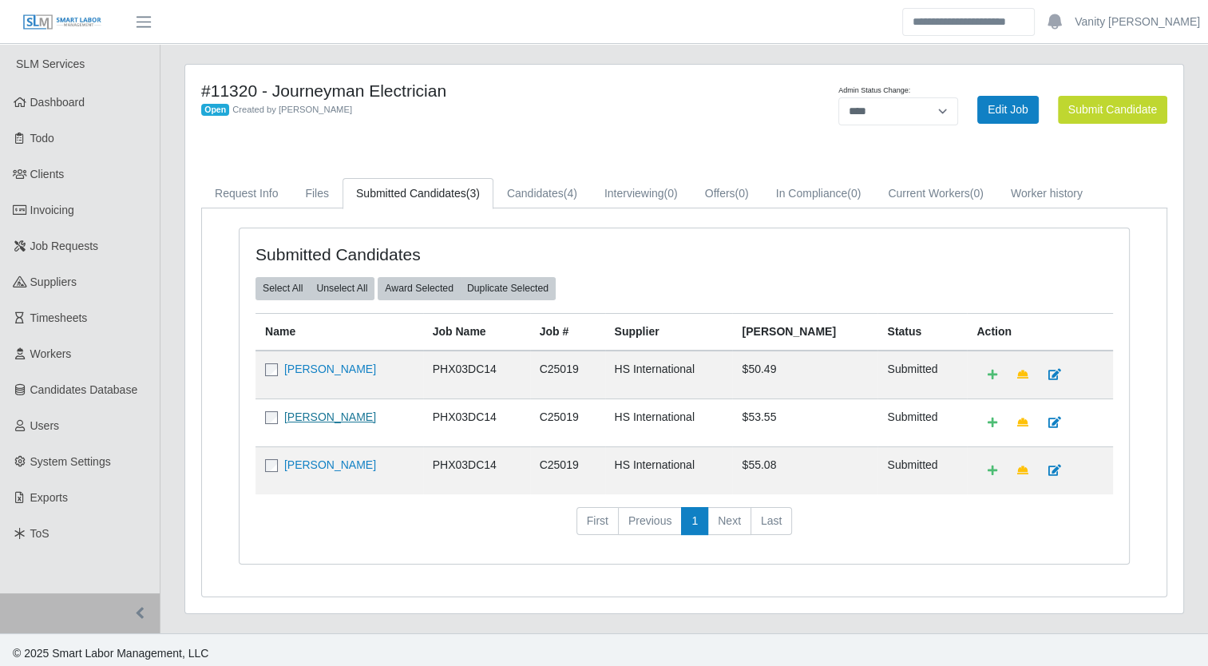
click at [322, 417] on link "Jose Antonio Ramirez" at bounding box center [330, 416] width 92 height 13
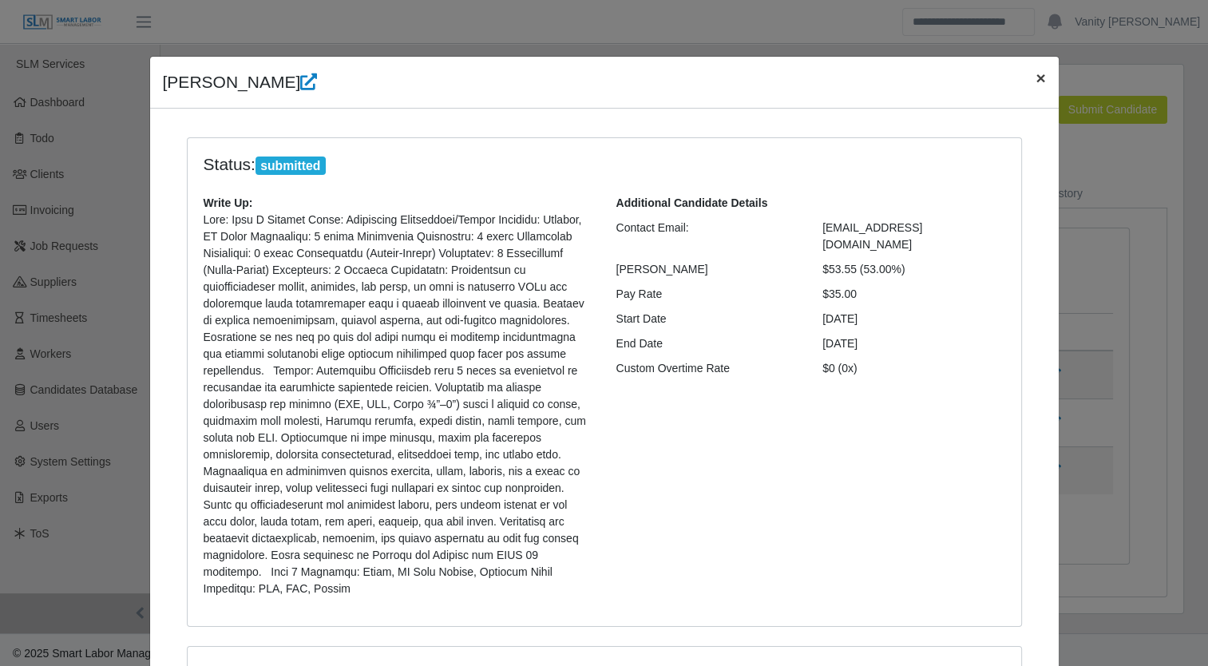
click at [1035, 72] on span "×" at bounding box center [1040, 78] width 10 height 18
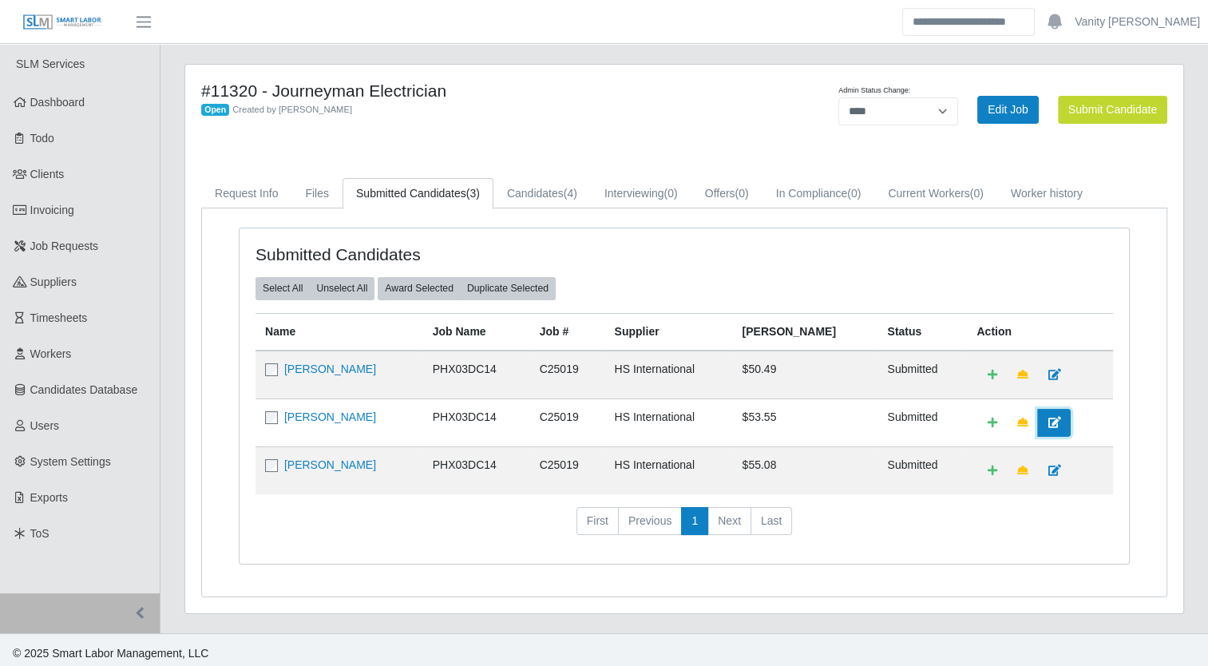
click at [1037, 417] on link at bounding box center [1054, 423] width 34 height 28
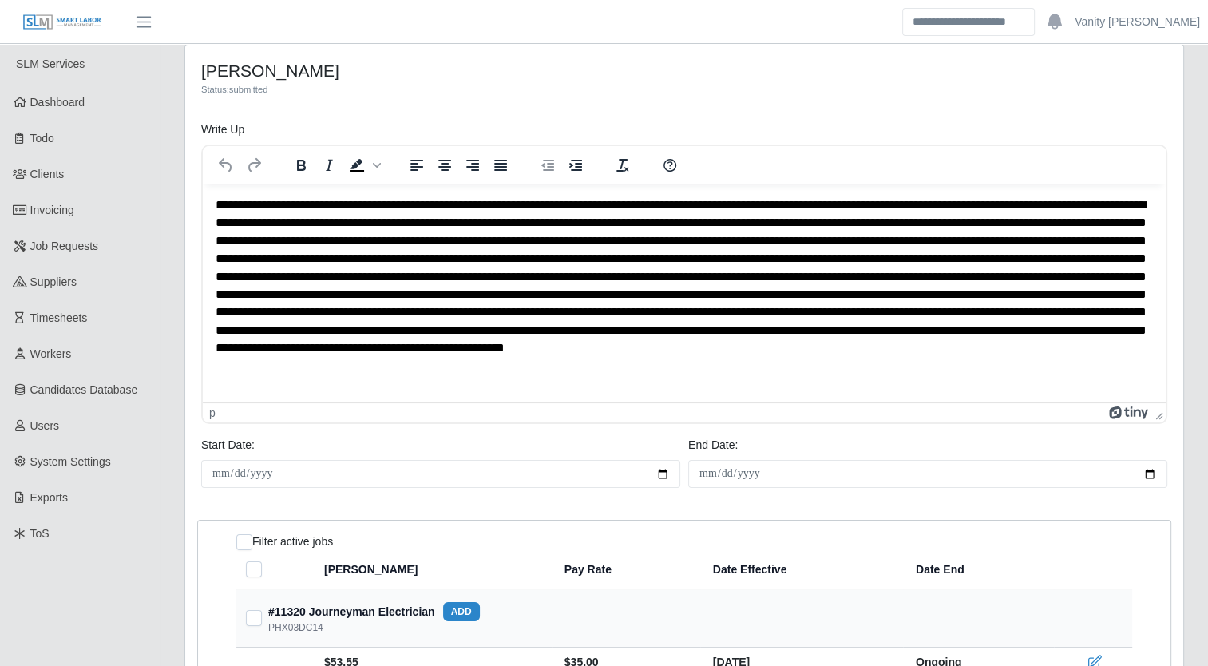
click at [342, 208] on p "Rich Text Area. Press ALT-0 for help." at bounding box center [684, 285] width 938 height 179
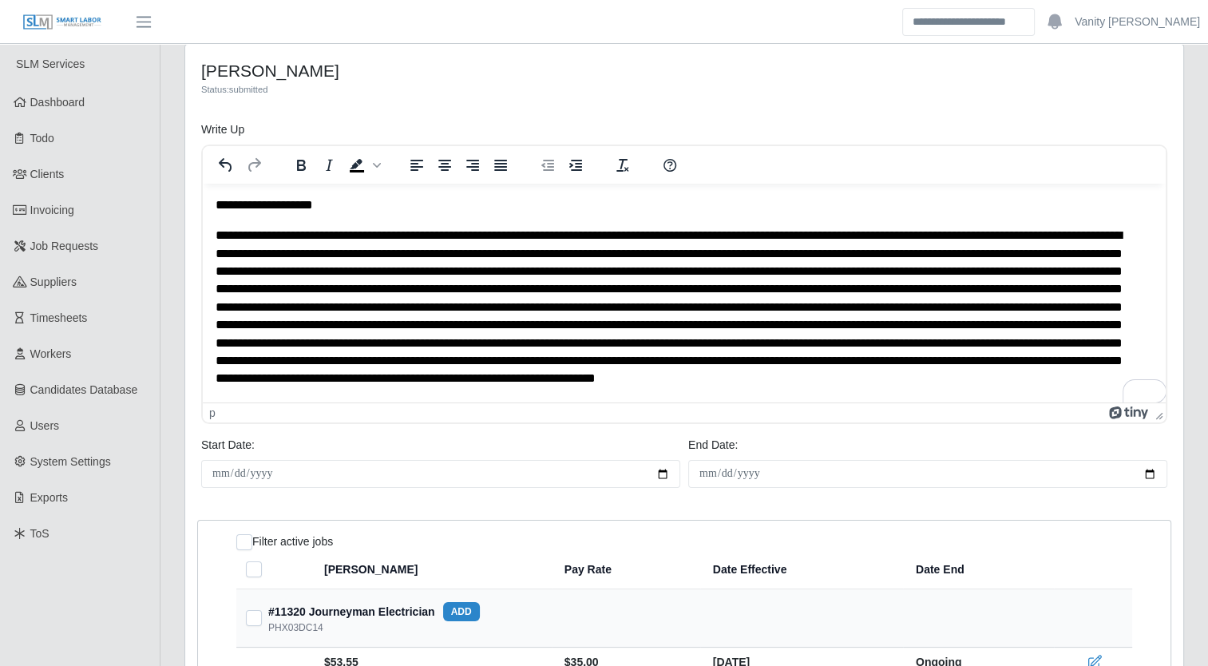
click at [431, 236] on p "To enrich screen reader interactions, please activate Accessibility in Grammarl…" at bounding box center [678, 316] width 926 height 179
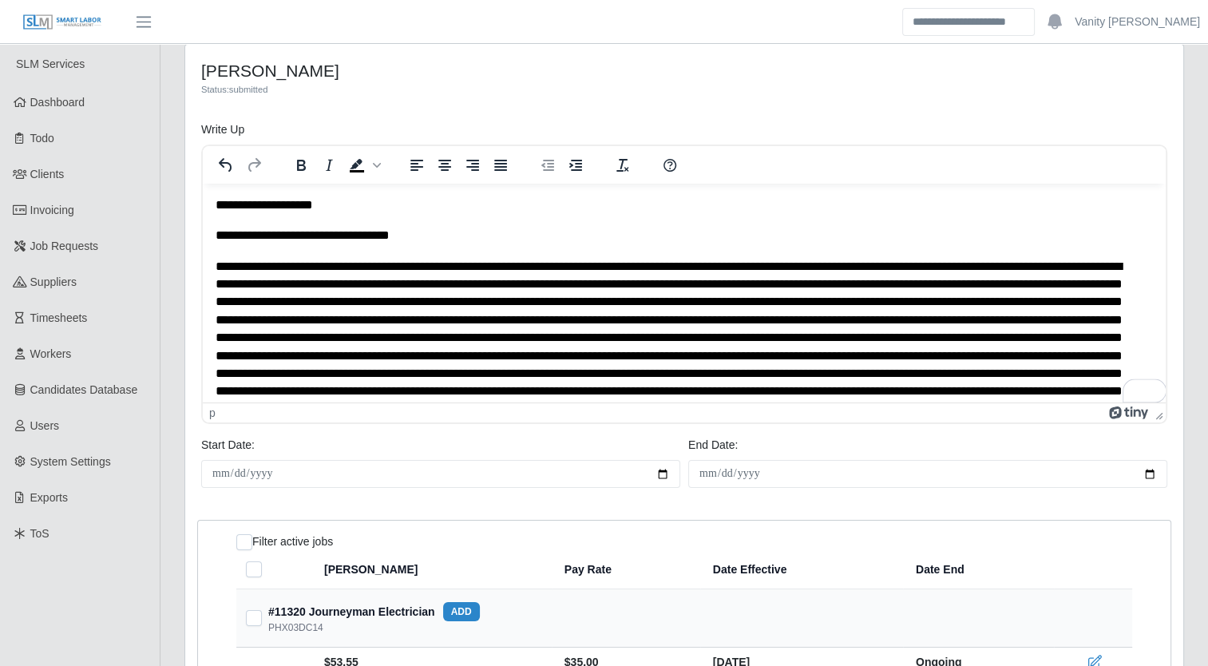
click at [342, 266] on p "To enrich screen reader interactions, please activate Accessibility in Grammarl…" at bounding box center [678, 347] width 926 height 179
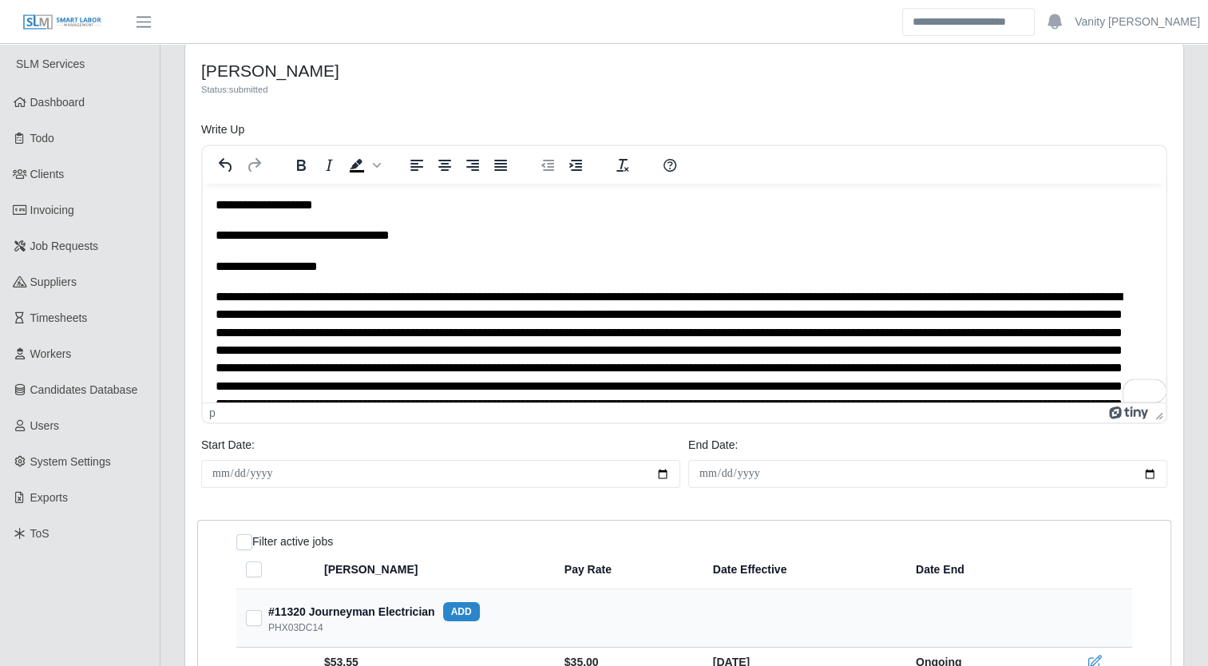
click at [354, 297] on p "To enrich screen reader interactions, please activate Accessibility in Grammarl…" at bounding box center [678, 377] width 926 height 179
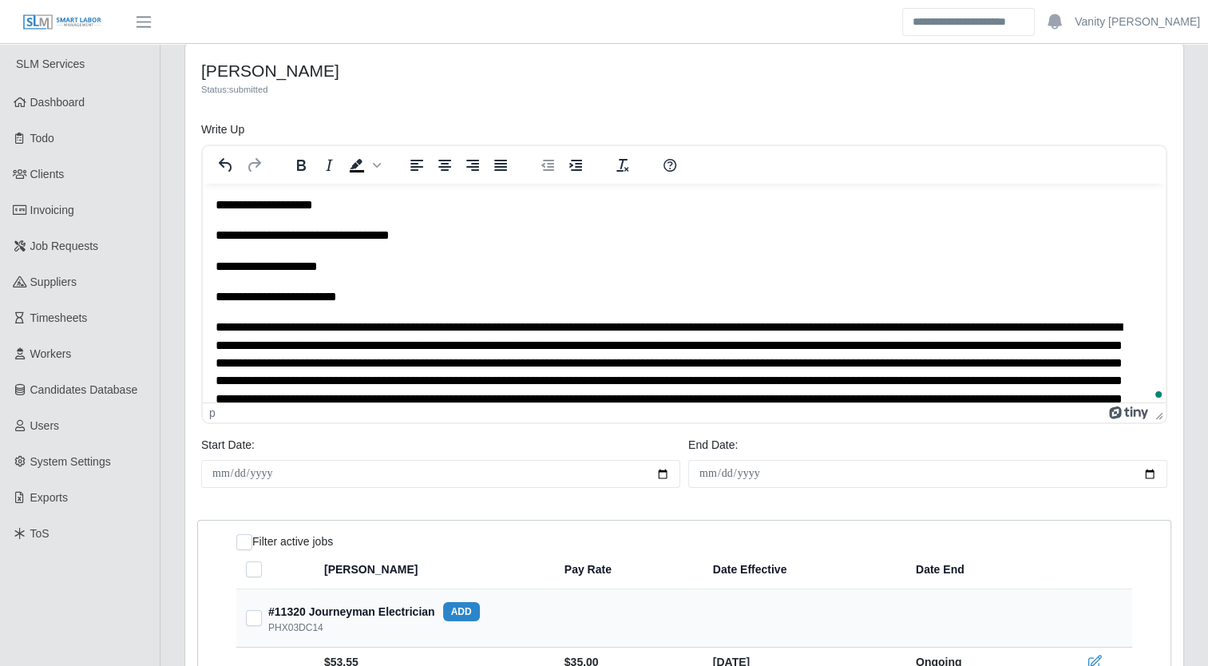
click at [395, 328] on p "To enrich screen reader interactions, please activate Accessibility in Grammarl…" at bounding box center [678, 407] width 926 height 179
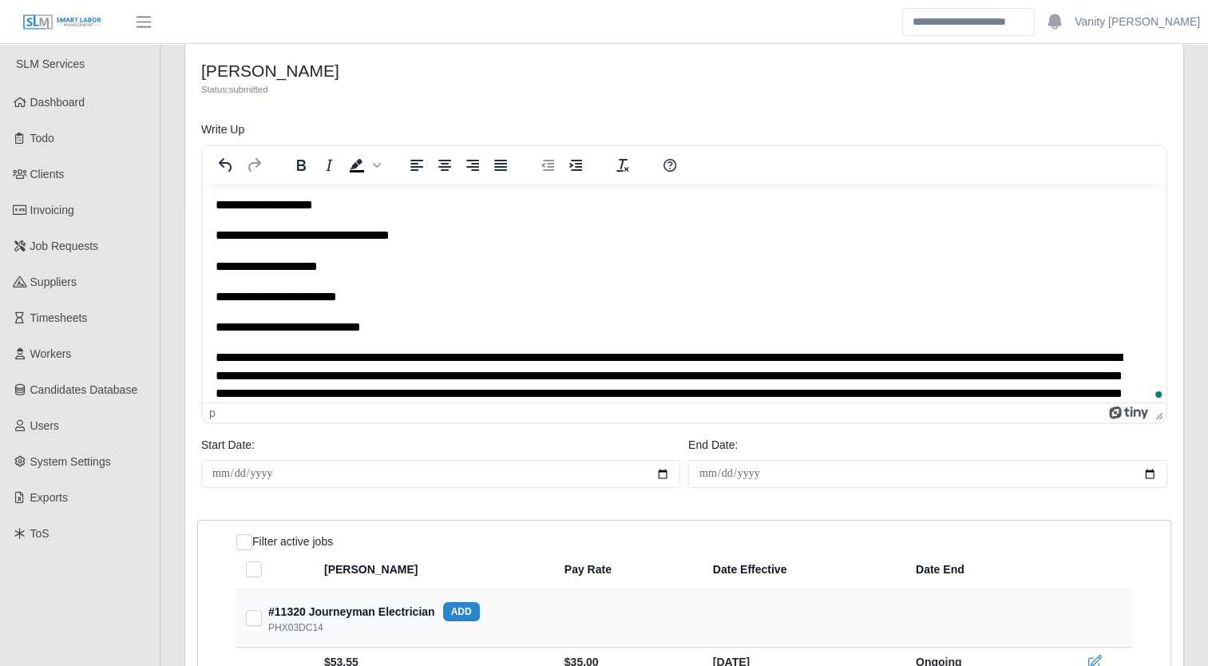
click at [378, 361] on p "To enrich screen reader interactions, please activate Accessibility in Grammarl…" at bounding box center [678, 438] width 926 height 179
click at [383, 361] on p "To enrich screen reader interactions, please activate Accessibility in Grammarl…" at bounding box center [678, 438] width 926 height 179
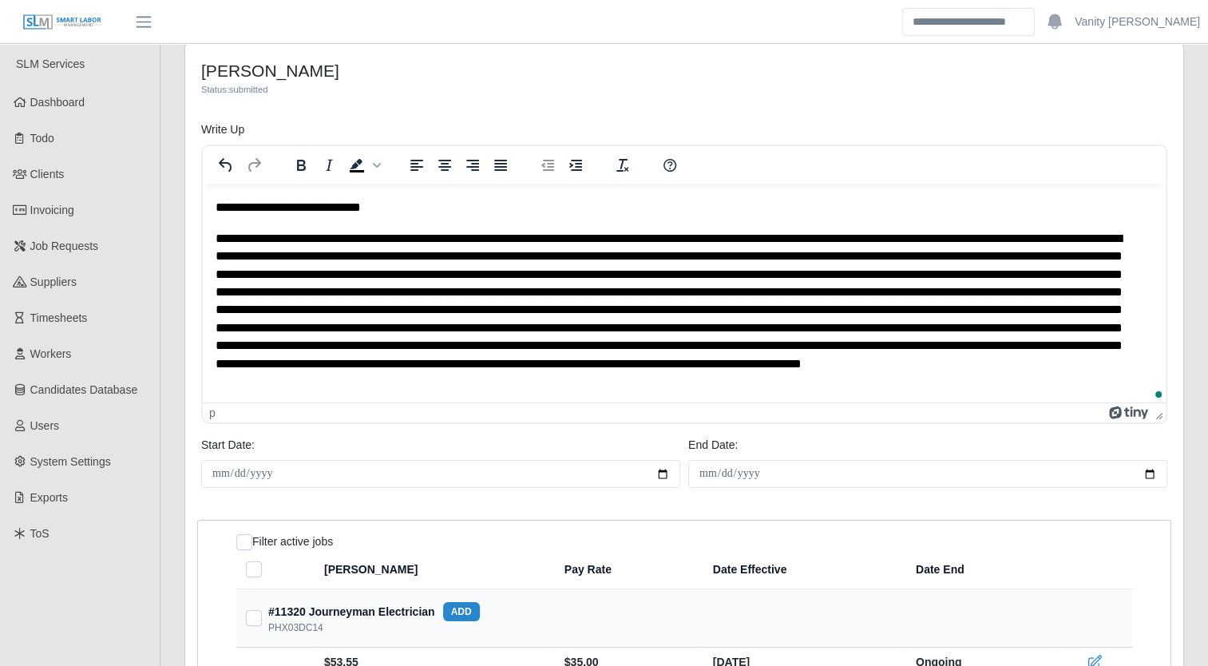
scroll to position [150, 0]
click at [445, 239] on p "To enrich screen reader interactions, please activate Accessibility in Grammarl…" at bounding box center [678, 310] width 926 height 161
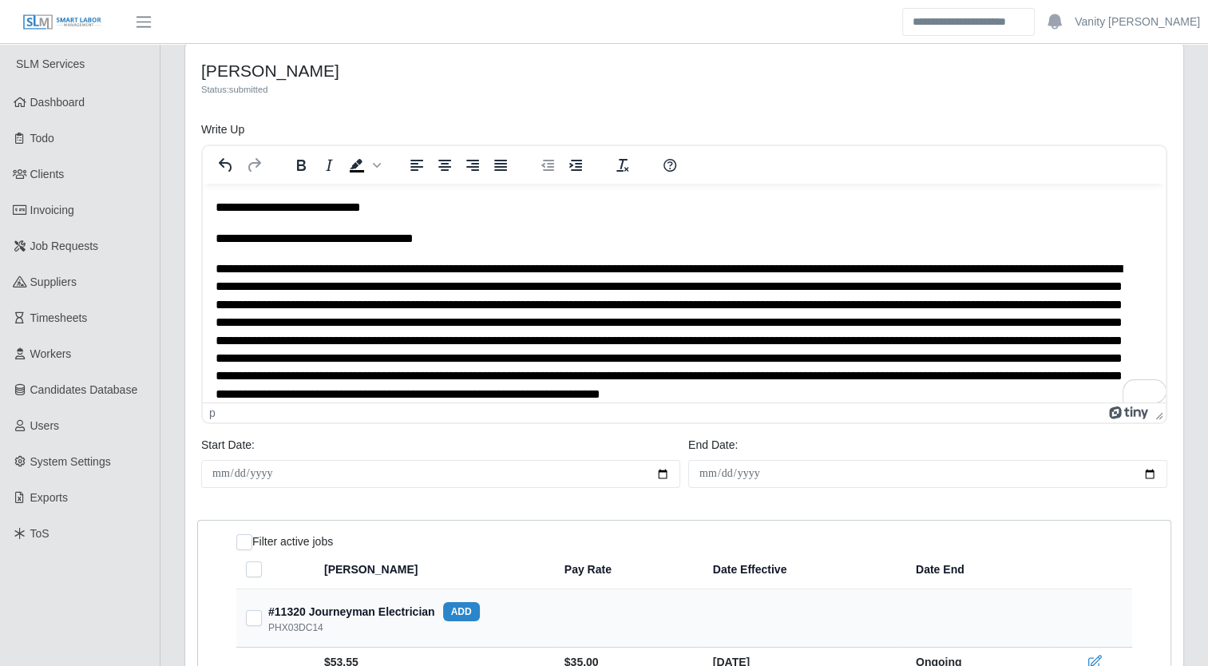
click at [440, 270] on p "To enrich screen reader interactions, please activate Accessibility in Grammarl…" at bounding box center [678, 340] width 926 height 161
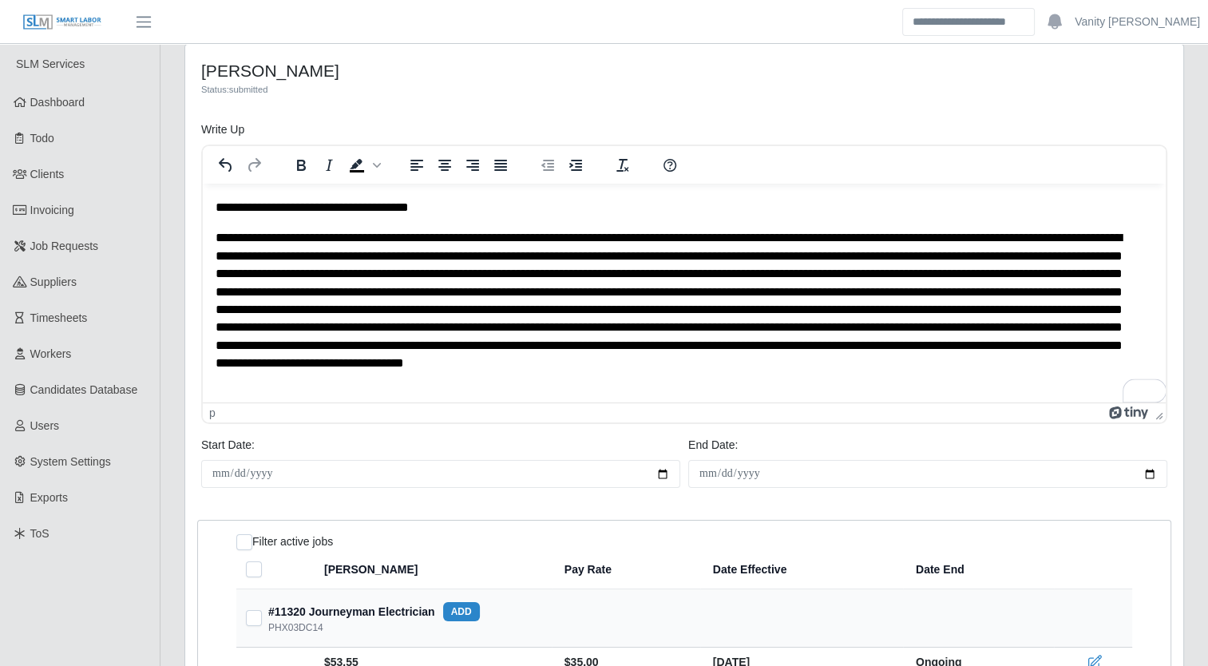
scroll to position [212, 0]
click at [673, 273] on p "To enrich screen reader interactions, please activate Accessibility in Grammarl…" at bounding box center [678, 309] width 926 height 161
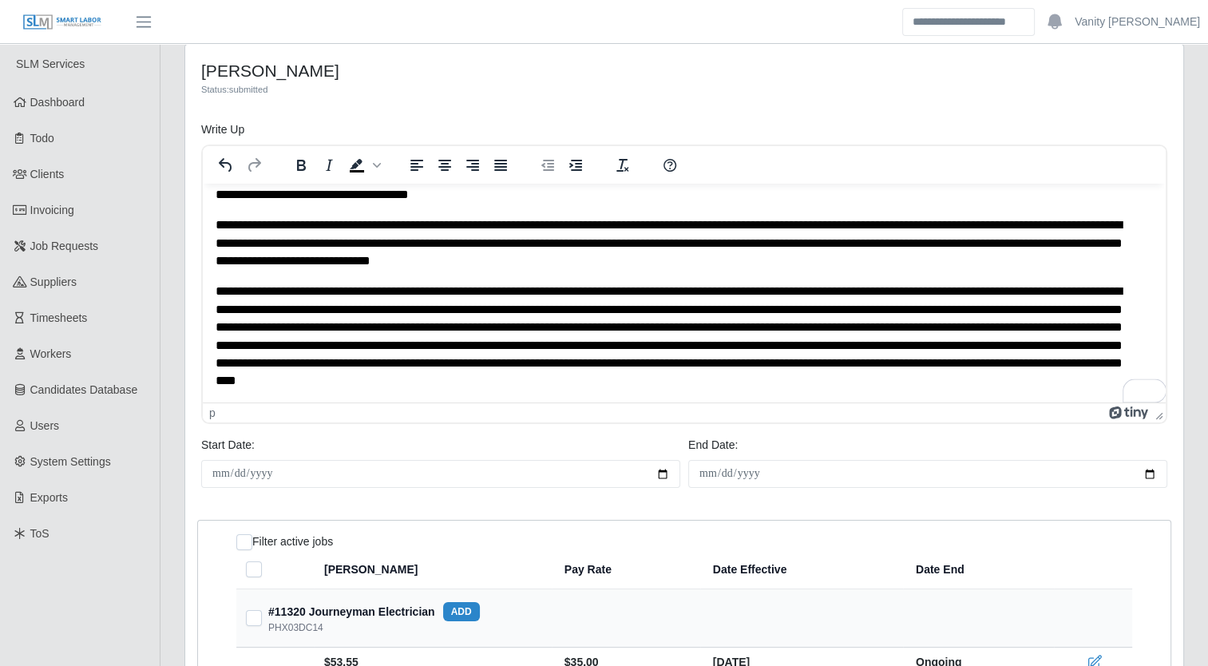
scroll to position [80, 0]
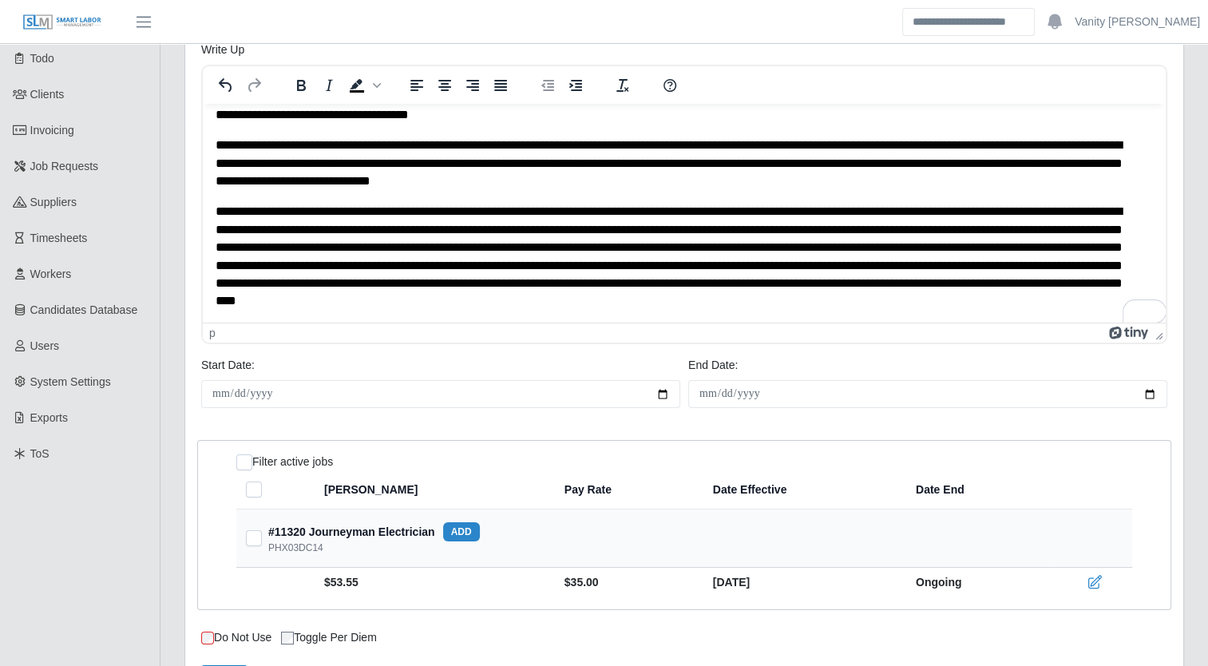
click at [534, 303] on p "**********" at bounding box center [678, 256] width 926 height 107
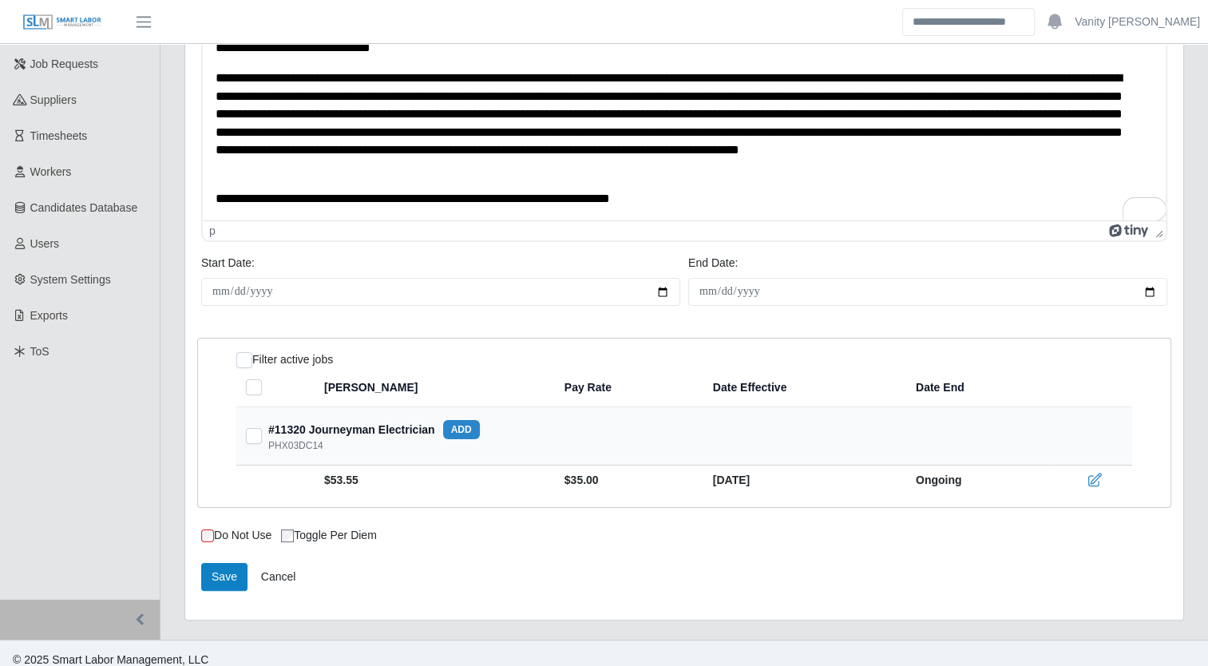
scroll to position [194, 0]
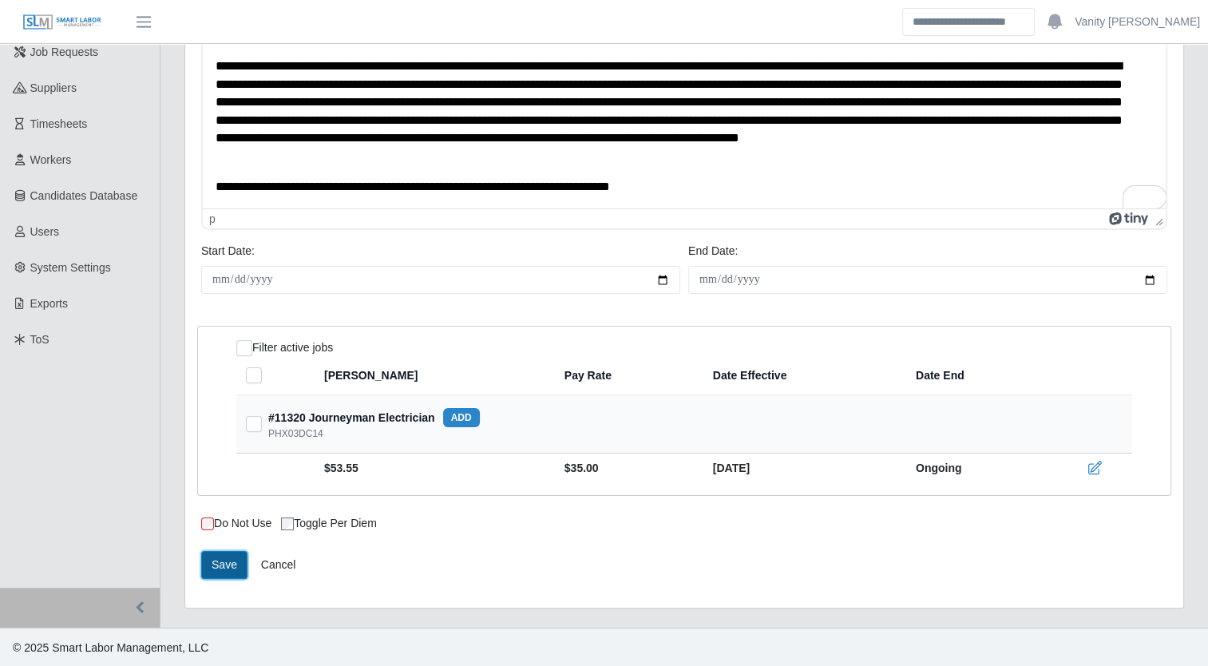
click at [210, 559] on button "Save" at bounding box center [224, 565] width 46 height 28
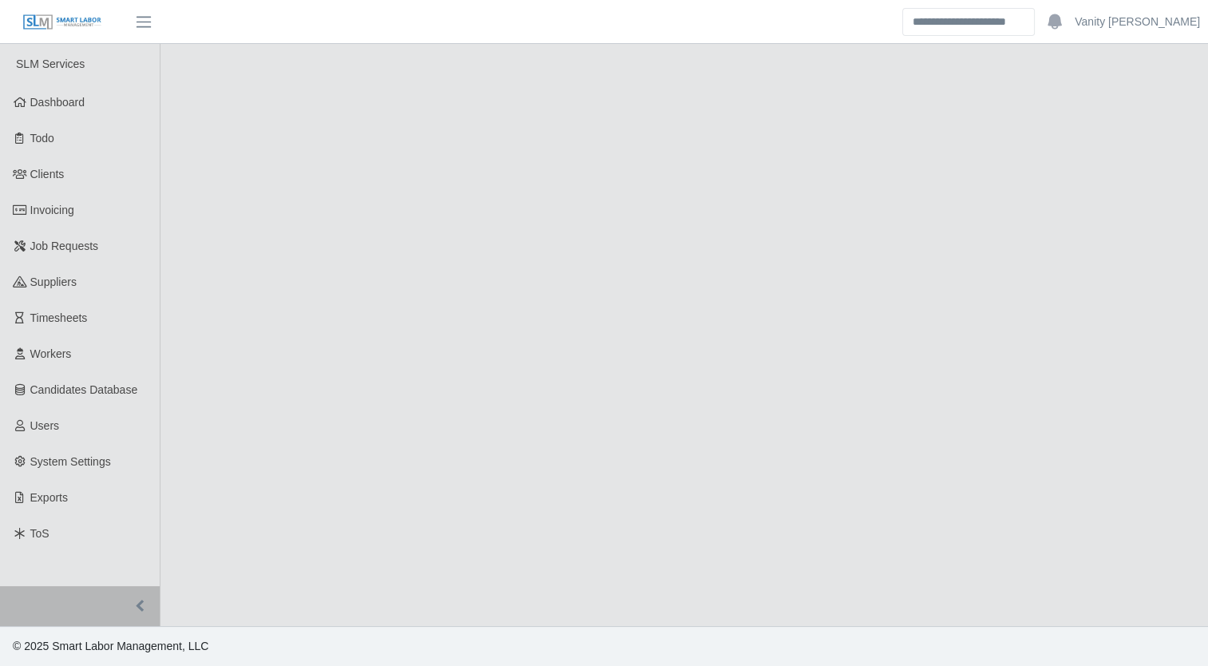
select select "****"
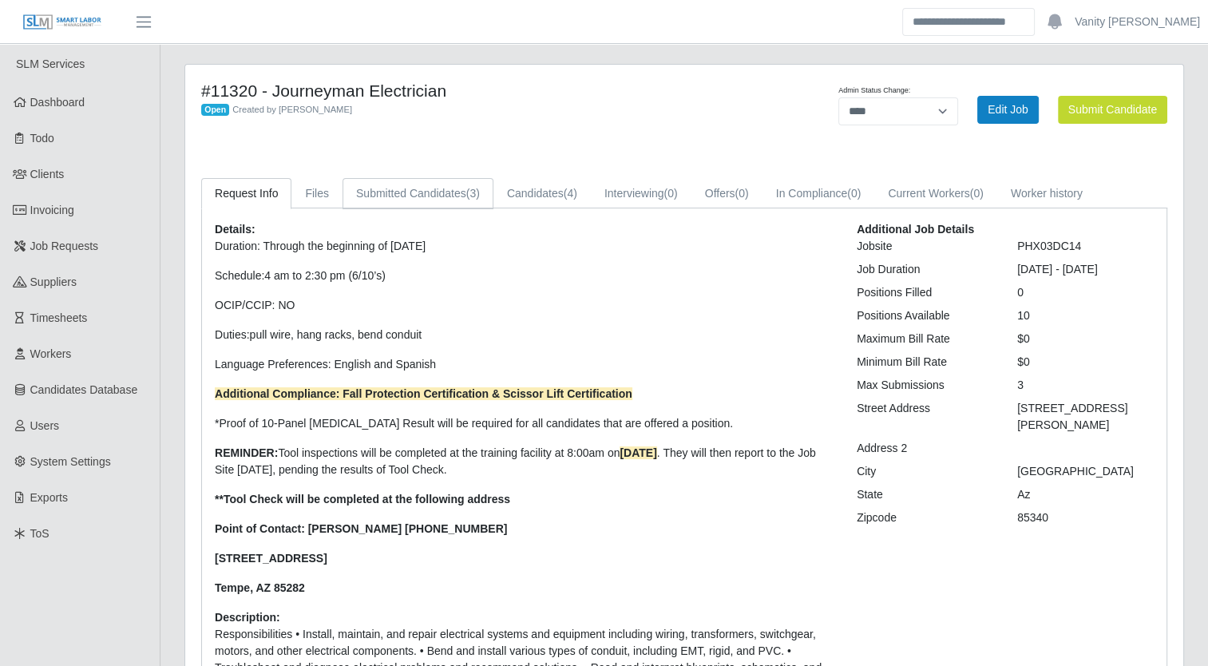
click at [423, 179] on link "Submitted Candidates (3)" at bounding box center [417, 193] width 151 height 31
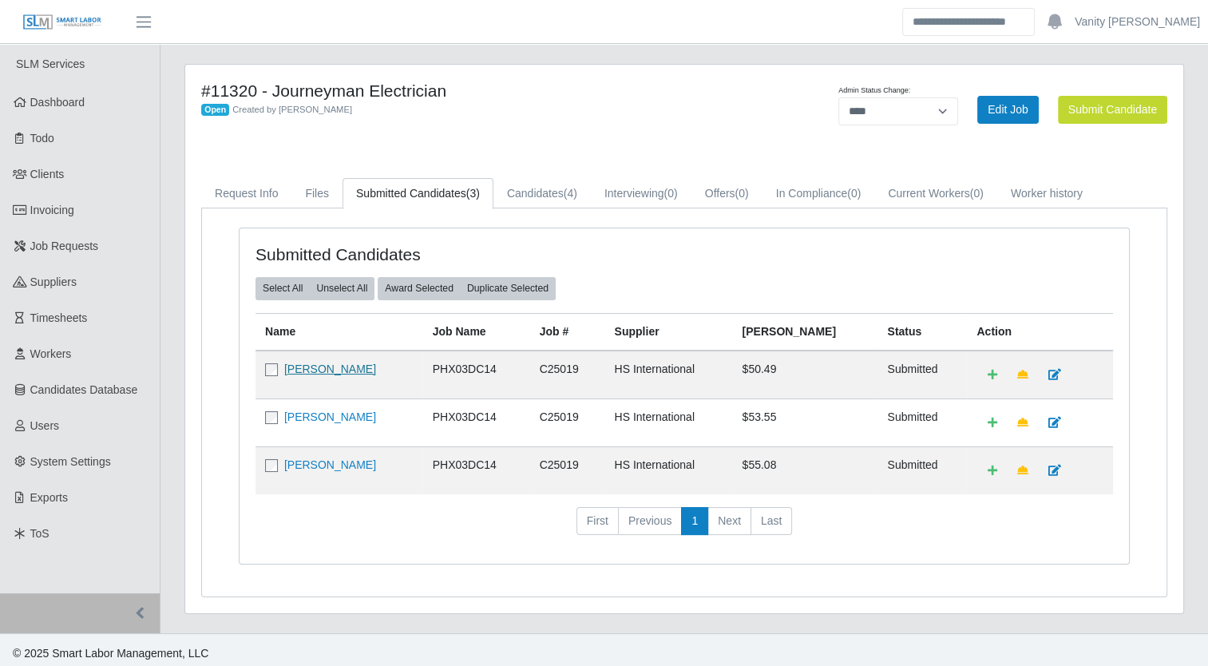
click at [313, 364] on link "Jose Antonio Carillo" at bounding box center [330, 368] width 92 height 13
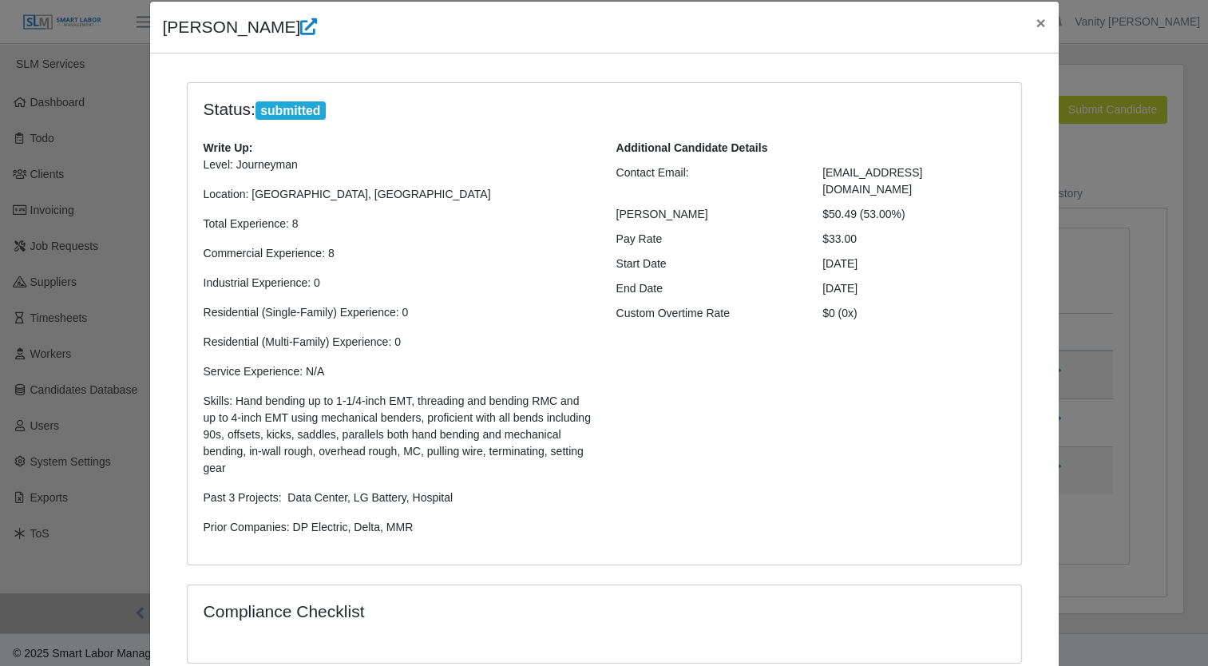
scroll to position [370, 0]
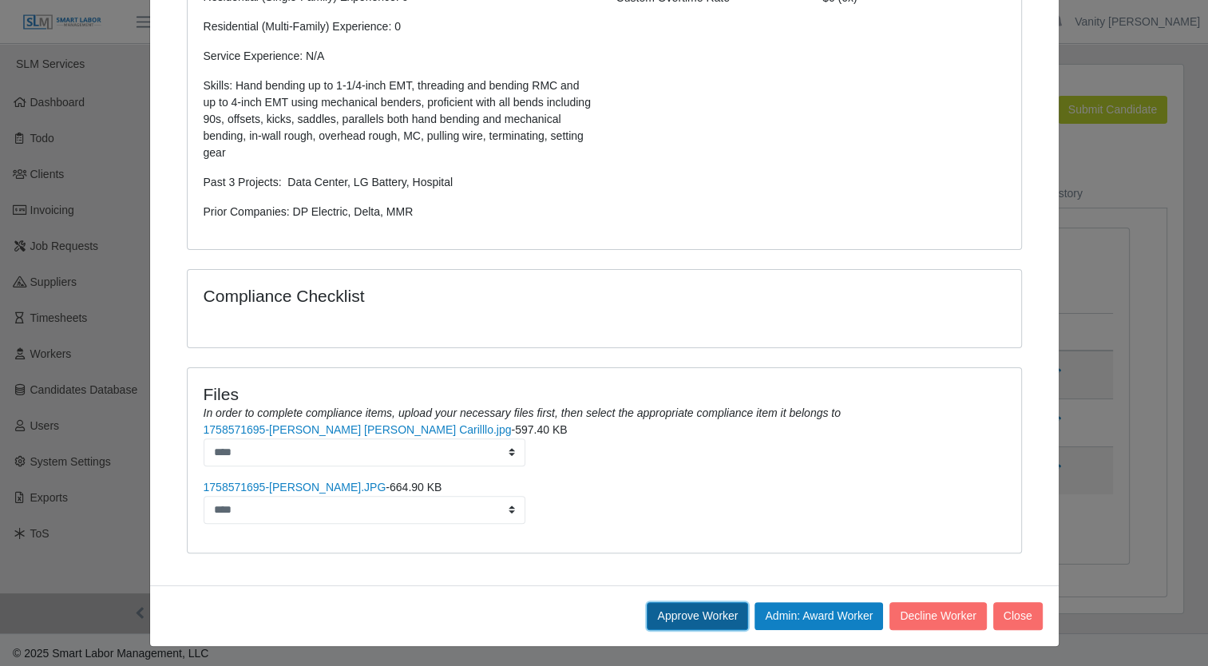
click at [658, 618] on button "Approve Worker" at bounding box center [696, 616] width 101 height 28
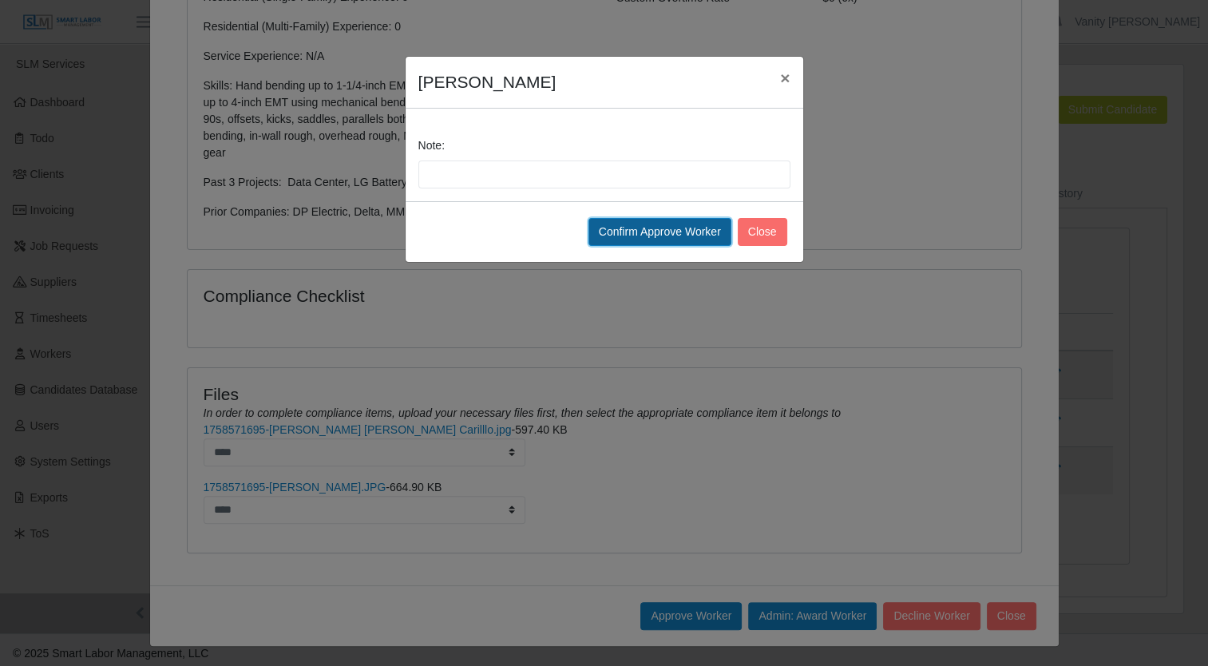
click at [666, 220] on button "Confirm Approve Worker" at bounding box center [659, 232] width 143 height 28
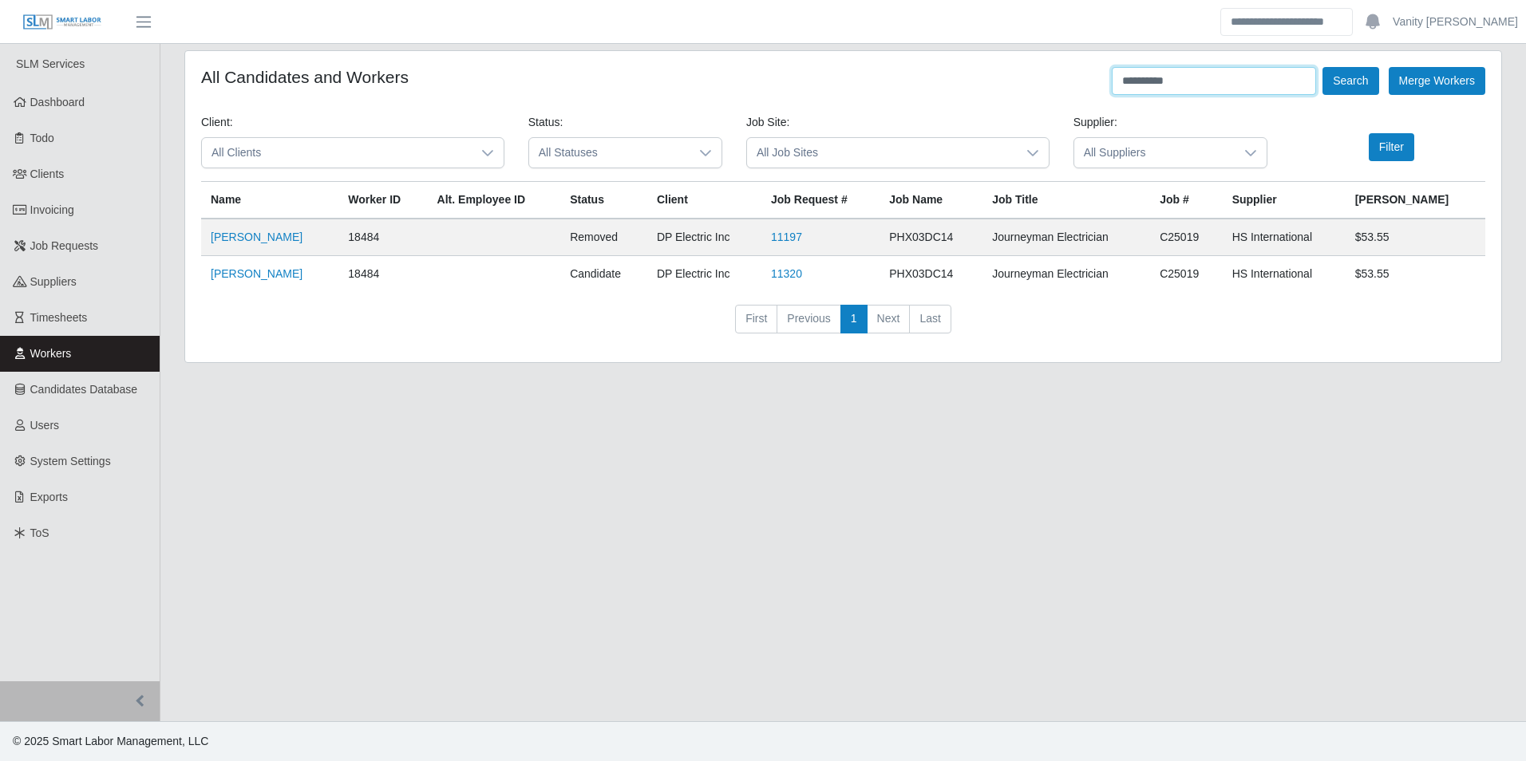
drag, startPoint x: 1186, startPoint y: 90, endPoint x: 807, endPoint y: 88, distance: 379.1
click at [807, 88] on div "**********" at bounding box center [843, 81] width 1284 height 28
click at [1323, 67] on button "Search" at bounding box center [1351, 81] width 56 height 28
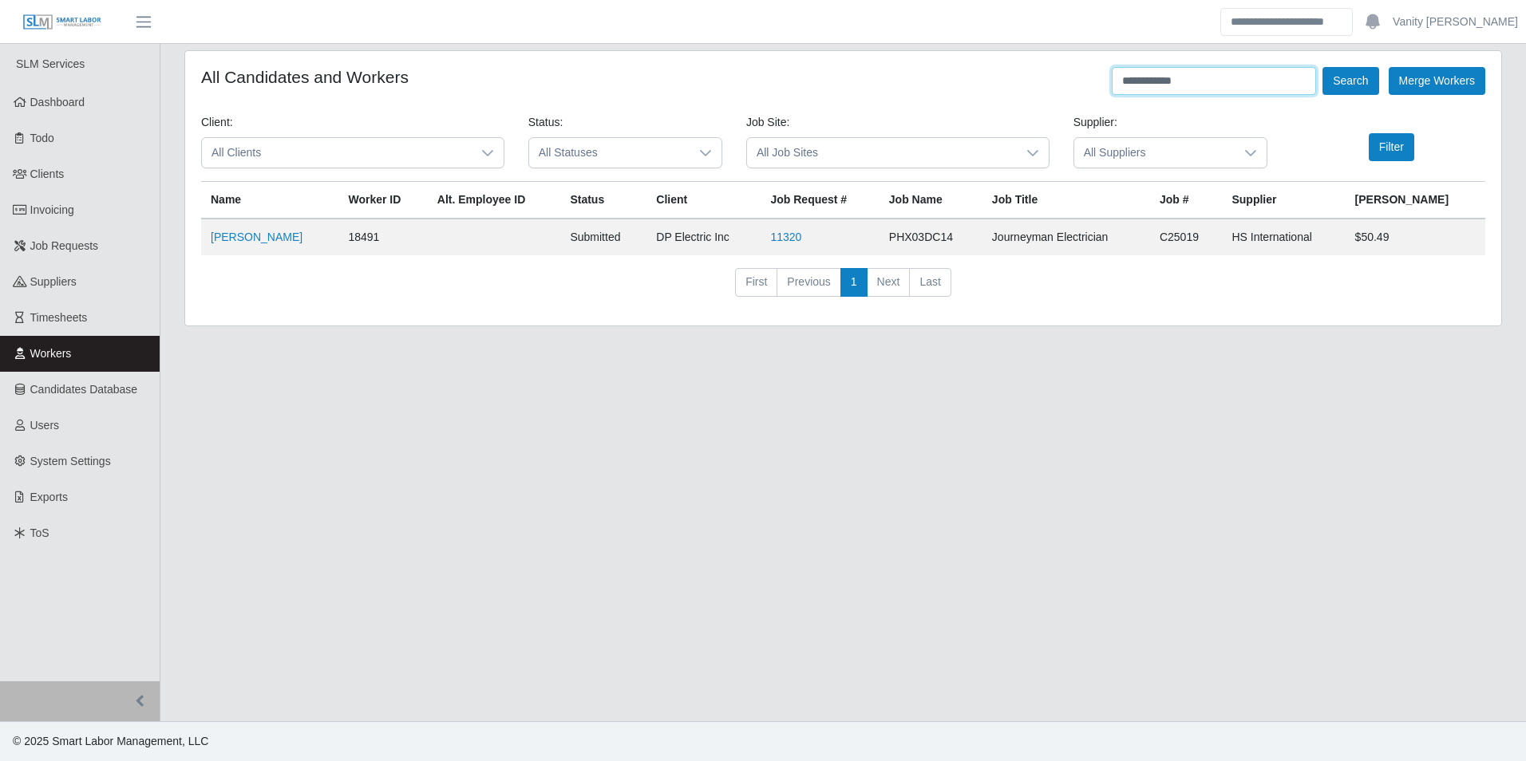
drag, startPoint x: 994, startPoint y: 103, endPoint x: 907, endPoint y: 112, distance: 87.4
click at [907, 112] on form "**********" at bounding box center [843, 188] width 1284 height 243
click at [1323, 67] on button "Search" at bounding box center [1351, 81] width 56 height 28
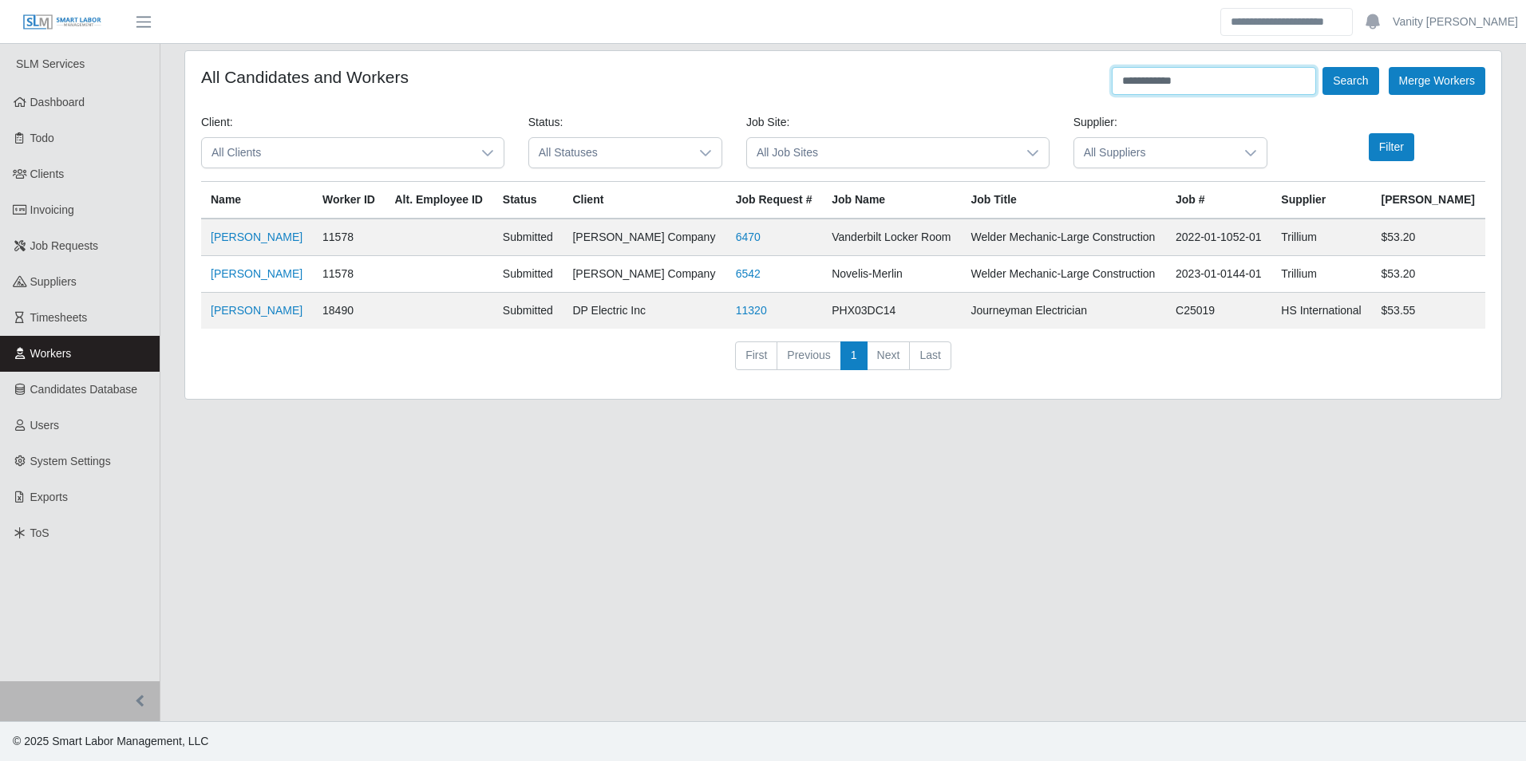
drag, startPoint x: 1183, startPoint y: 78, endPoint x: 1145, endPoint y: 82, distance: 37.7
click at [1145, 82] on input "**********" at bounding box center [1214, 81] width 204 height 28
click at [1323, 67] on button "Search" at bounding box center [1351, 81] width 56 height 28
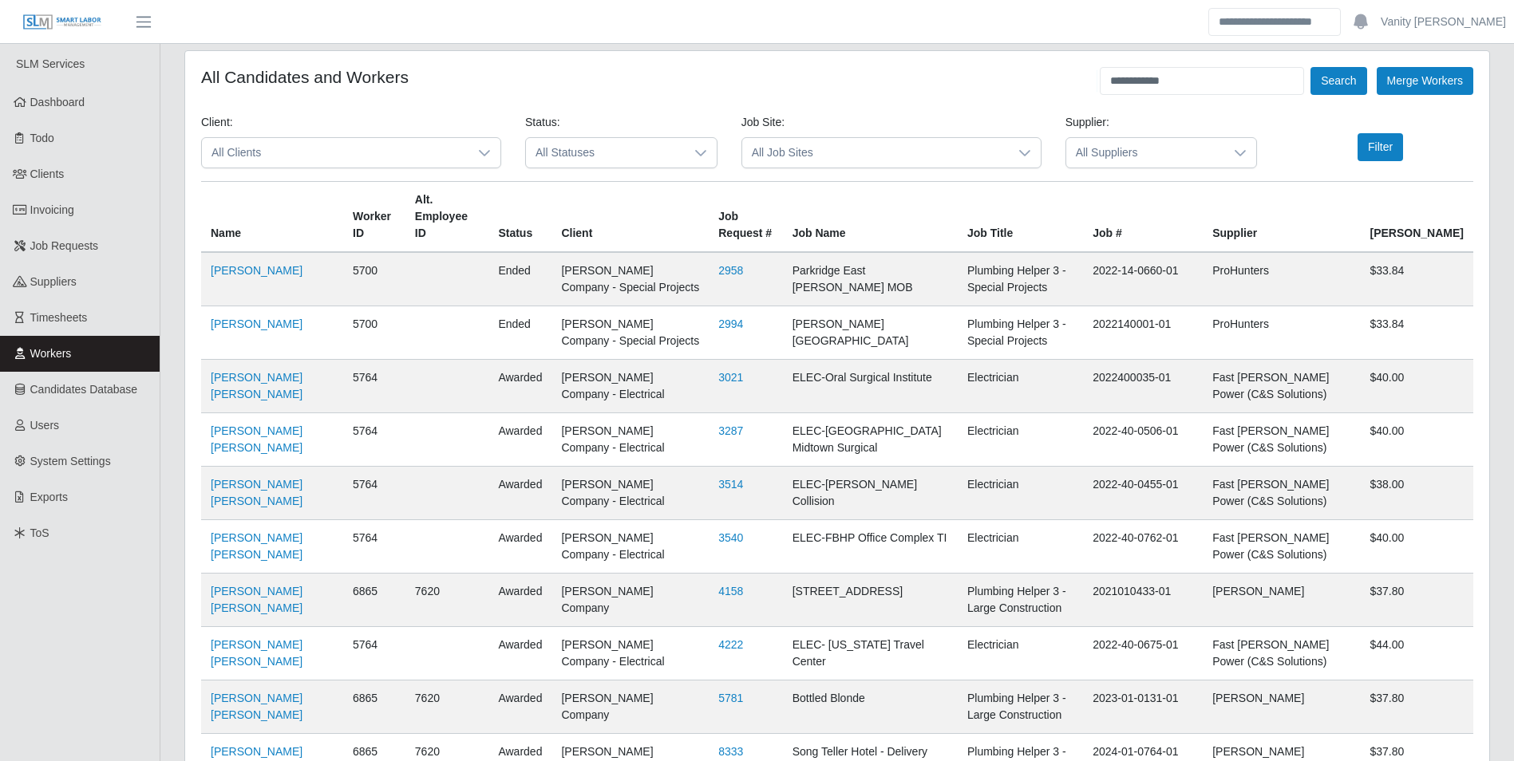
click at [472, 150] on div at bounding box center [485, 153] width 32 height 30
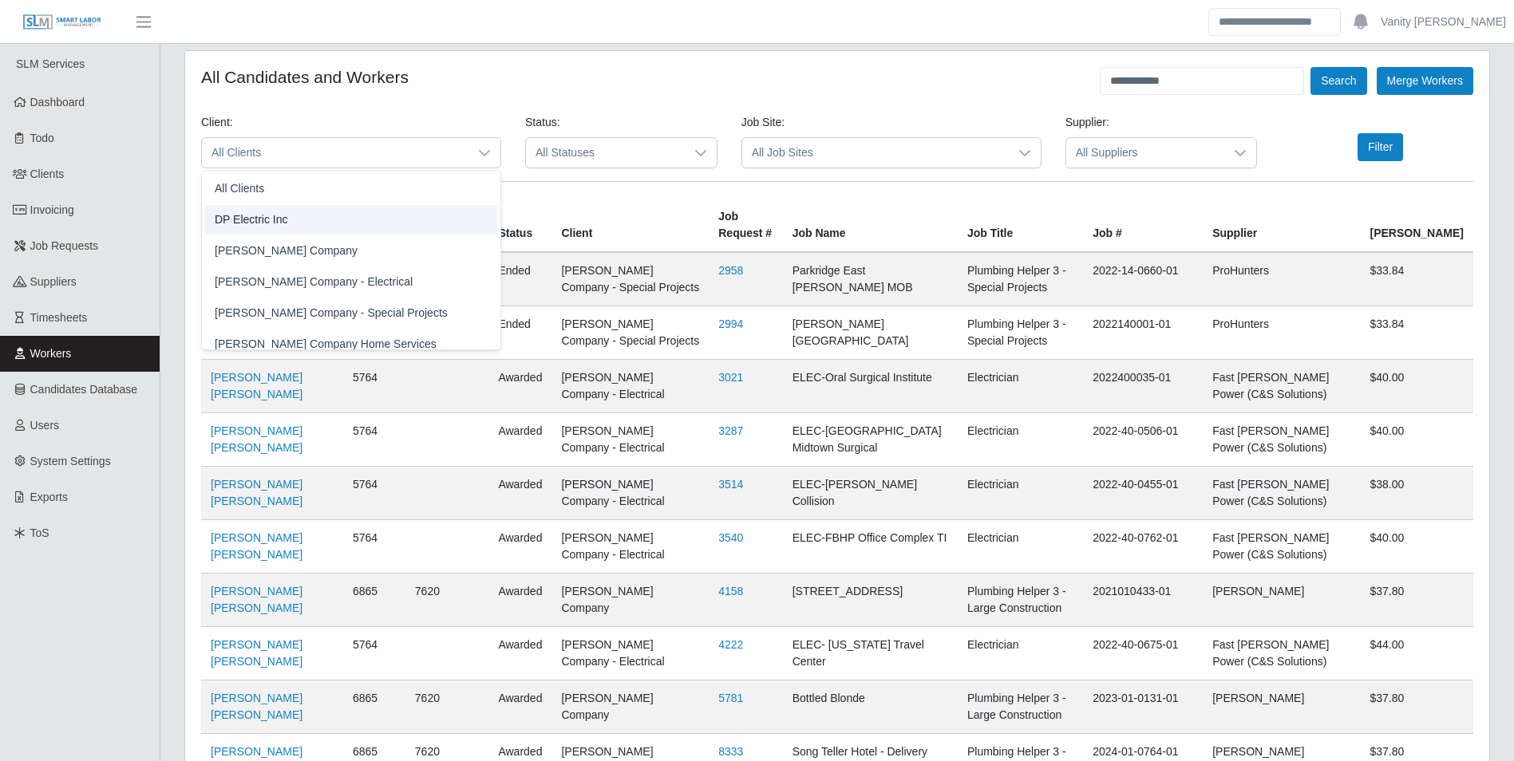
click at [386, 213] on li "DP Electric Inc" at bounding box center [351, 220] width 292 height 30
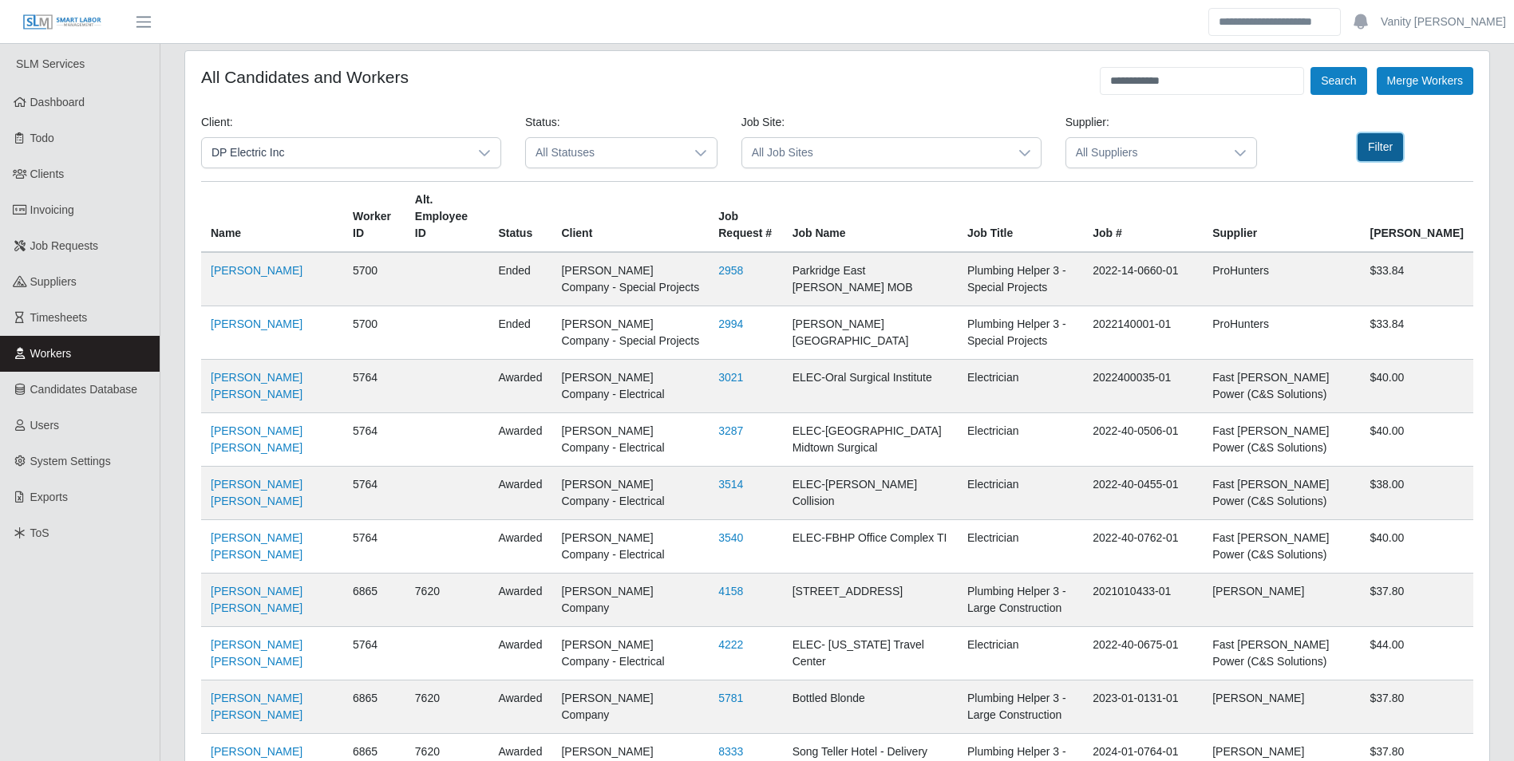
click at [1358, 151] on button "Filter" at bounding box center [1380, 147] width 45 height 28
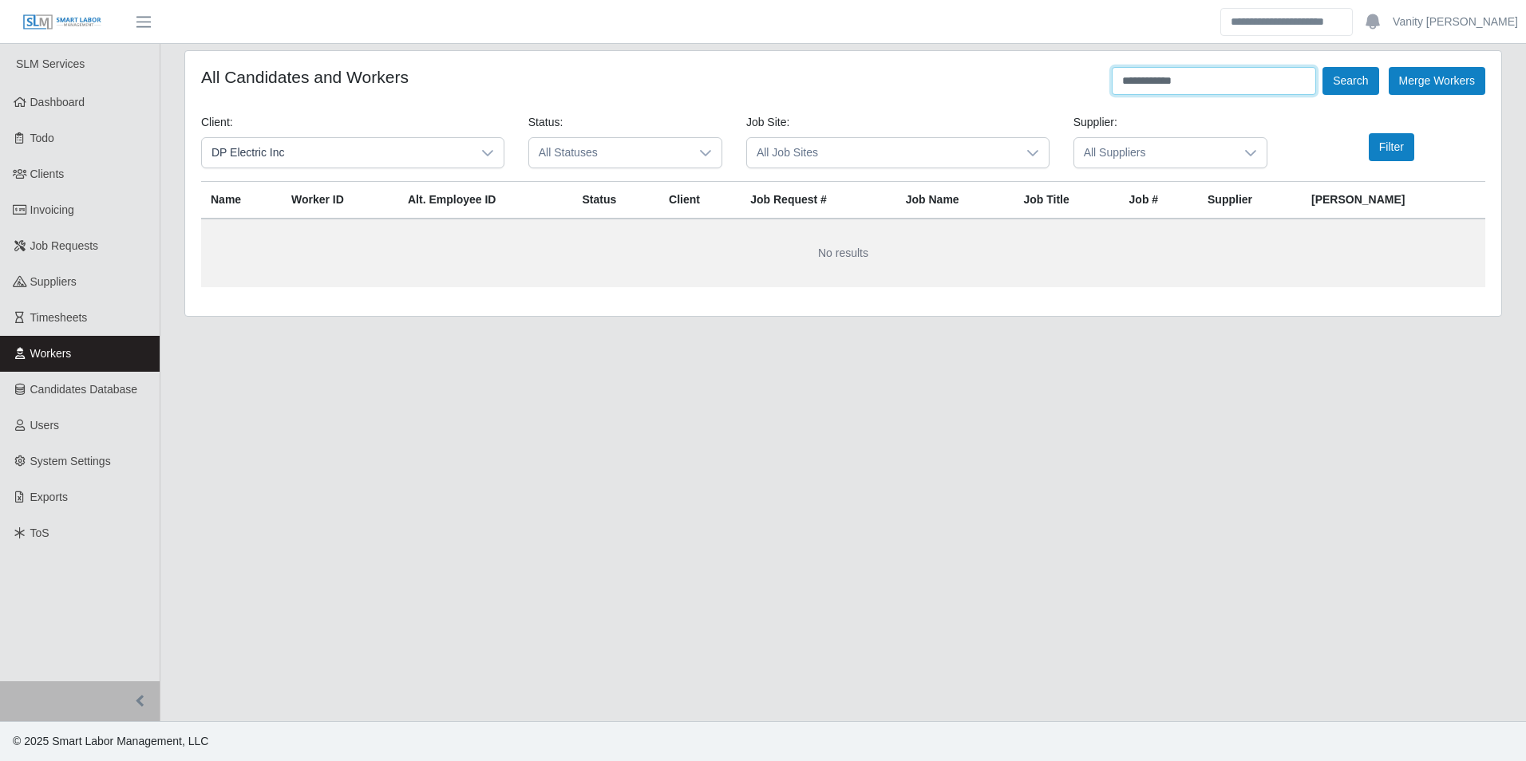
drag, startPoint x: 1200, startPoint y: 90, endPoint x: 923, endPoint y: 126, distance: 280.1
click at [923, 126] on form "**********" at bounding box center [843, 177] width 1284 height 220
type input "**********"
click at [1323, 67] on button "Search" at bounding box center [1351, 81] width 56 height 28
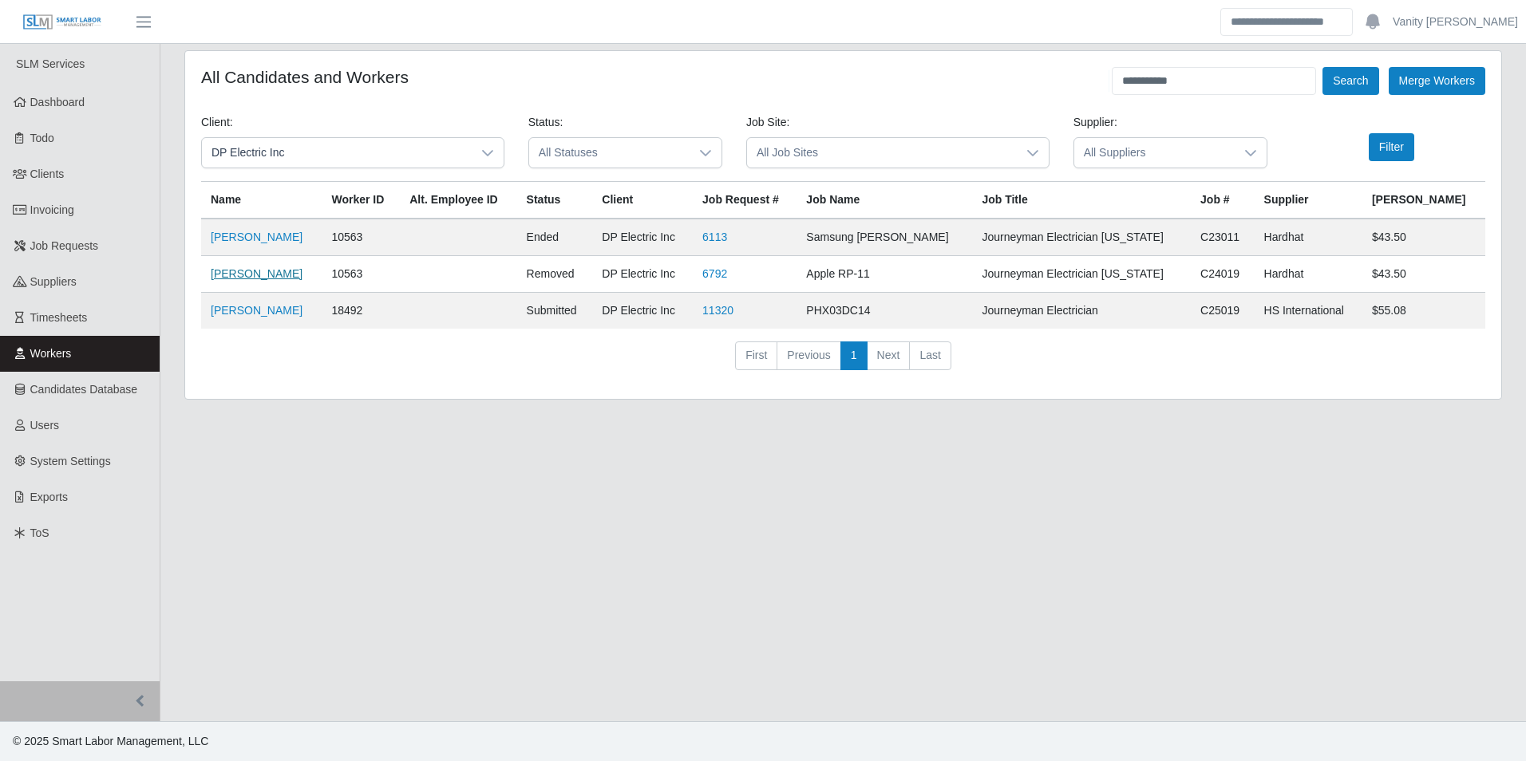
click at [244, 278] on link "[PERSON_NAME]" at bounding box center [257, 273] width 92 height 13
click at [245, 306] on link "[PERSON_NAME]" at bounding box center [257, 310] width 92 height 13
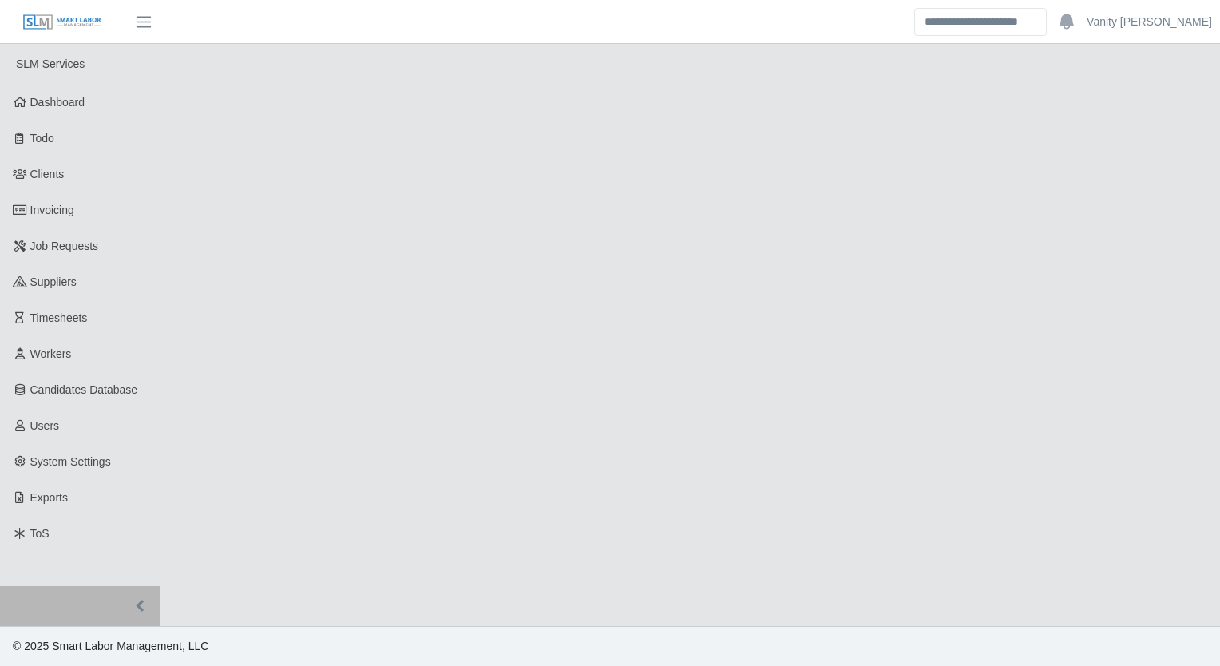
select select "****"
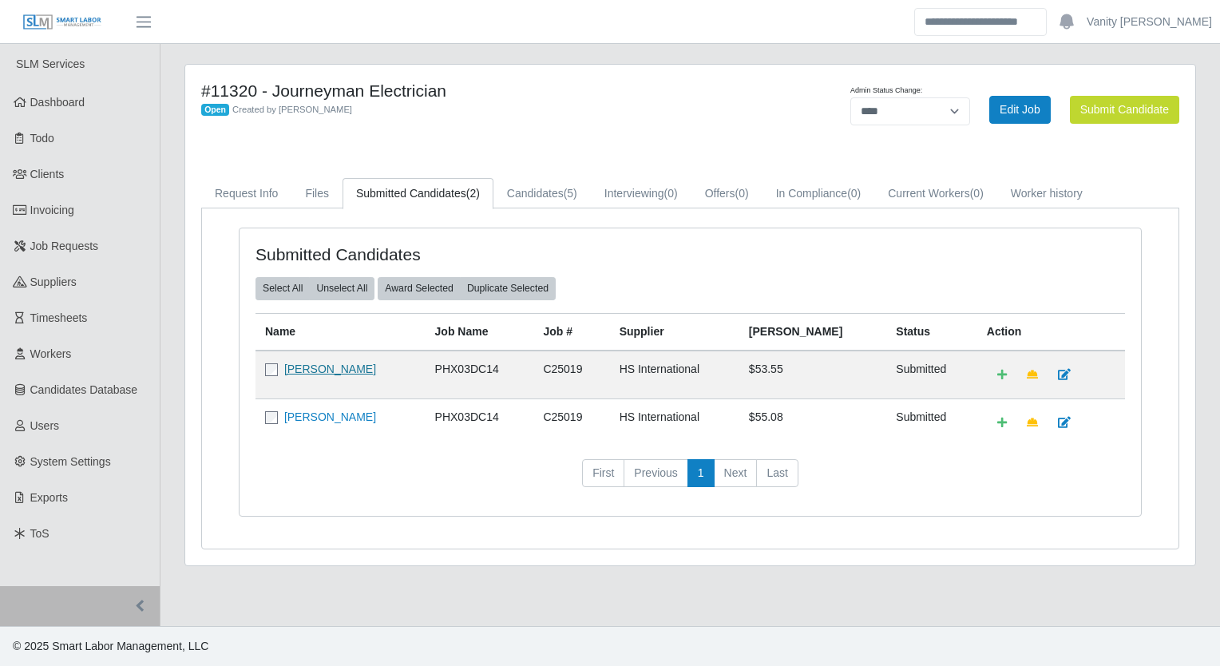
click at [333, 369] on link "[PERSON_NAME]" at bounding box center [330, 368] width 92 height 13
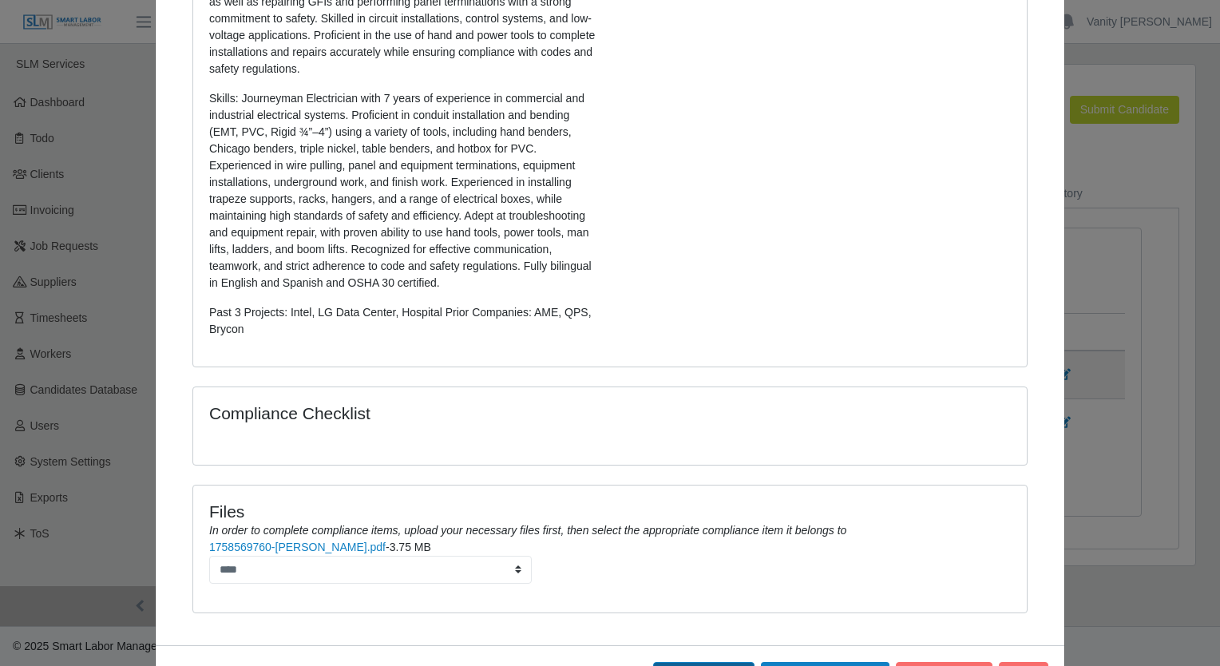
scroll to position [531, 0]
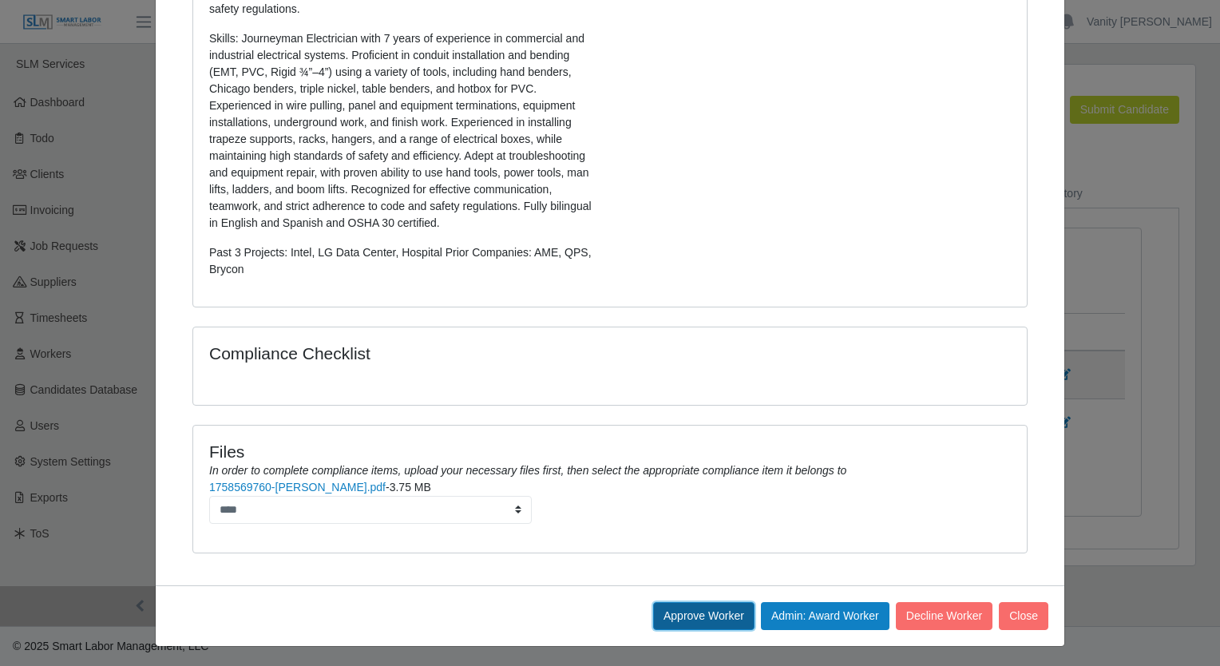
click at [680, 611] on button "Approve Worker" at bounding box center [703, 616] width 101 height 28
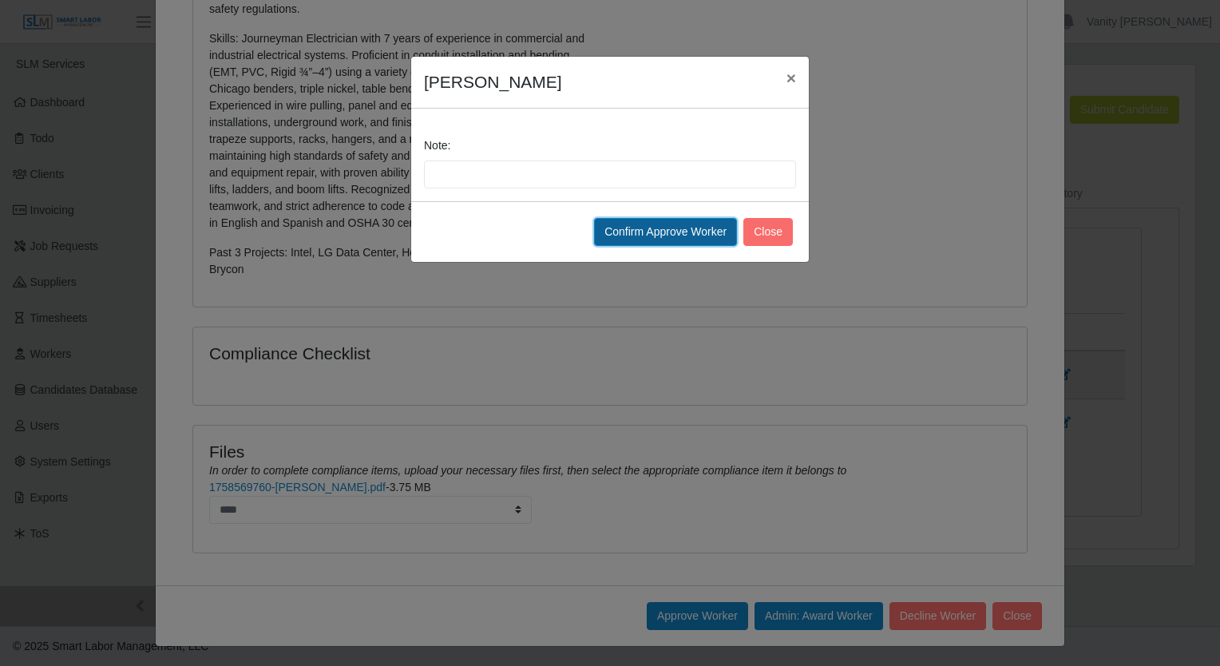
click at [638, 228] on button "Confirm Approve Worker" at bounding box center [665, 232] width 143 height 28
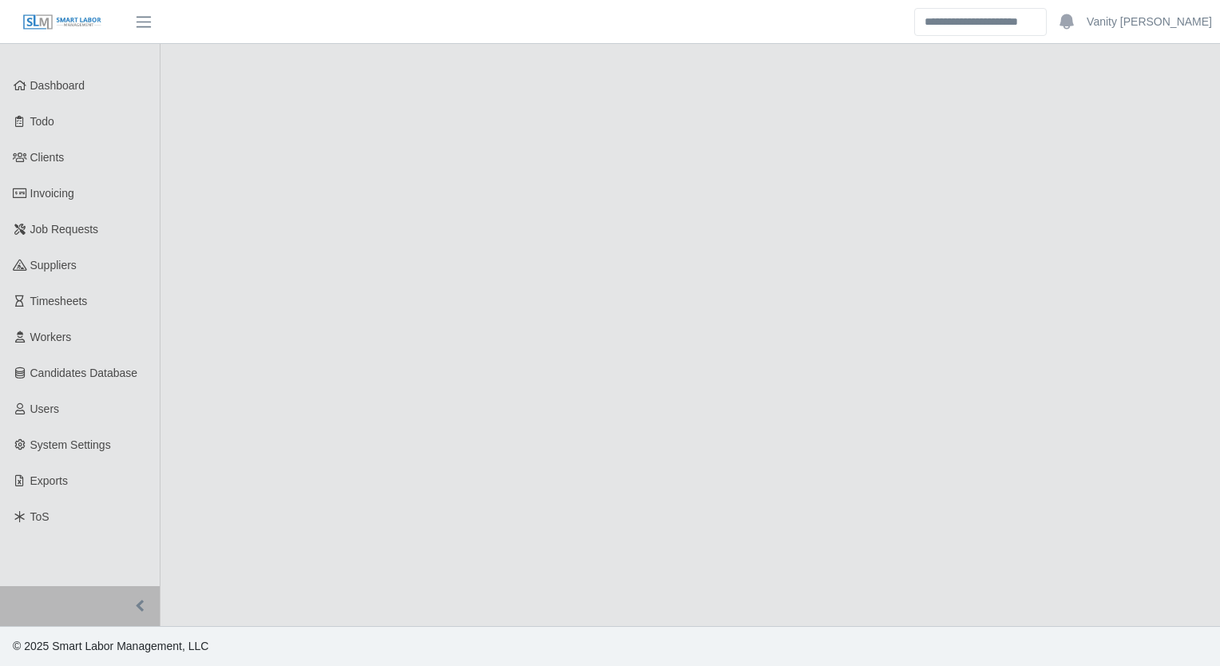
select select "****"
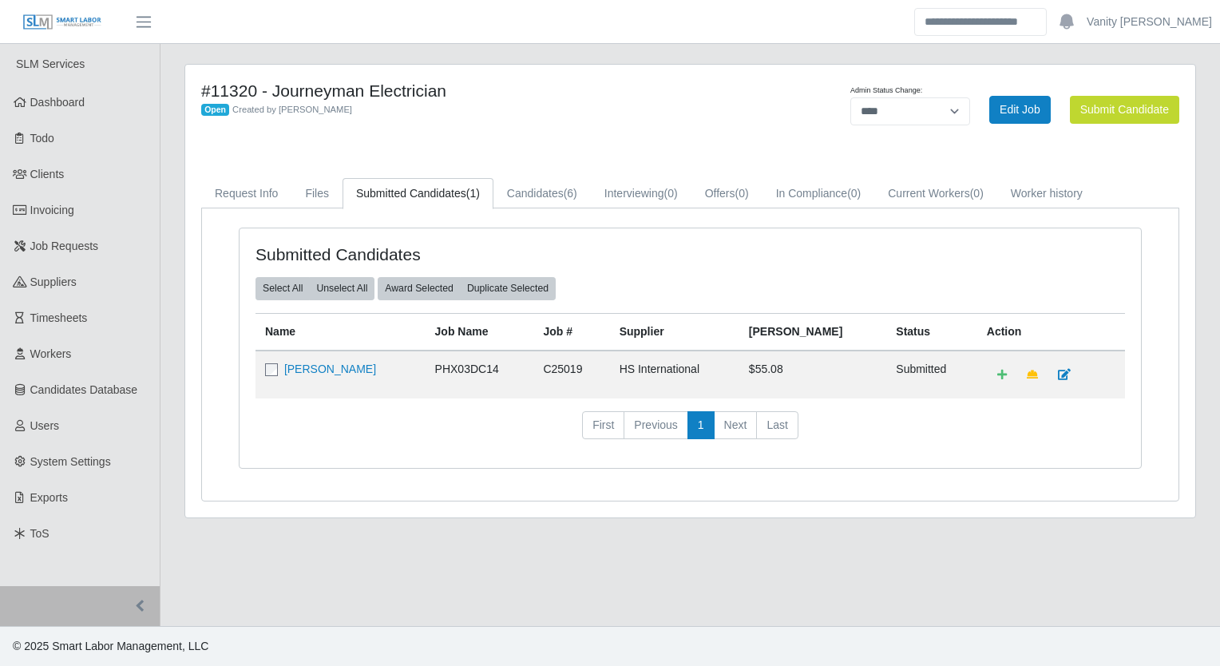
click at [319, 374] on td "[PERSON_NAME]" at bounding box center [340, 374] width 170 height 48
click at [329, 366] on link "[PERSON_NAME]" at bounding box center [330, 368] width 92 height 13
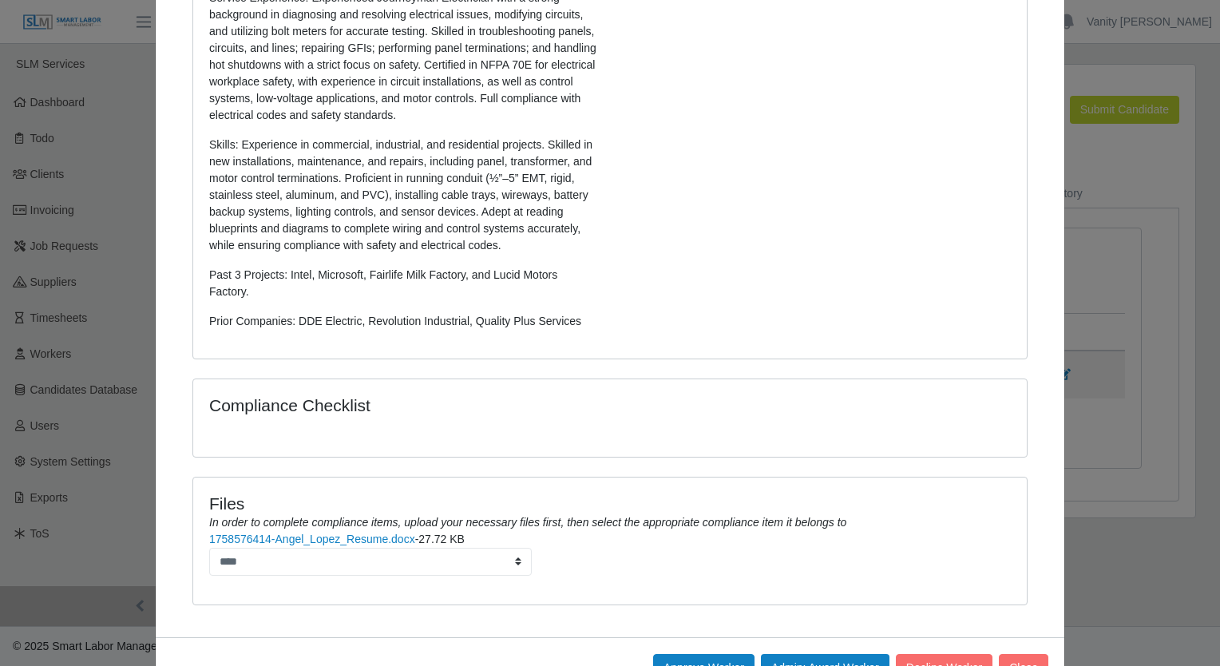
scroll to position [451, 0]
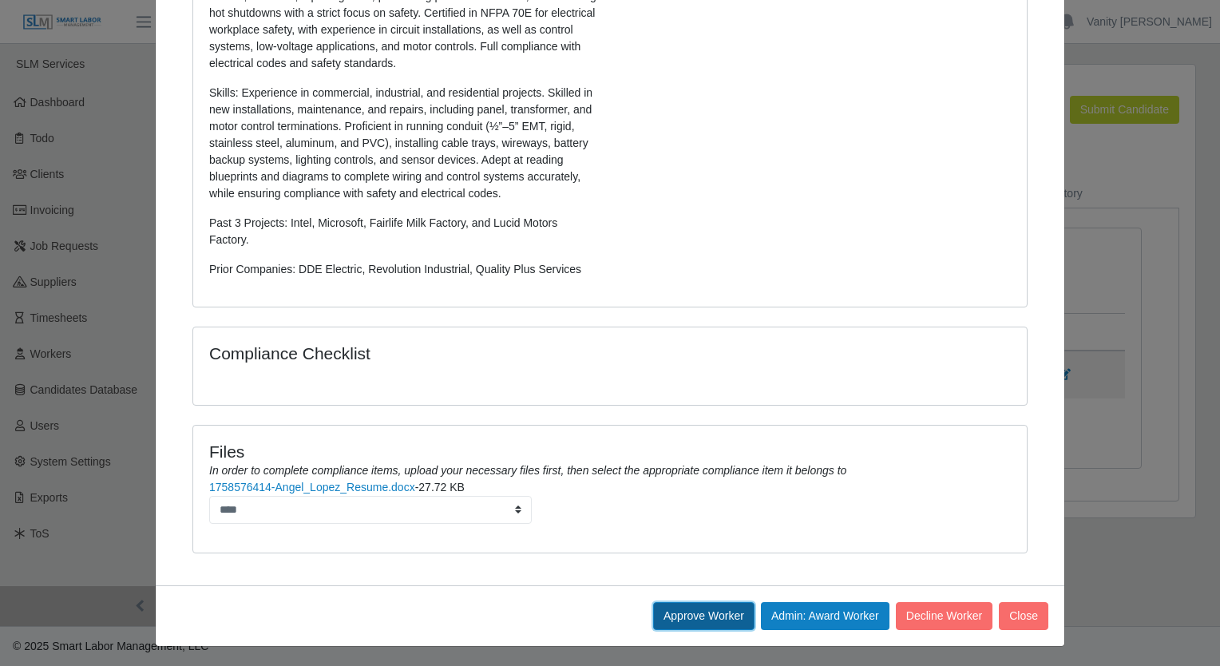
click at [690, 623] on button "Approve Worker" at bounding box center [703, 616] width 101 height 28
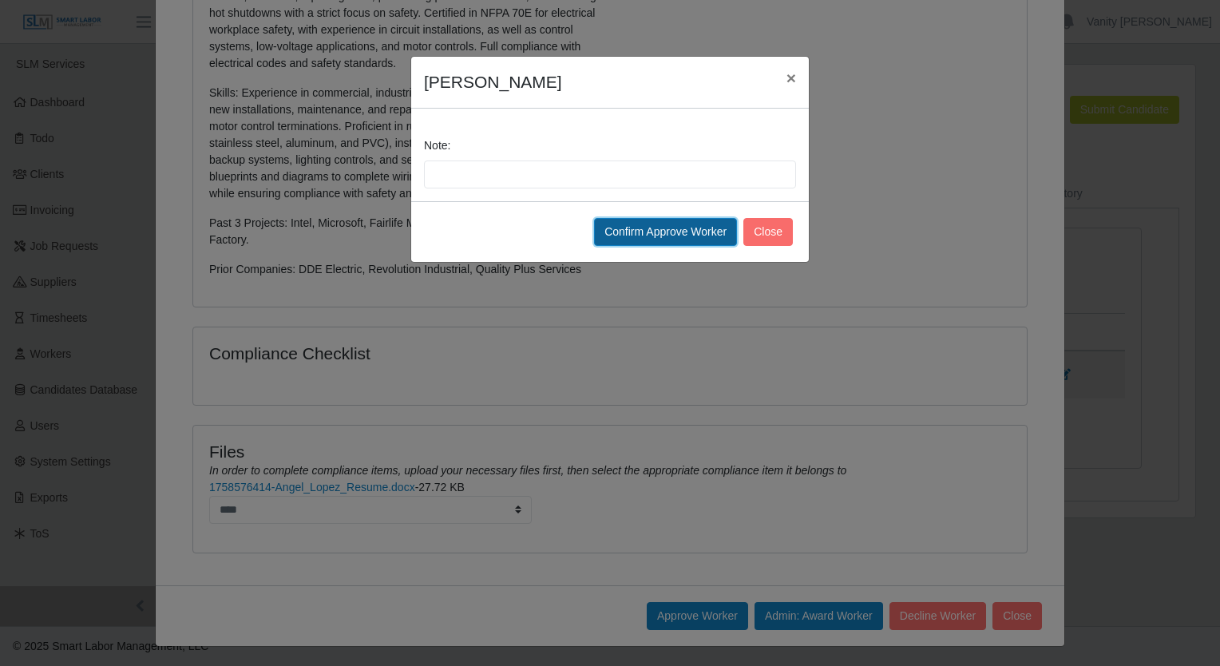
click at [664, 236] on button "Confirm Approve Worker" at bounding box center [665, 232] width 143 height 28
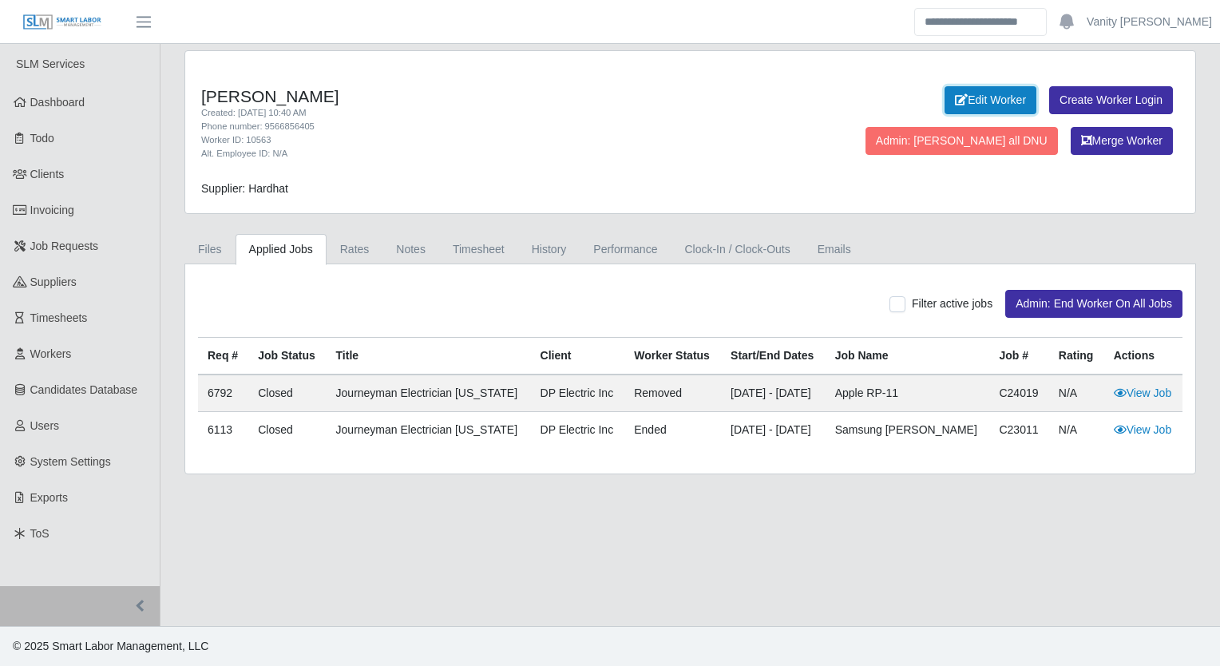
click at [944, 102] on link "Edit Worker" at bounding box center [990, 100] width 92 height 28
